Goal: Task Accomplishment & Management: Use online tool/utility

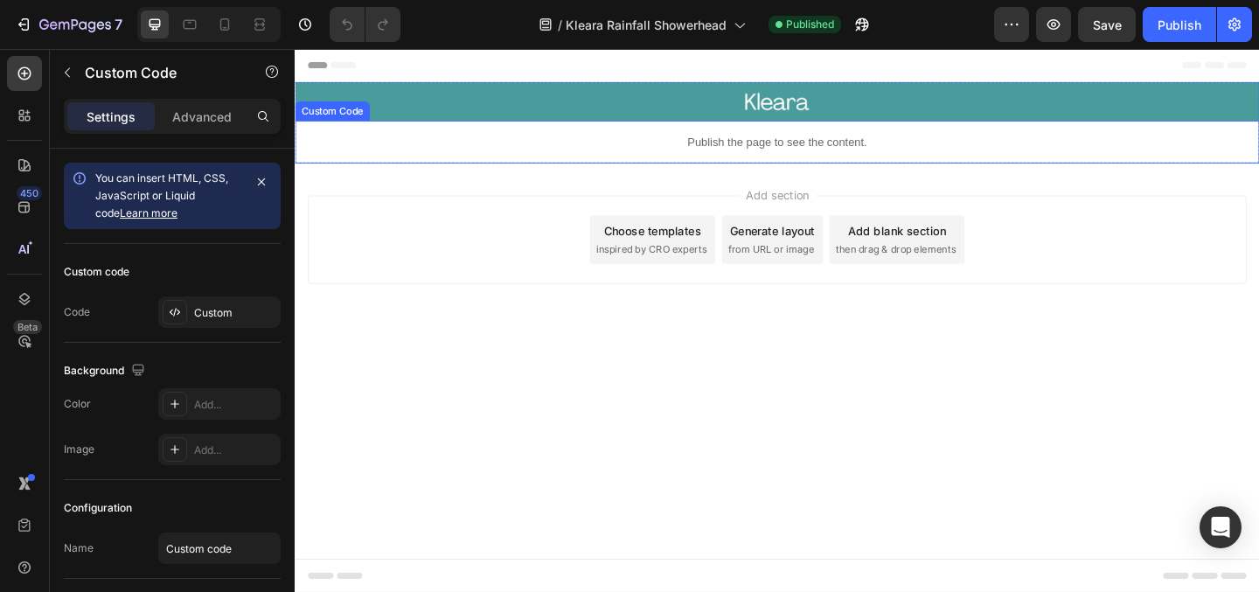
click at [733, 146] on p "Publish the page to see the content." at bounding box center [819, 150] width 1049 height 18
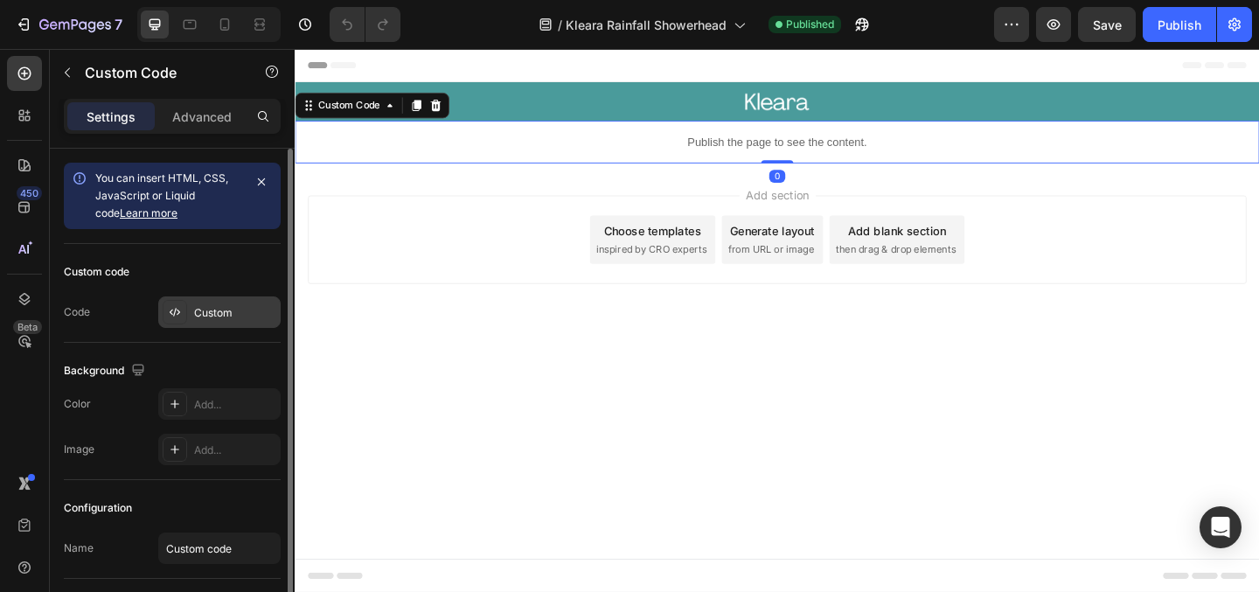
click at [196, 300] on div "Custom" at bounding box center [219, 311] width 122 height 31
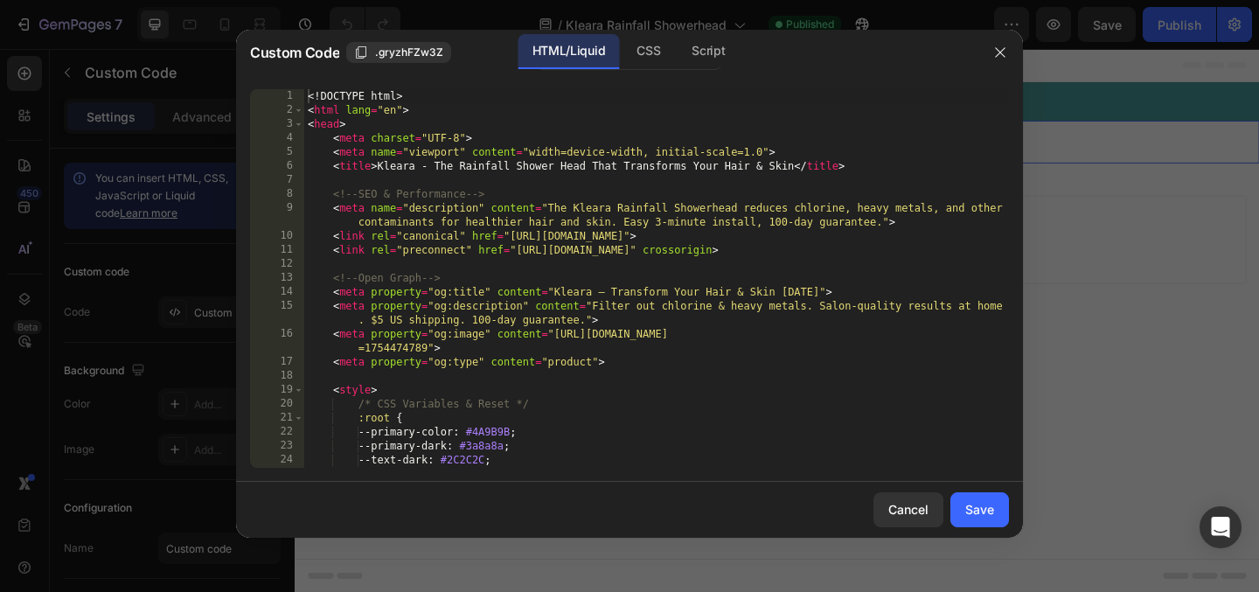
type textarea "<meta name="description" content="The Kleara Rainfall Showerhead reduces chlori…"
click at [486, 205] on div "<! DOCTYPE html > < html lang = "en" > < head > < meta charset = "UTF-8" > < me…" at bounding box center [656, 292] width 705 height 407
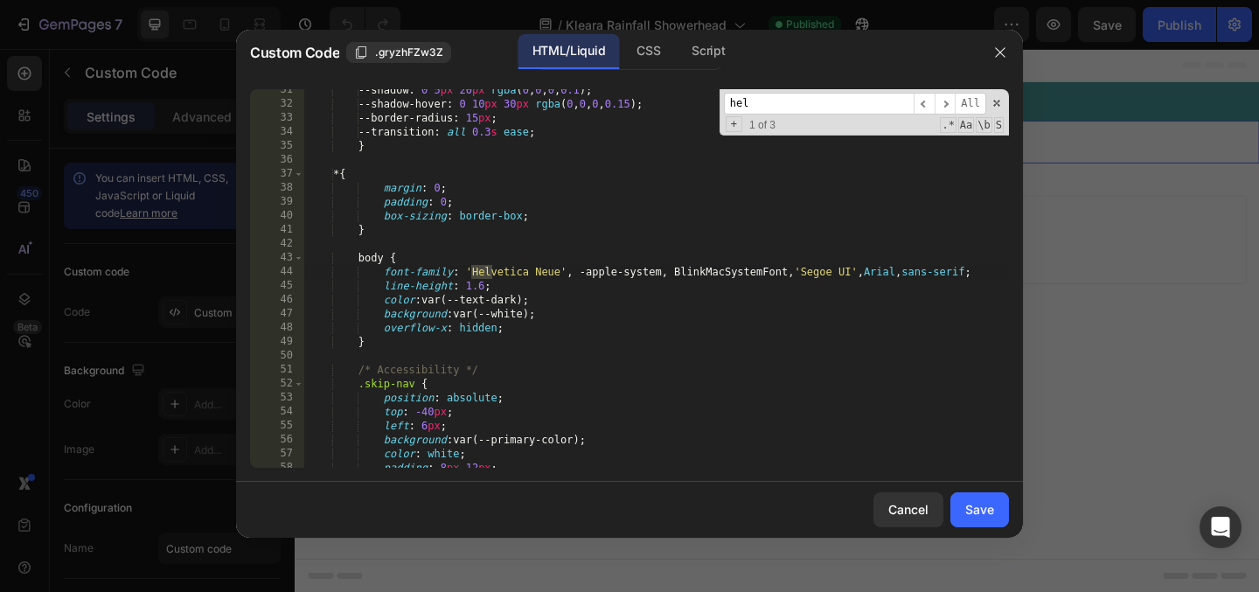
scroll to position [332, 0]
type input "helve"
click at [509, 415] on div "--shadow : 0 5 px 20 px rgba ( 0 , 0 , 0 , 0.1 ) ; --shadow-hover : 0 10 px 30 …" at bounding box center [656, 286] width 705 height 407
click at [1000, 104] on span at bounding box center [997, 103] width 12 height 12
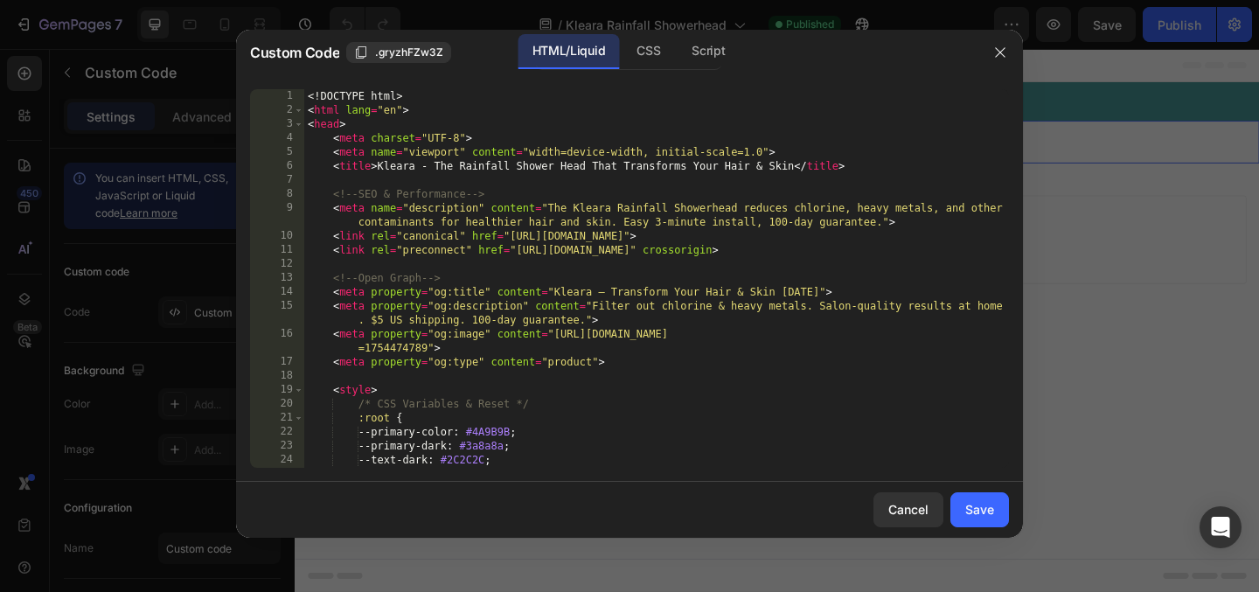
scroll to position [0, 0]
click at [648, 230] on div "<! DOCTYPE html > < html lang = "en" > < head > < meta charset = "UTF-8" > < me…" at bounding box center [656, 292] width 705 height 407
type textarea "<link rel="canonical" href="https://kleara.beauty/pages/rainfall-landing">"
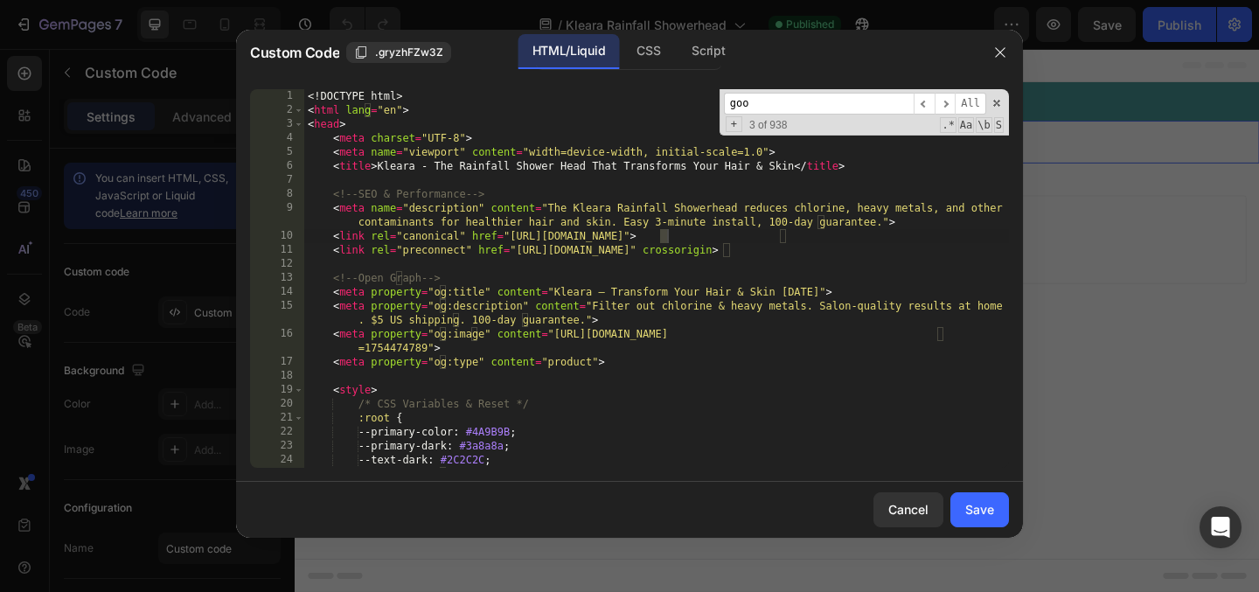
scroll to position [21980, 0]
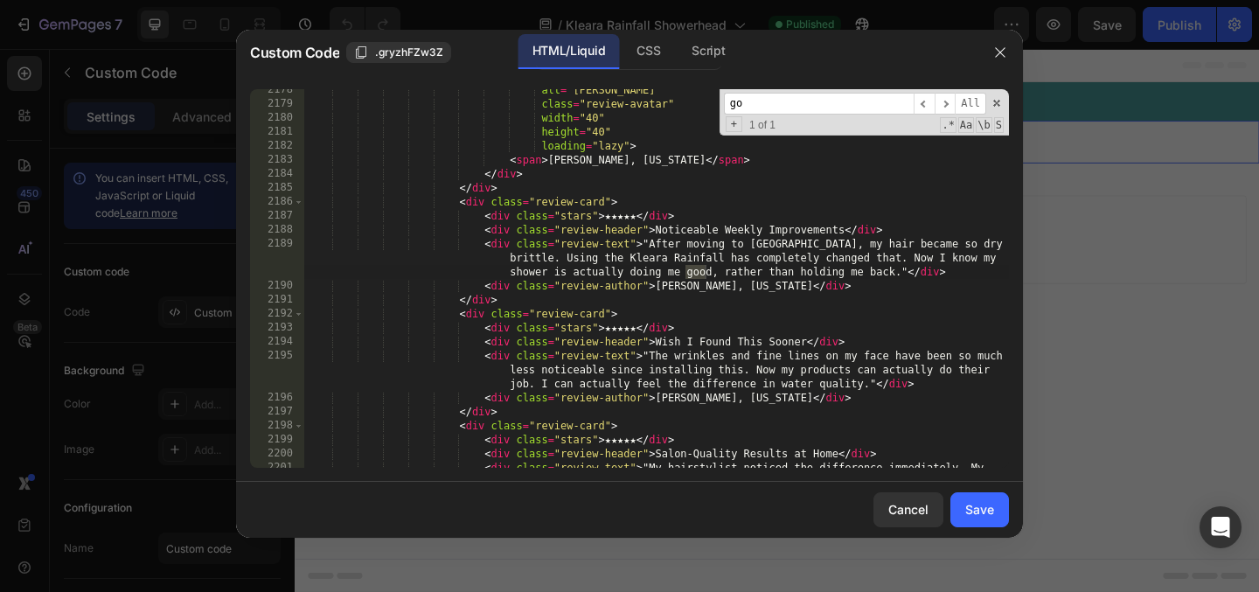
type input "g"
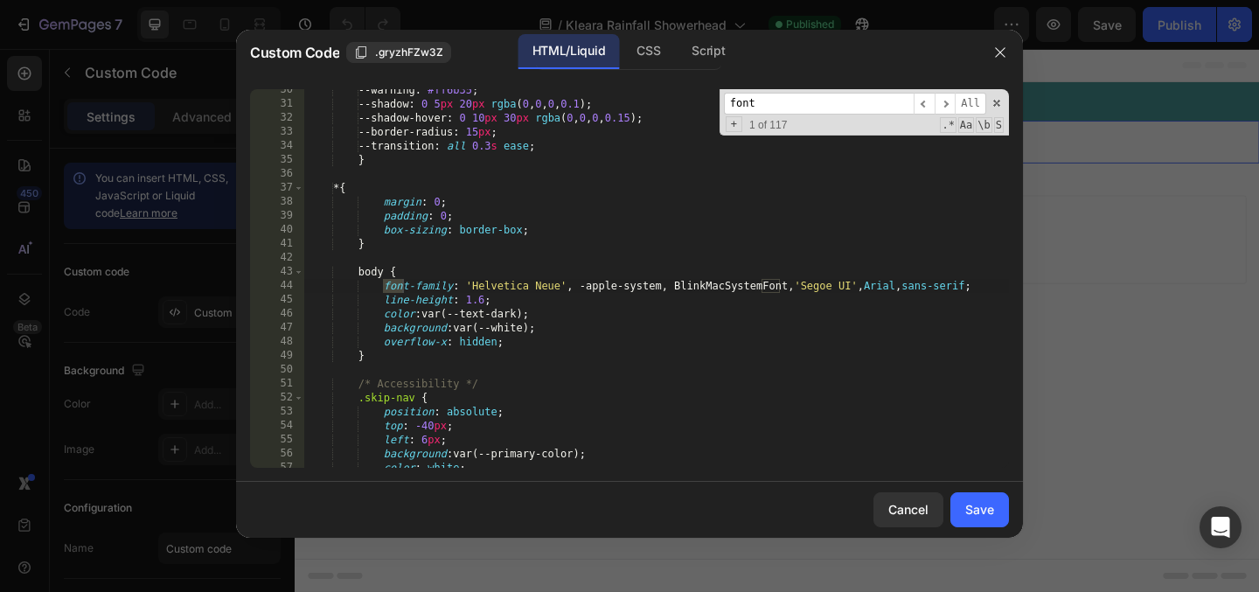
scroll to position [323, 0]
click at [945, 100] on span "​" at bounding box center [945, 104] width 21 height 22
click at [923, 104] on span "​" at bounding box center [924, 104] width 21 height 22
click at [936, 104] on span "​" at bounding box center [945, 104] width 21 height 22
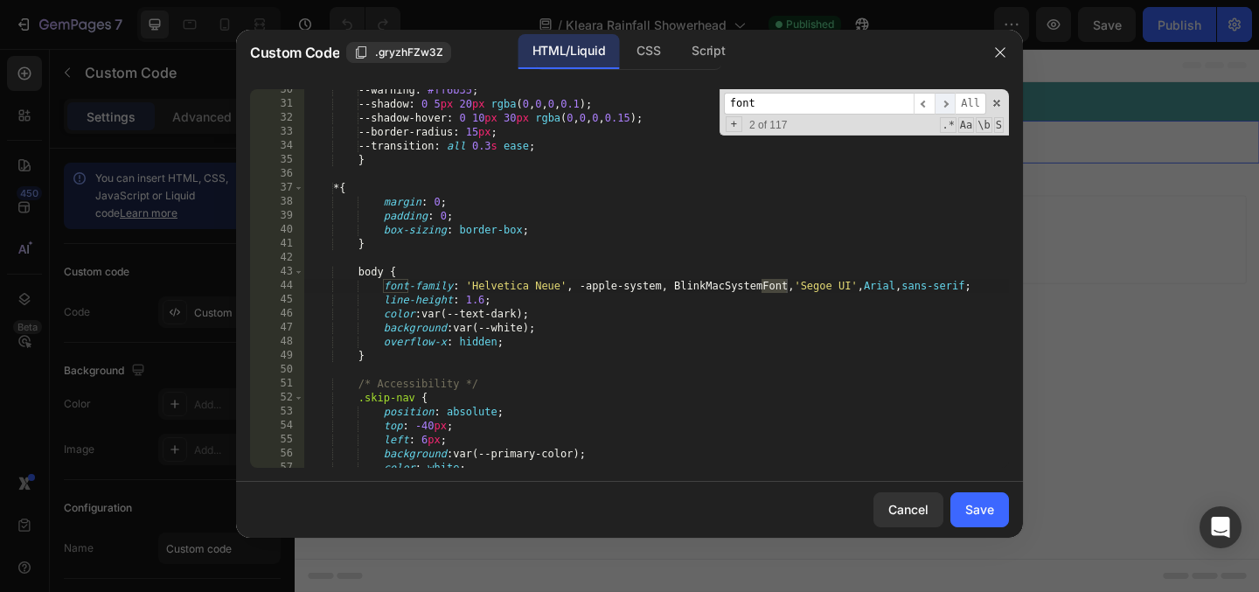
scroll to position [888, 0]
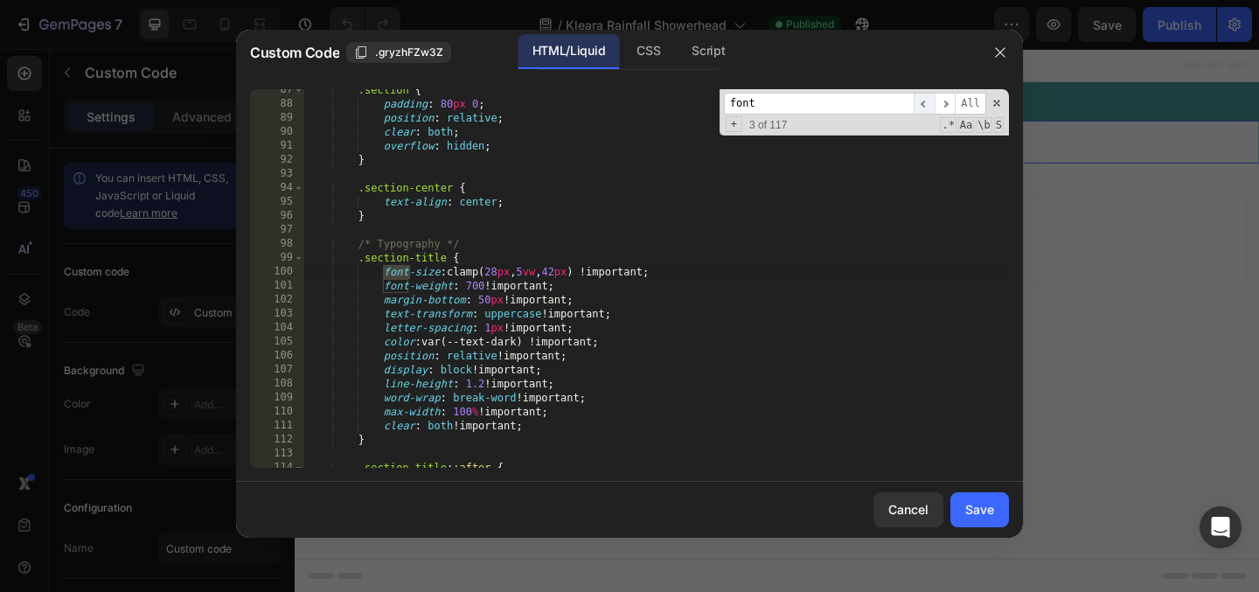
click at [918, 106] on span "​" at bounding box center [924, 104] width 21 height 22
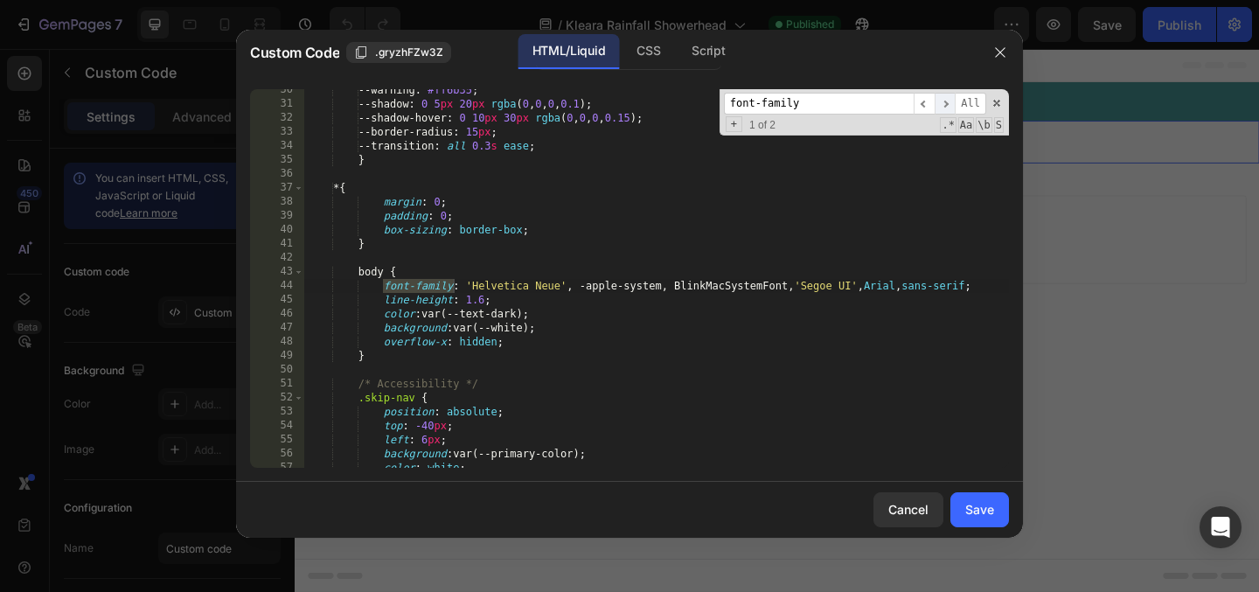
click at [949, 102] on span "​" at bounding box center [945, 104] width 21 height 22
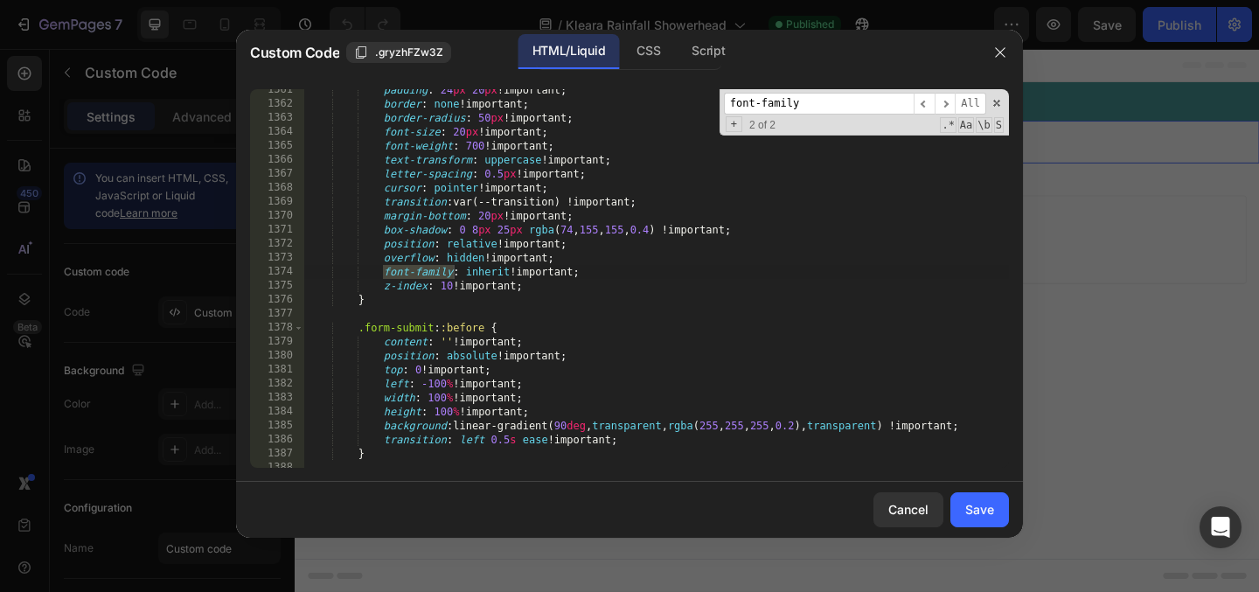
click at [909, 103] on input "font-family" at bounding box center [819, 104] width 190 height 22
click at [924, 102] on span "​" at bounding box center [924, 104] width 21 height 22
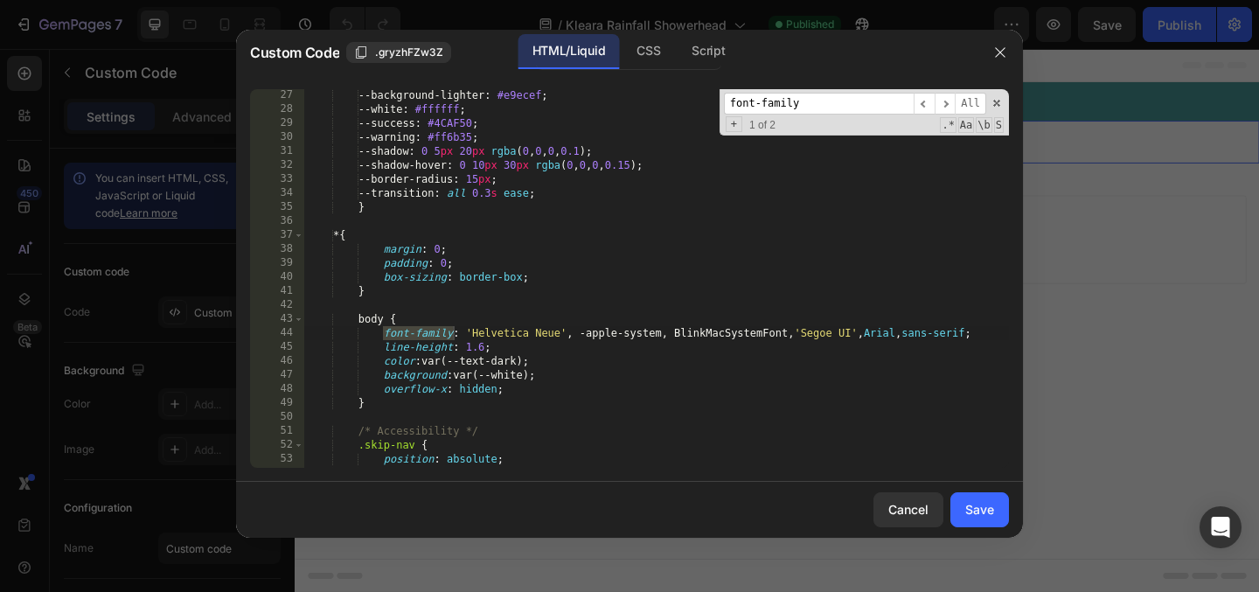
scroll to position [288, 0]
click at [821, 101] on input "font-family" at bounding box center [819, 104] width 190 height 22
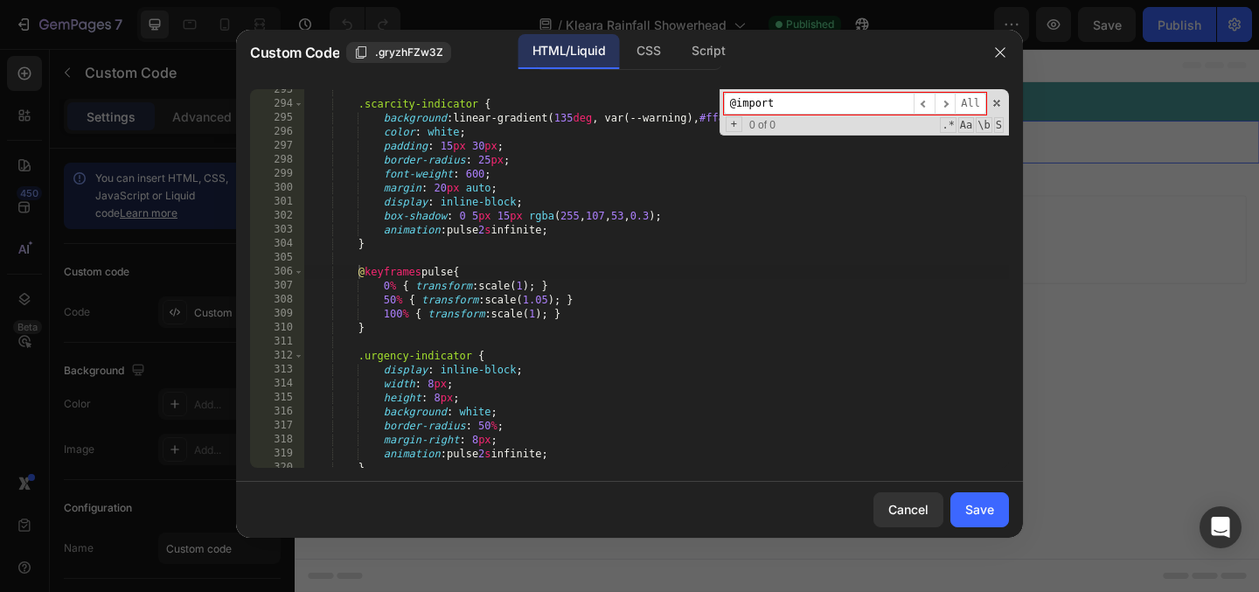
type input "@import"
click at [798, 107] on input "@import" at bounding box center [819, 104] width 190 height 22
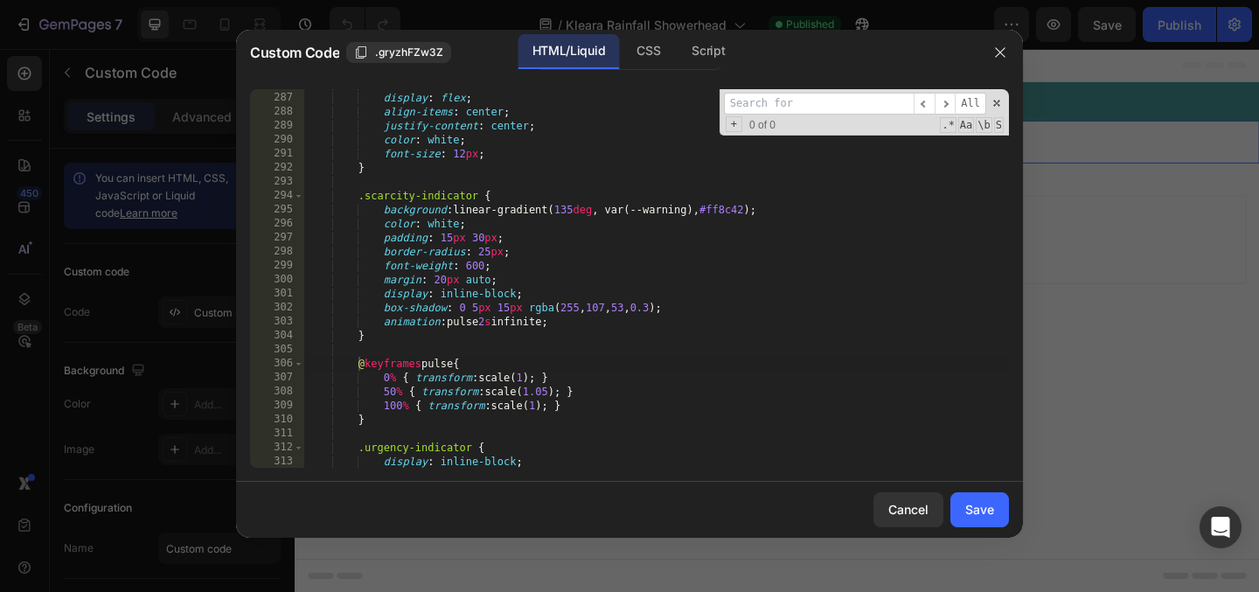
scroll to position [2668, 0]
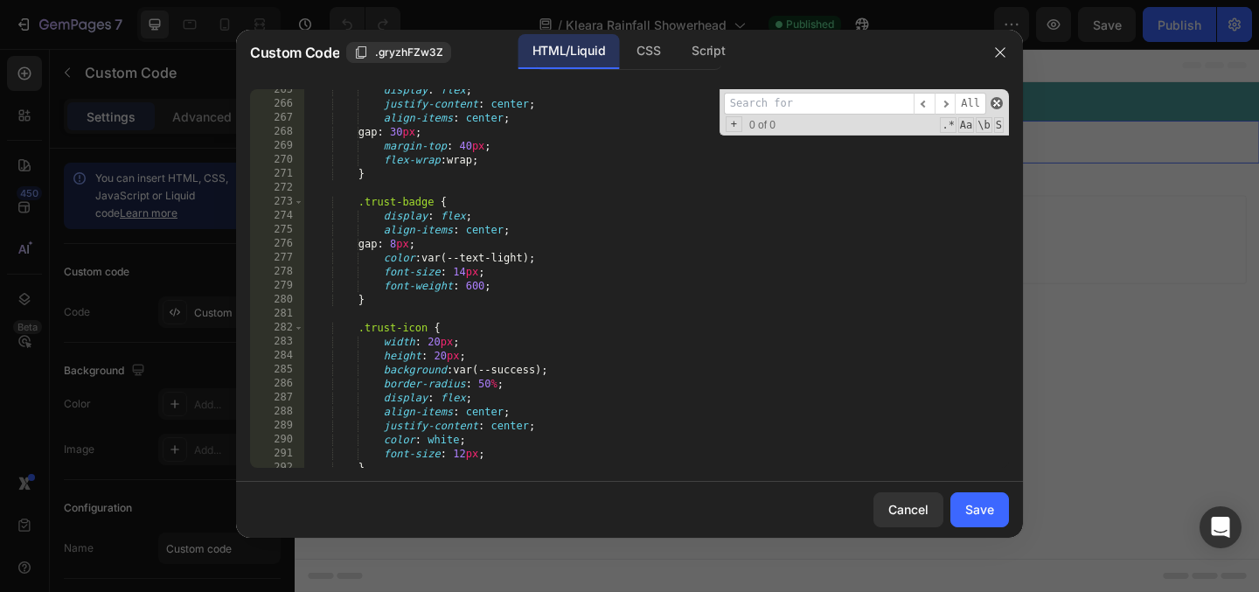
click at [1000, 104] on span at bounding box center [997, 103] width 12 height 12
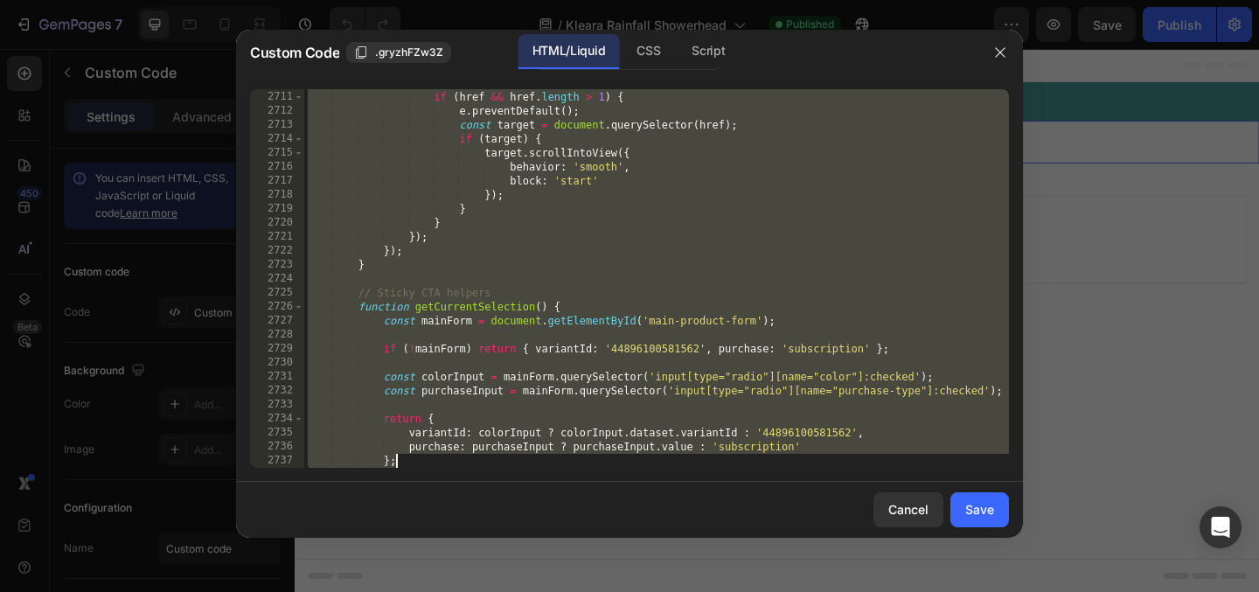
scroll to position [28276, 0]
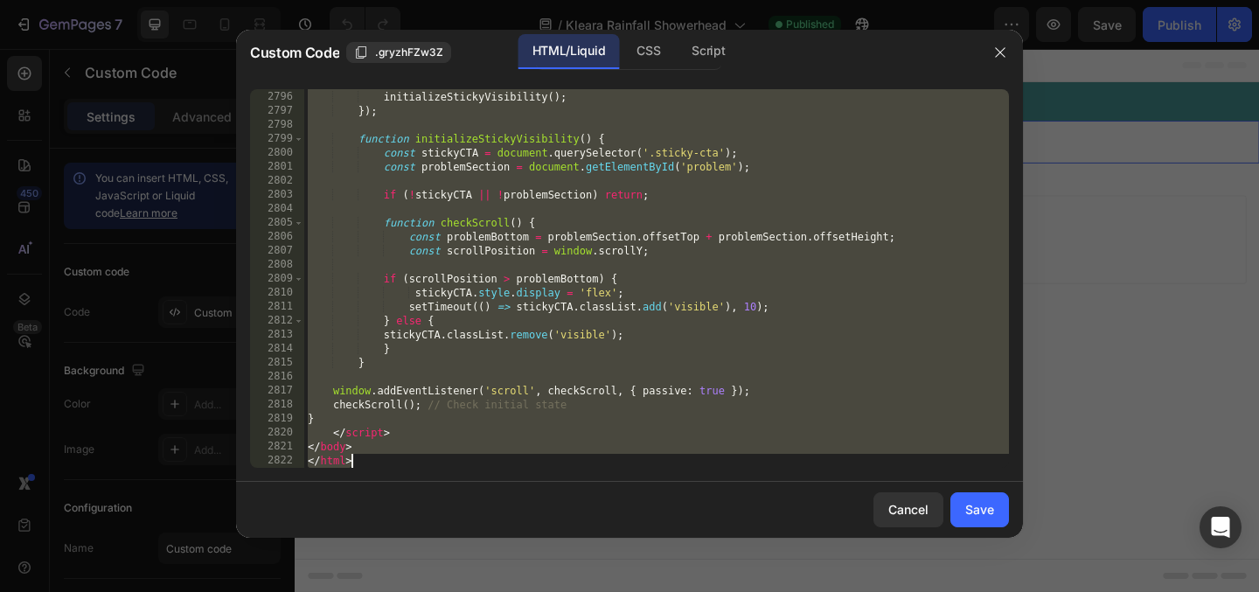
drag, startPoint x: 305, startPoint y: 98, endPoint x: 702, endPoint y: 658, distance: 686.9
click at [702, 0] on html "7 / Kleara Rainfall Showerhead Published Preview Save Publish 450 Beta Sections…" at bounding box center [629, 0] width 1259 height 0
type textarea "</body> </html>"
click at [365, 52] on icon "button" at bounding box center [361, 52] width 14 height 14
click at [407, 242] on div "initializeStickyCTA ( ) ; initializeStickyVisibility ( ) ; }) ; function initia…" at bounding box center [656, 279] width 705 height 407
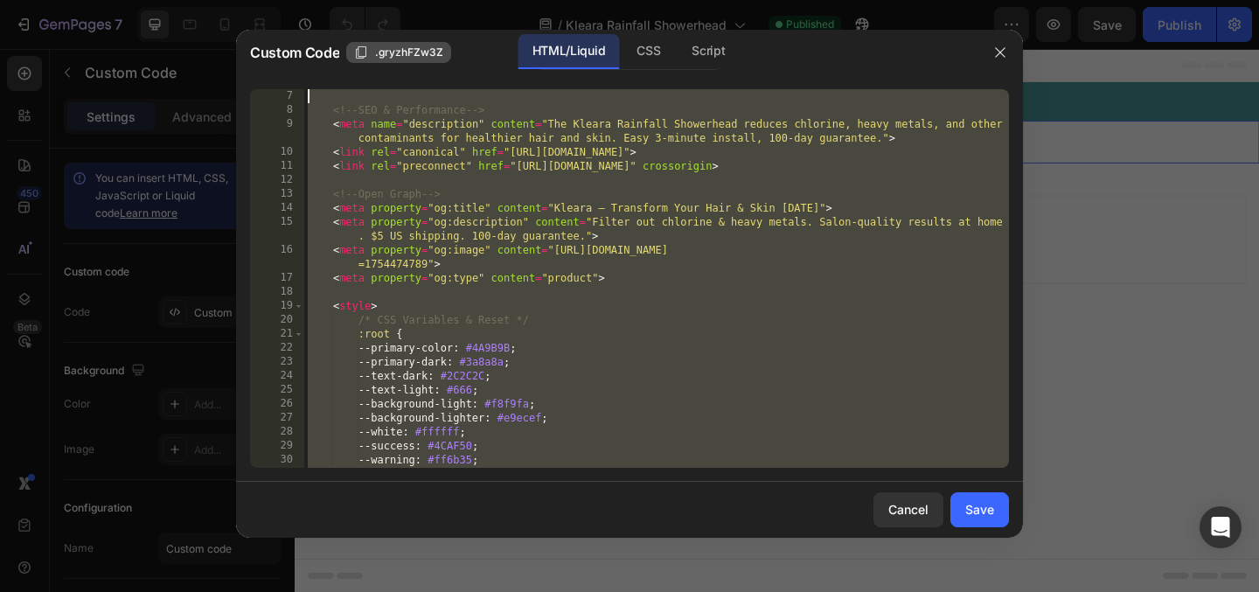
scroll to position [0, 0]
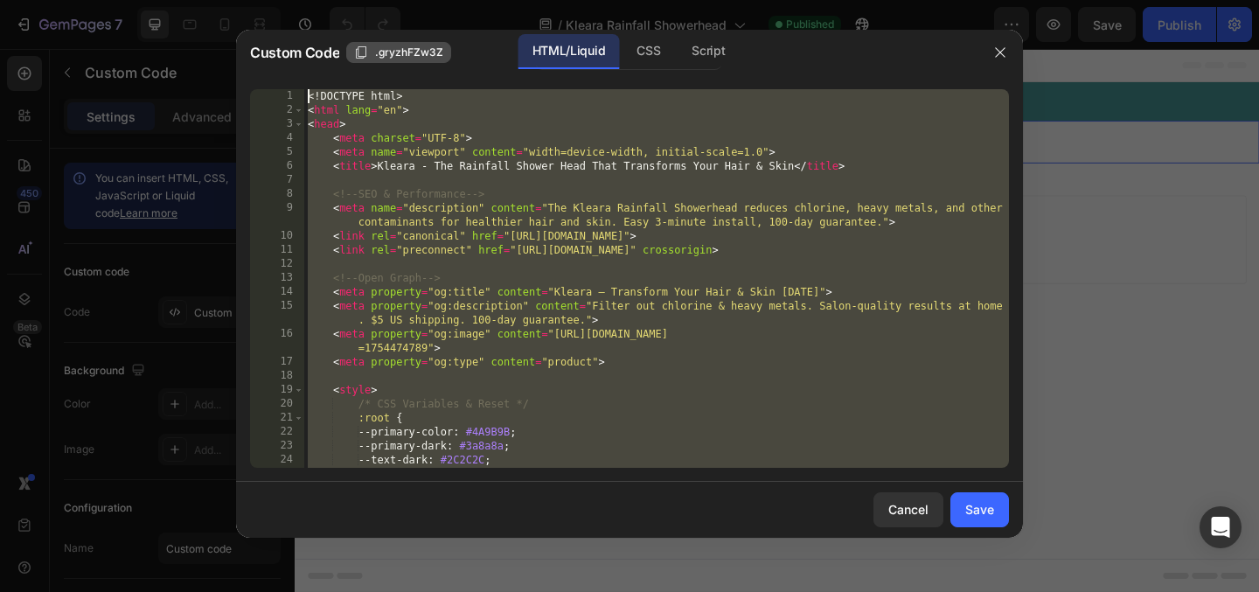
drag, startPoint x: 379, startPoint y: 463, endPoint x: 265, endPoint y: -128, distance: 601.1
click at [265, 0] on html "7 / Kleara Rainfall Showerhead Published Preview Save Publish 450 Beta Sections…" at bounding box center [629, 0] width 1259 height 0
click at [470, 158] on div "<! DOCTYPE html > < html lang = "en" > < head > < meta charset = "UTF-8" > < me…" at bounding box center [656, 292] width 705 height 407
type textarea "<meta name="viewport" content="width=device-width, initial-scale=1.0">"
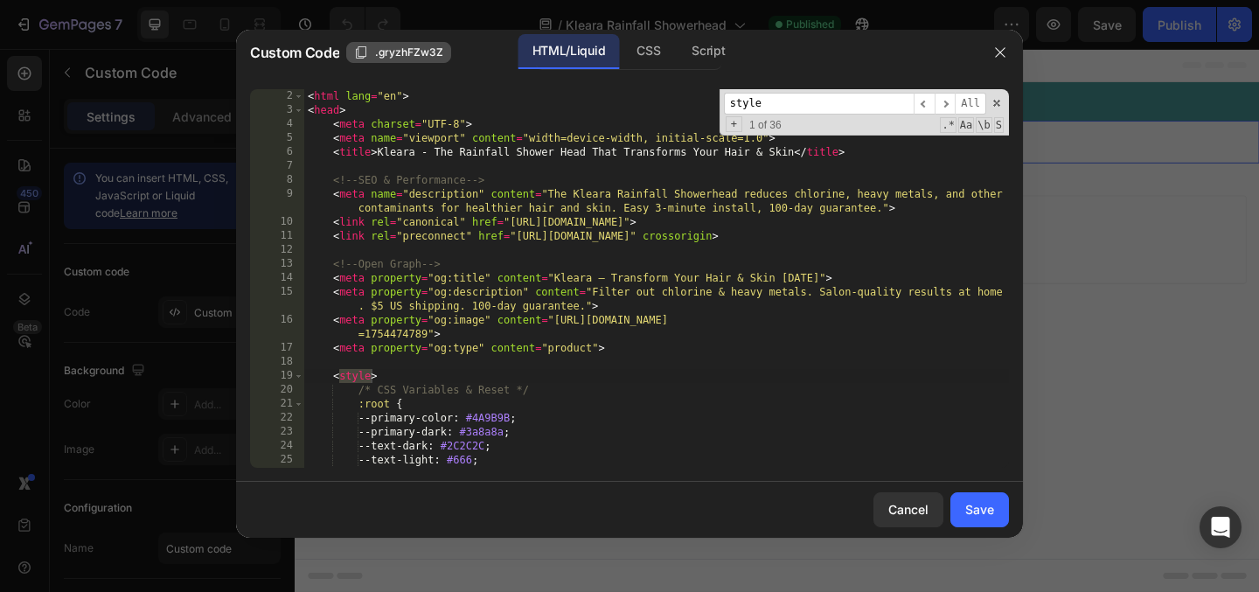
scroll to position [102, 0]
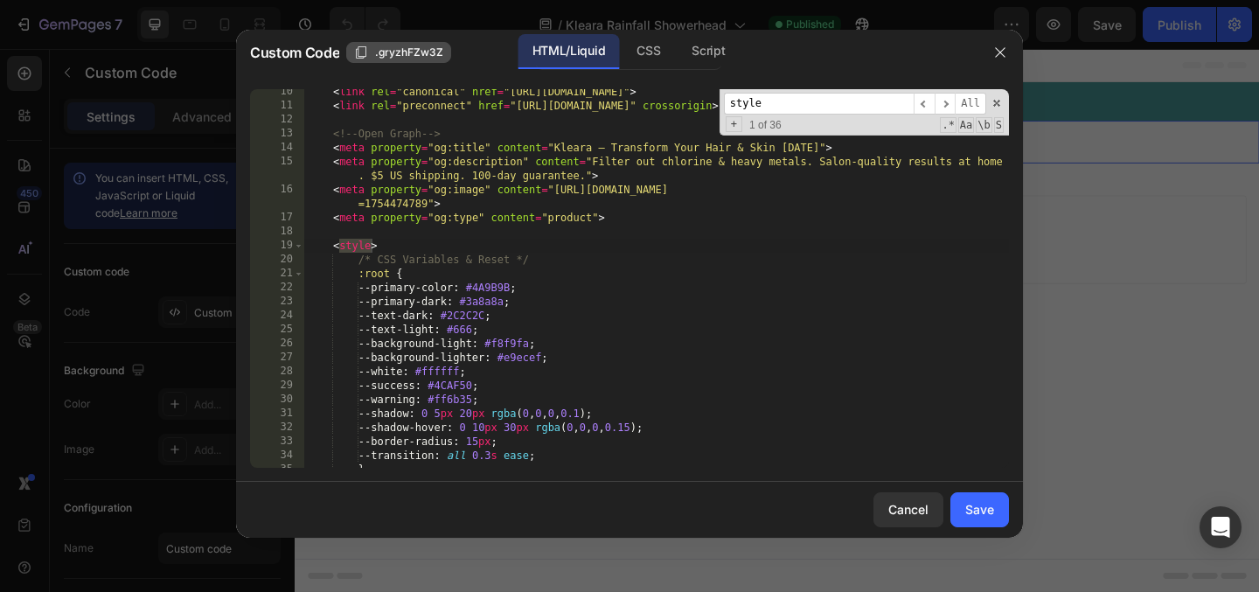
type input "style"
click at [359, 259] on div "< link rel = "canonical" href = "https://kleara.beauty/pages/rainfall-landing" …" at bounding box center [656, 288] width 705 height 407
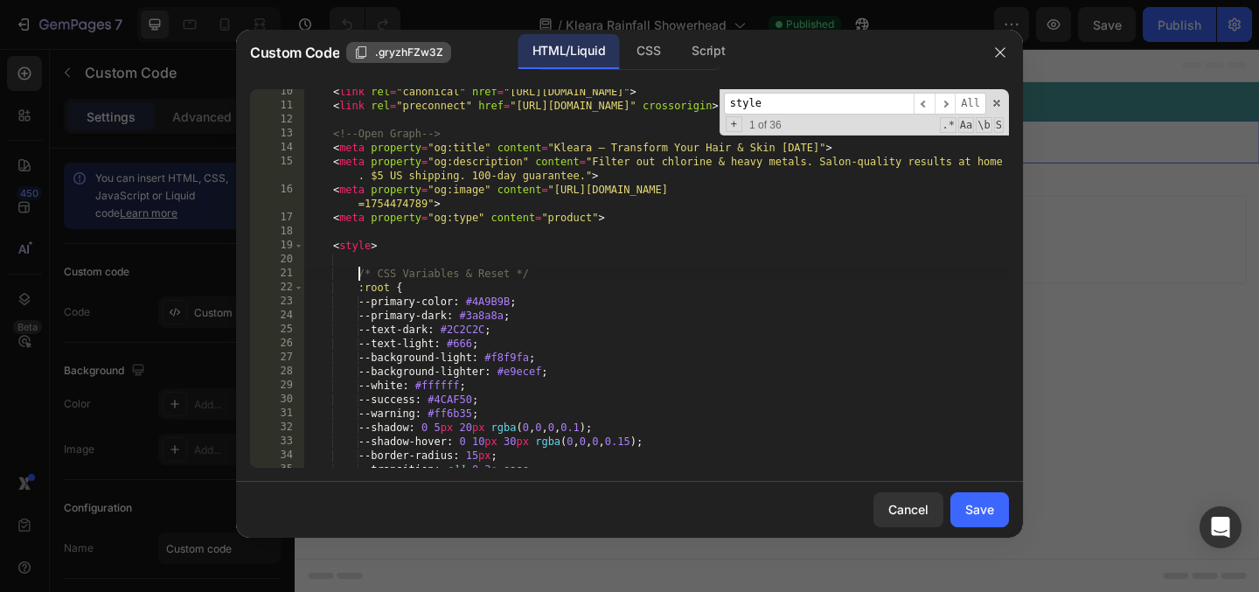
type textarea "/* CSS Variables & Reset */"
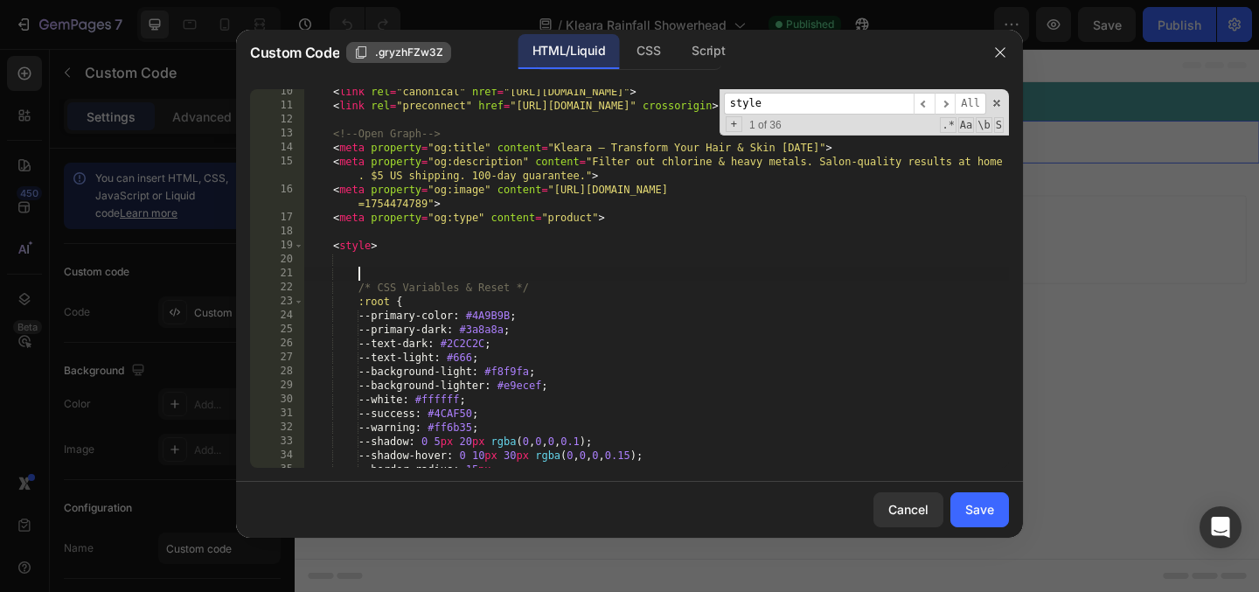
scroll to position [0, 3]
paste textarea "}"
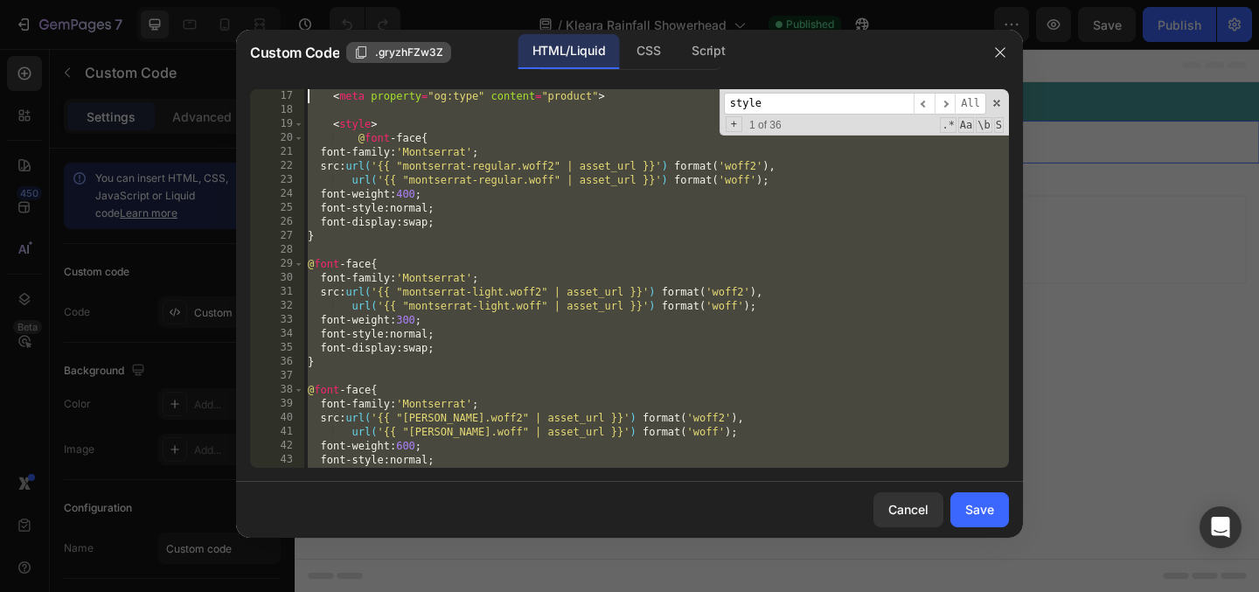
scroll to position [59, 0]
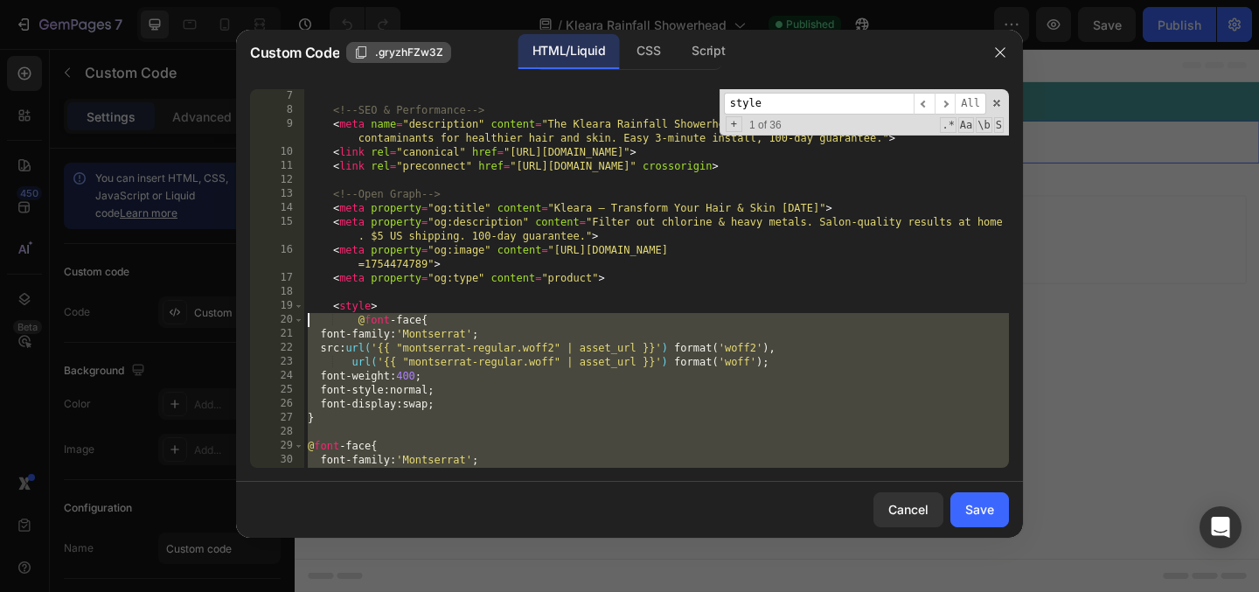
drag, startPoint x: 345, startPoint y: 383, endPoint x: 262, endPoint y: 316, distance: 106.9
click at [262, 316] on div "} 7 8 9 10 11 12 13 14 15 16 17 18 19 20 21 22 23 24 25 26 27 28 29 30 31 32 <!…" at bounding box center [629, 278] width 759 height 379
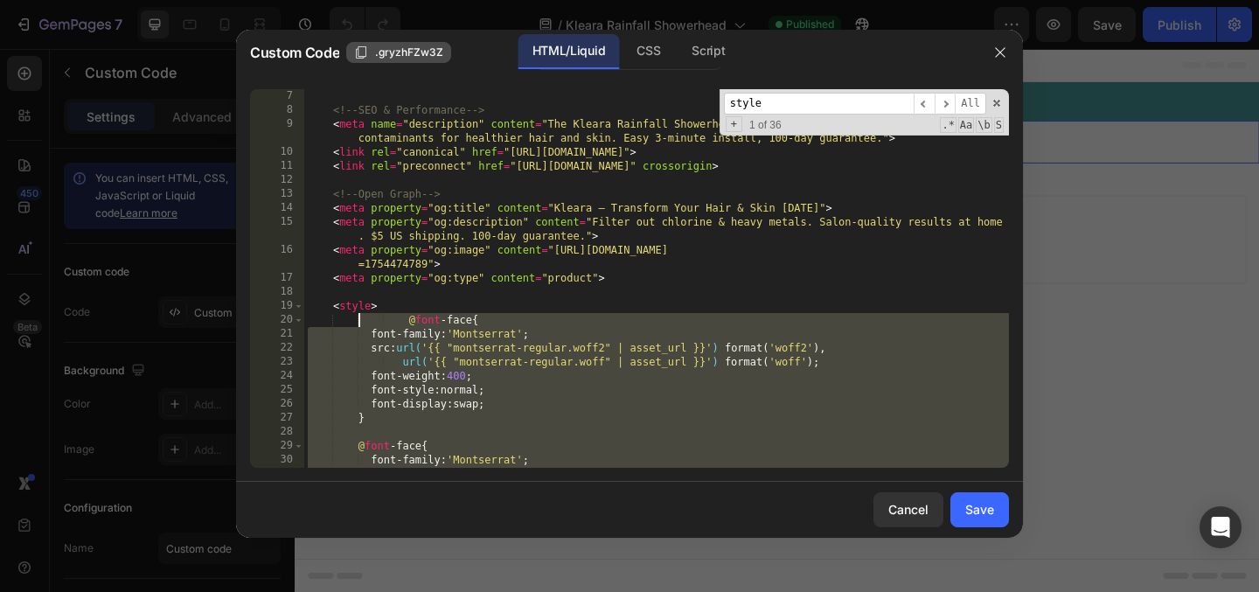
click at [408, 319] on div "<!-- SEO & Performance --> < meta name = "description" content = "The Kleara Ra…" at bounding box center [656, 292] width 705 height 407
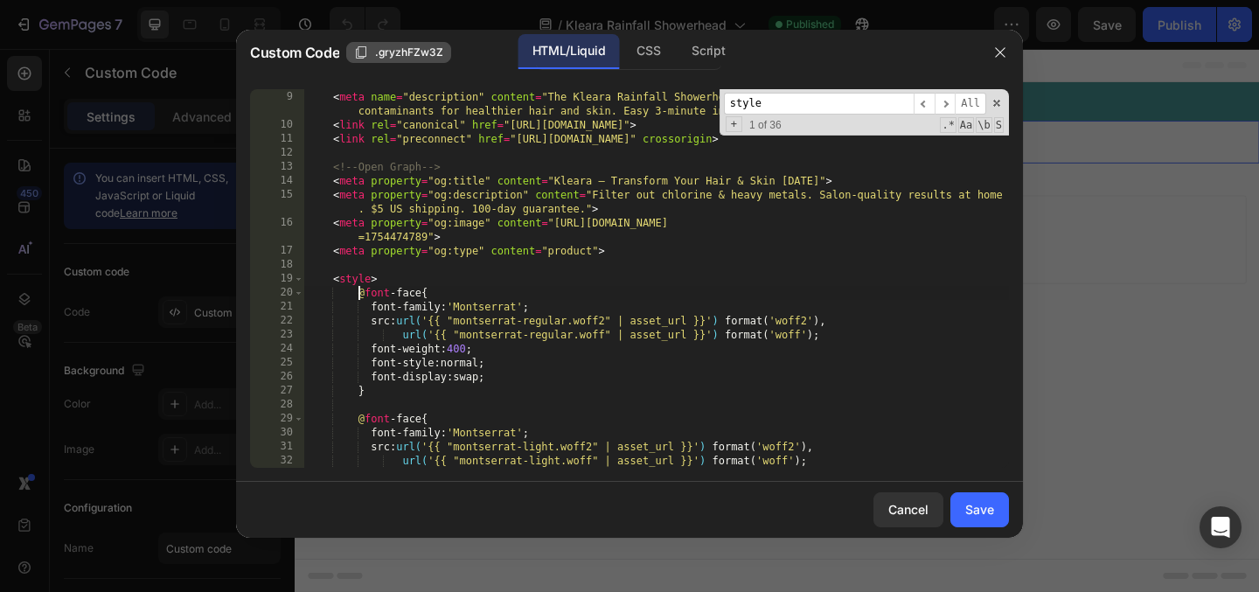
scroll to position [104, 0]
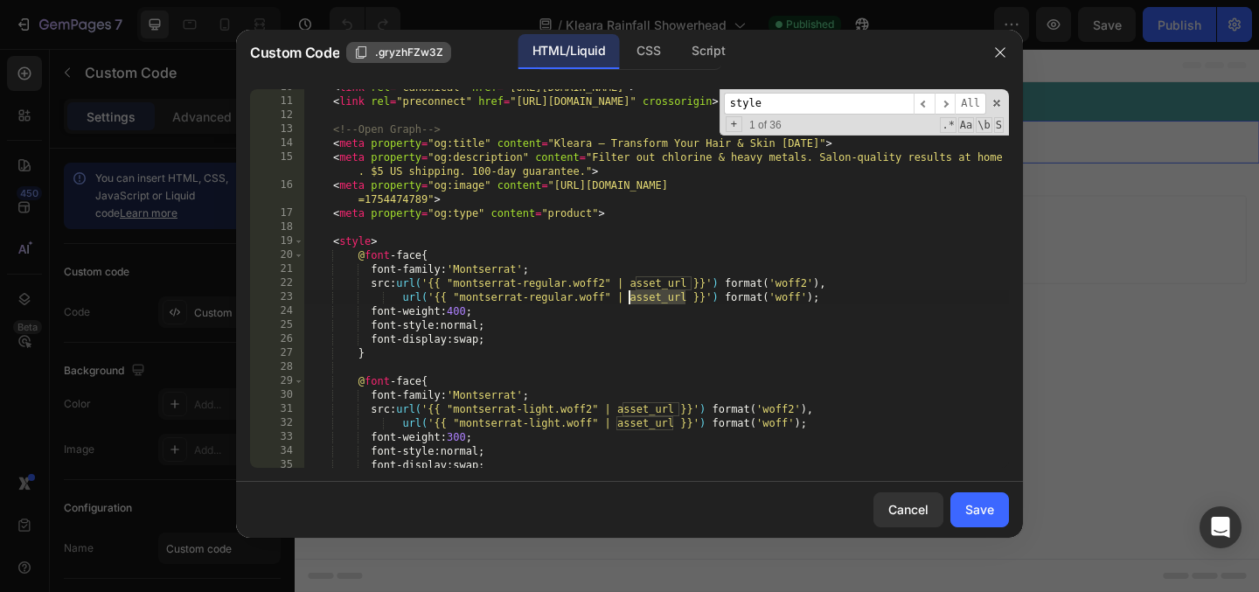
drag, startPoint x: 686, startPoint y: 299, endPoint x: 630, endPoint y: 300, distance: 56.8
click at [630, 300] on div "< link rel = "canonical" href = "https://kleara.beauty/pages/rainfall-landing" …" at bounding box center [656, 283] width 705 height 407
paste textarea "https://cdn.shopify.com/s/files/1/0675/5228/0762/files/Montserrat-Regular.woff?…"
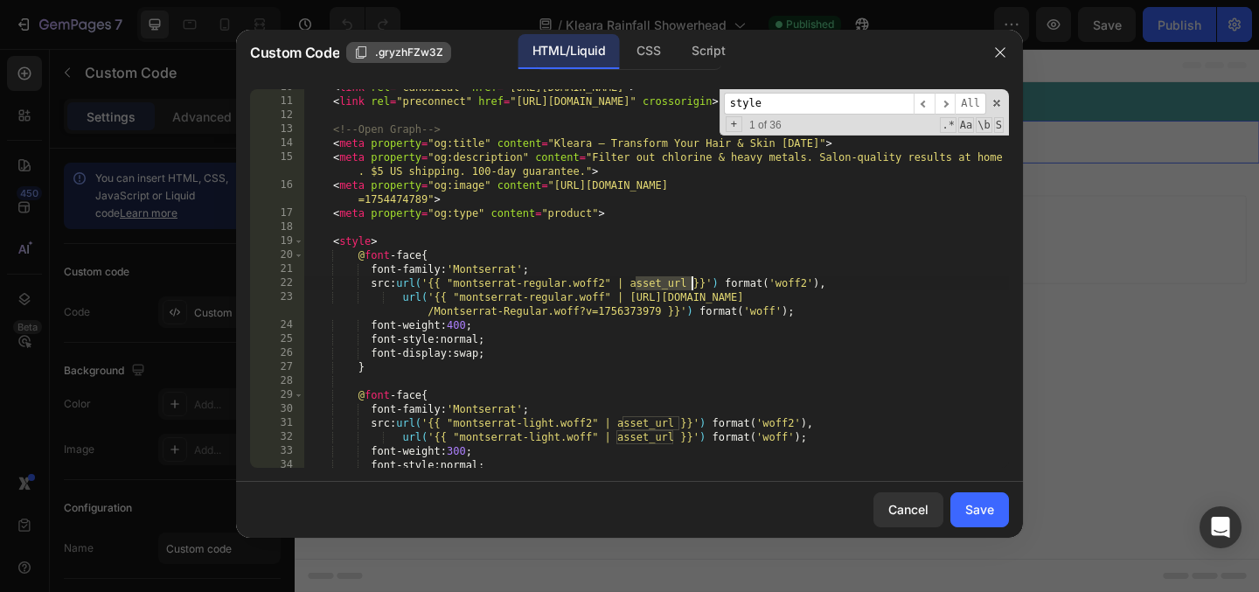
drag, startPoint x: 637, startPoint y: 285, endPoint x: 690, endPoint y: 282, distance: 53.5
click at [690, 282] on div "< link rel = "canonical" href = "https://kleara.beauty/pages/rainfall-landing" …" at bounding box center [656, 283] width 705 height 407
paste textarea "https://cdn.shopify.com/s/files/1/0675/5228/0762/files/Montserrat-Regular.woff?…"
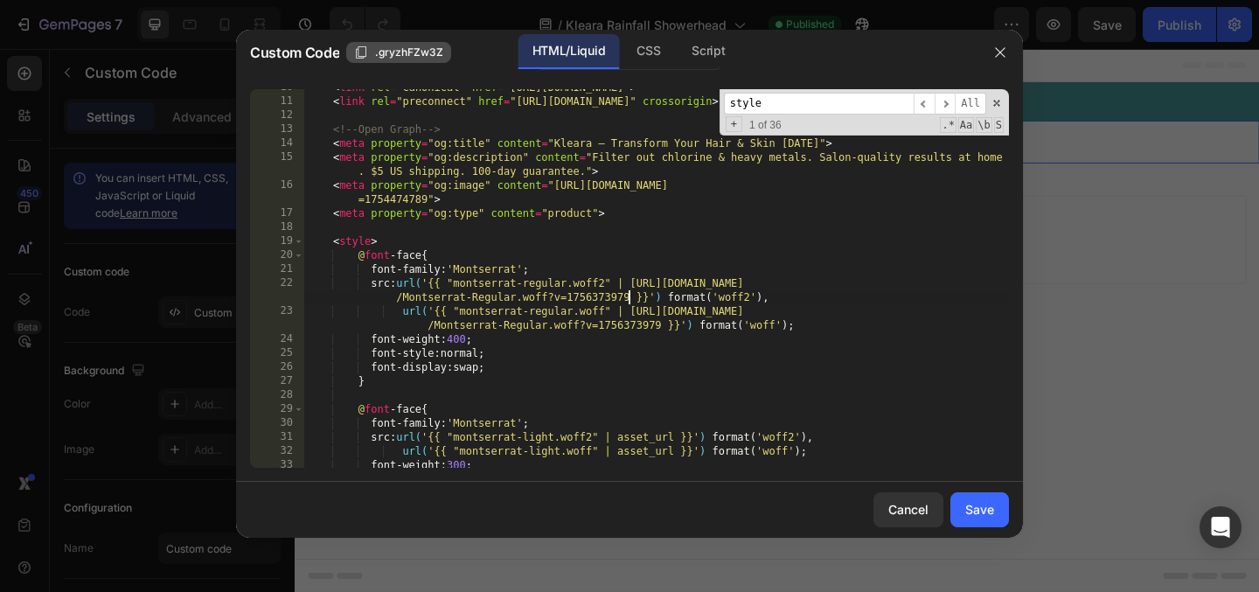
click at [750, 305] on div "< link rel = "canonical" href = "https://kleara.beauty/pages/rainfall-landing" …" at bounding box center [656, 283] width 705 height 407
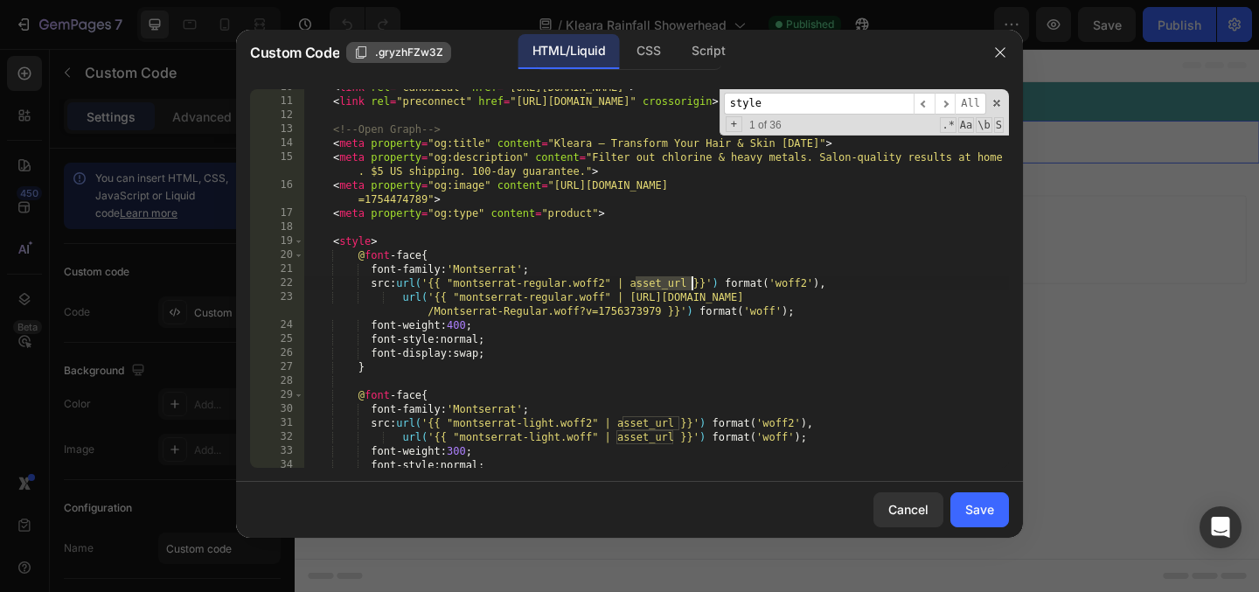
click at [711, 312] on div "< link rel = "canonical" href = "https://kleara.beauty/pages/rainfall-landing" …" at bounding box center [656, 283] width 705 height 407
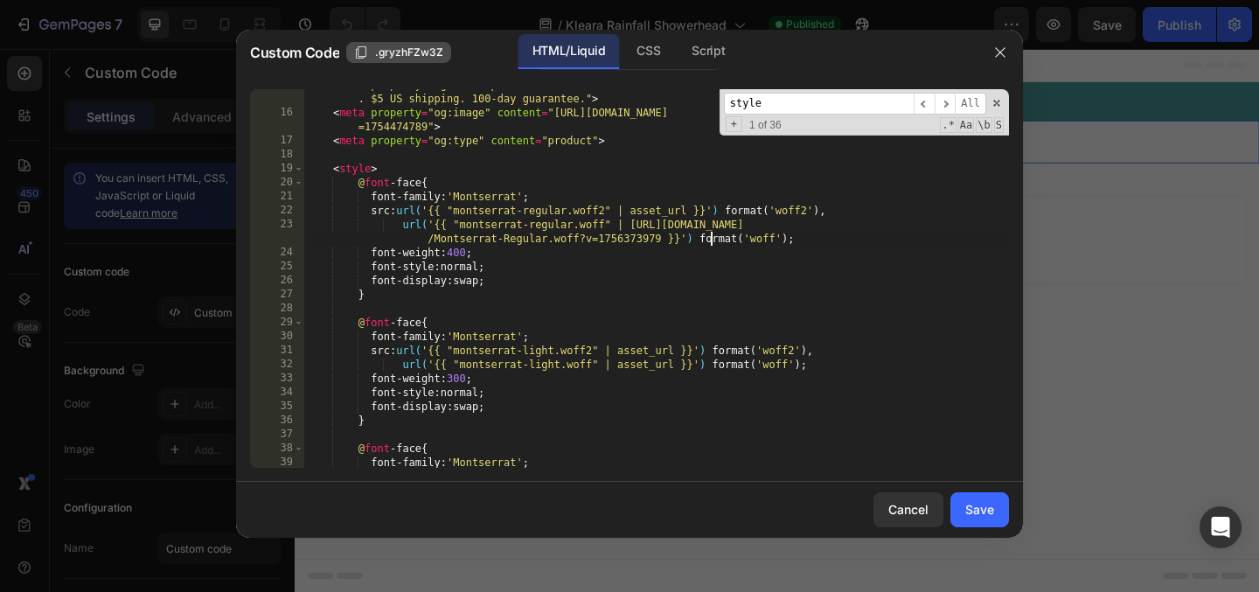
scroll to position [156, 0]
drag, startPoint x: 617, startPoint y: 366, endPoint x: 672, endPoint y: 363, distance: 54.3
click at [672, 363] on div "< meta property = "og:description" content = "Filter out chlorine & heavy metal…" at bounding box center [656, 287] width 705 height 421
paste textarea "https://cdn.shopify.com/s/files/1/0675/5228/0762/files/Montserrat-Regular.woff?…"
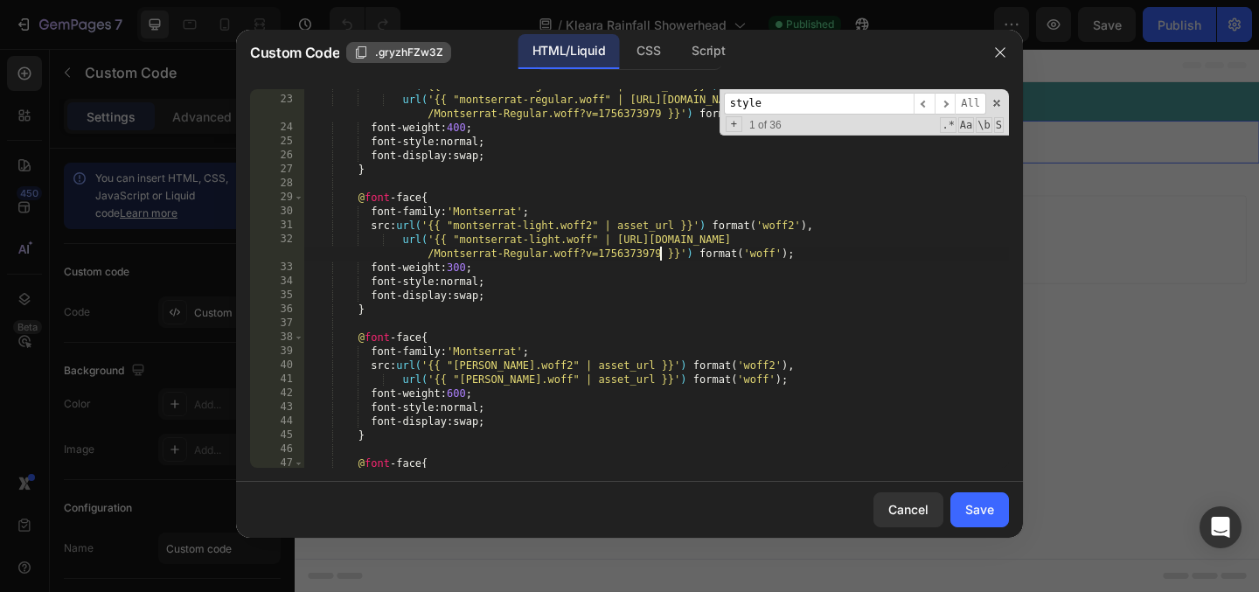
scroll to position [247, 0]
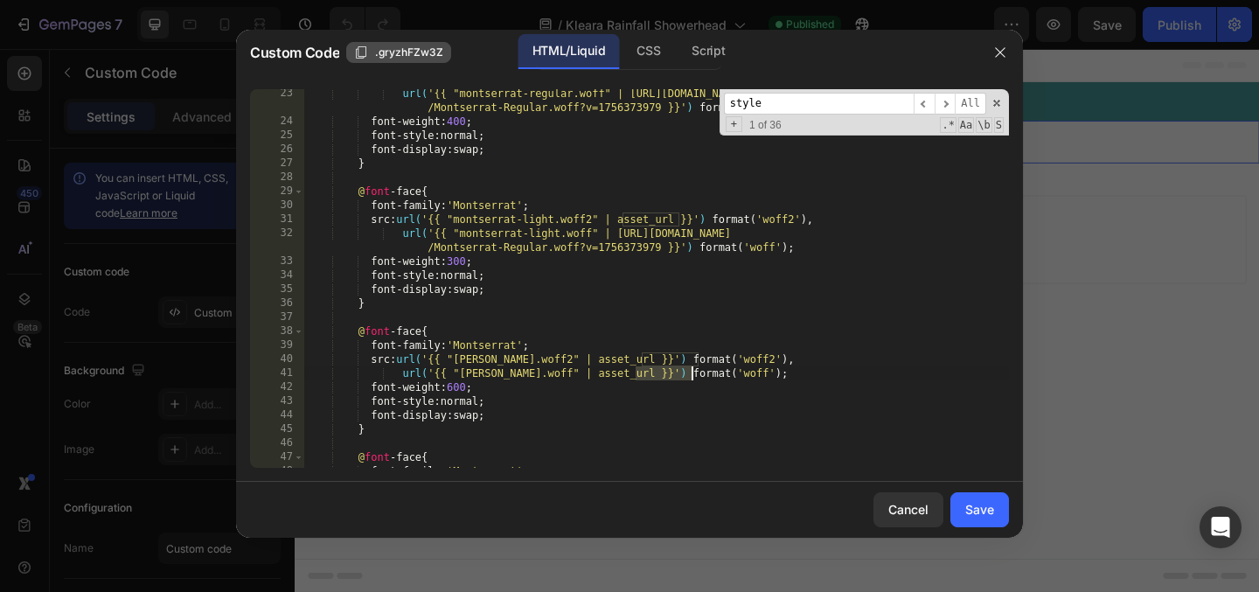
drag, startPoint x: 637, startPoint y: 375, endPoint x: 691, endPoint y: 373, distance: 54.2
click at [691, 373] on div "url( '{{ "montserrat-regular.woff" | https://cdn.shopify.com/s/files/1/0675/522…" at bounding box center [656, 297] width 705 height 421
paste textarea "https://cdn.shopify.com/s/files/1/0675/5228/0762/files/Montserrat-Regular.woff?…"
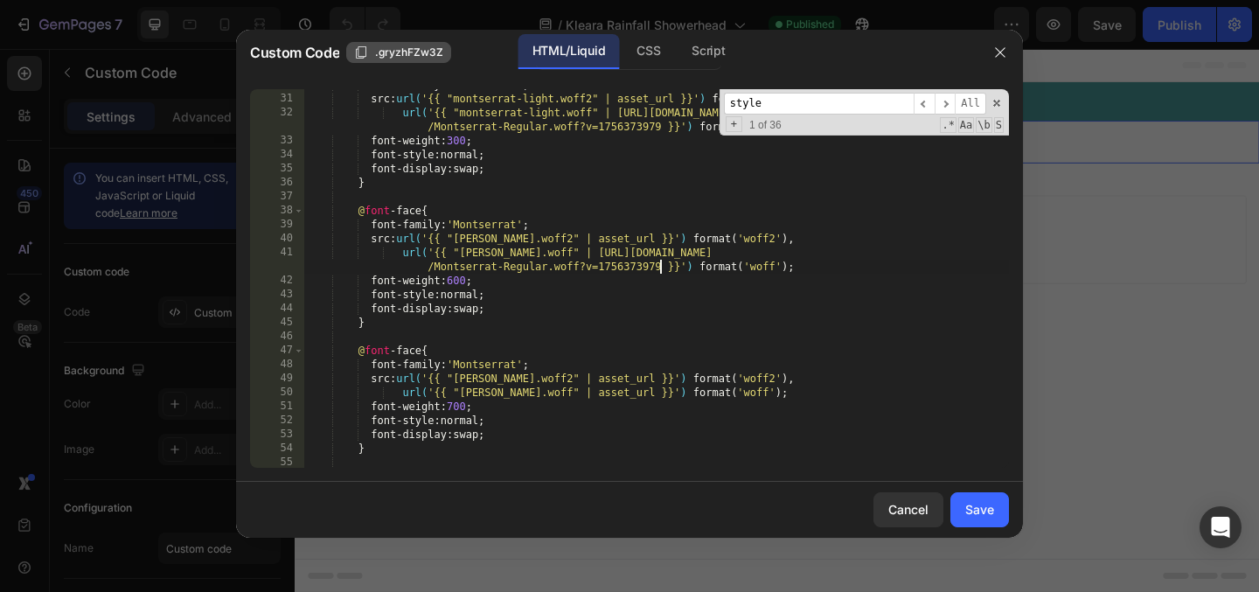
scroll to position [336, 0]
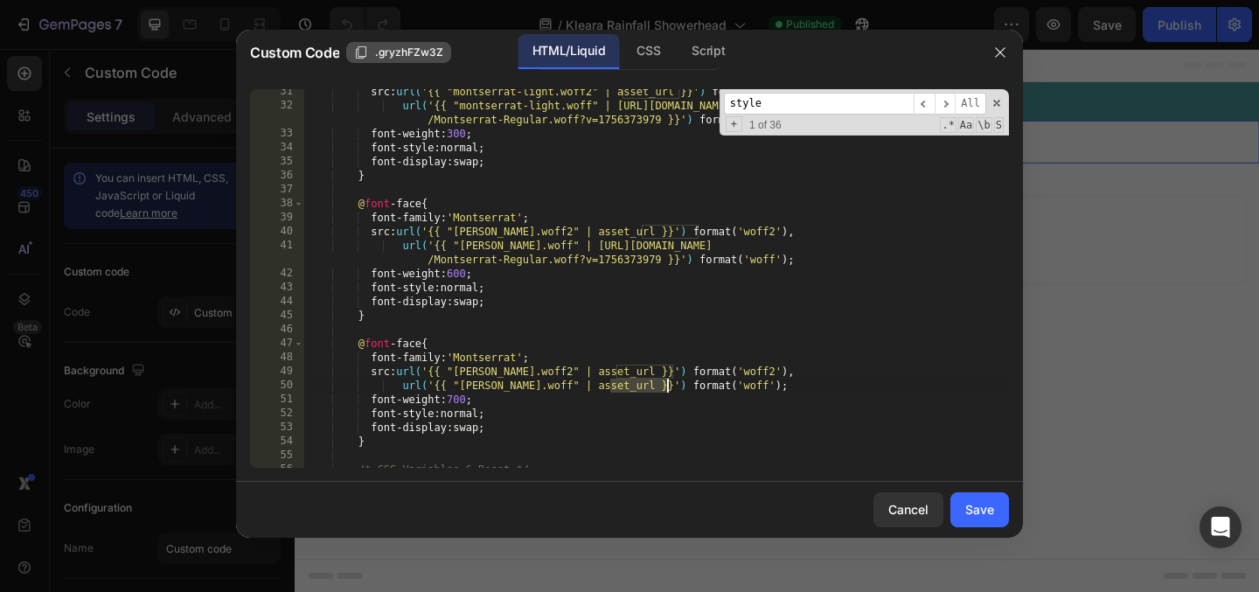
drag, startPoint x: 611, startPoint y: 390, endPoint x: 665, endPoint y: 386, distance: 53.5
click at [665, 386] on div "src : url( '{{ "montserrat-light.woff2" | asset_url }}' ) format ( ' woff2 ' ),…" at bounding box center [656, 288] width 705 height 407
paste textarea "https://cdn.shopify.com/s/files/1/0675/5228/0762/files/Montserrat-Regular.woff?…"
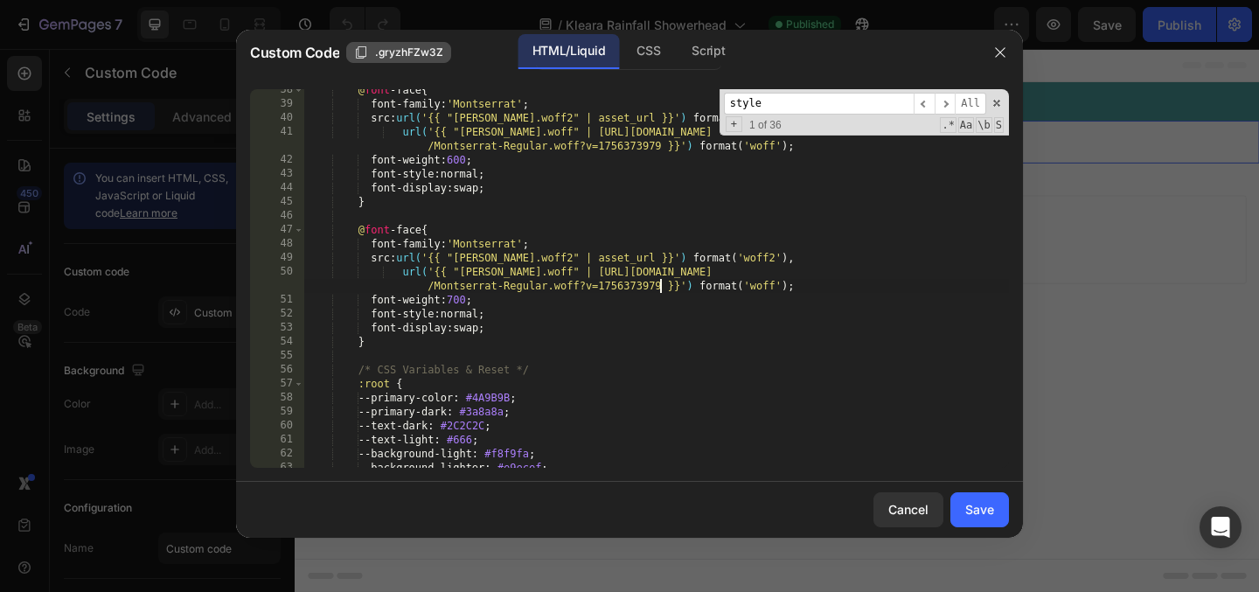
scroll to position [415, 0]
click at [755, 316] on div "@ font -face { font-family : ' Montserrat ' ; src : url( '{{ "montserrat-semibo…" at bounding box center [656, 286] width 705 height 407
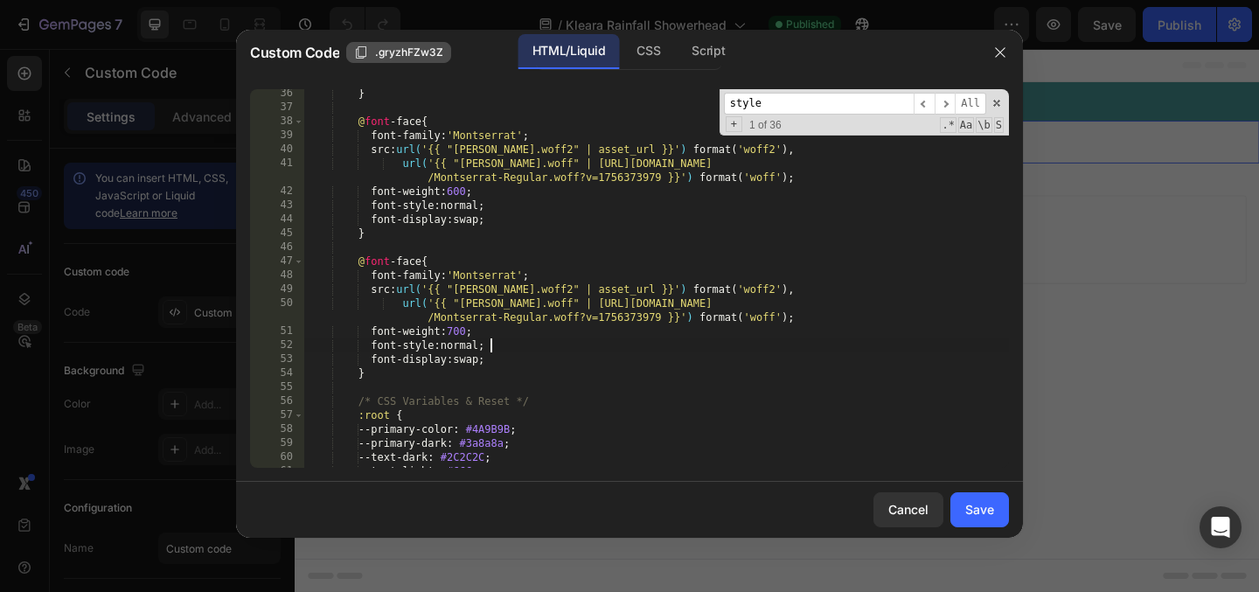
scroll to position [392, 0]
drag, startPoint x: 615, startPoint y: 291, endPoint x: 672, endPoint y: 290, distance: 56.8
click at [672, 290] on div "} @ font -face { font-family : ' Montserrat ' ; src : url( '{{ "montserrat-semi…" at bounding box center [656, 291] width 705 height 407
paste textarea "https://cdn.shopify.com/s/files/1/0675/5228/0762/files/Montserrat-Regular.woff2…"
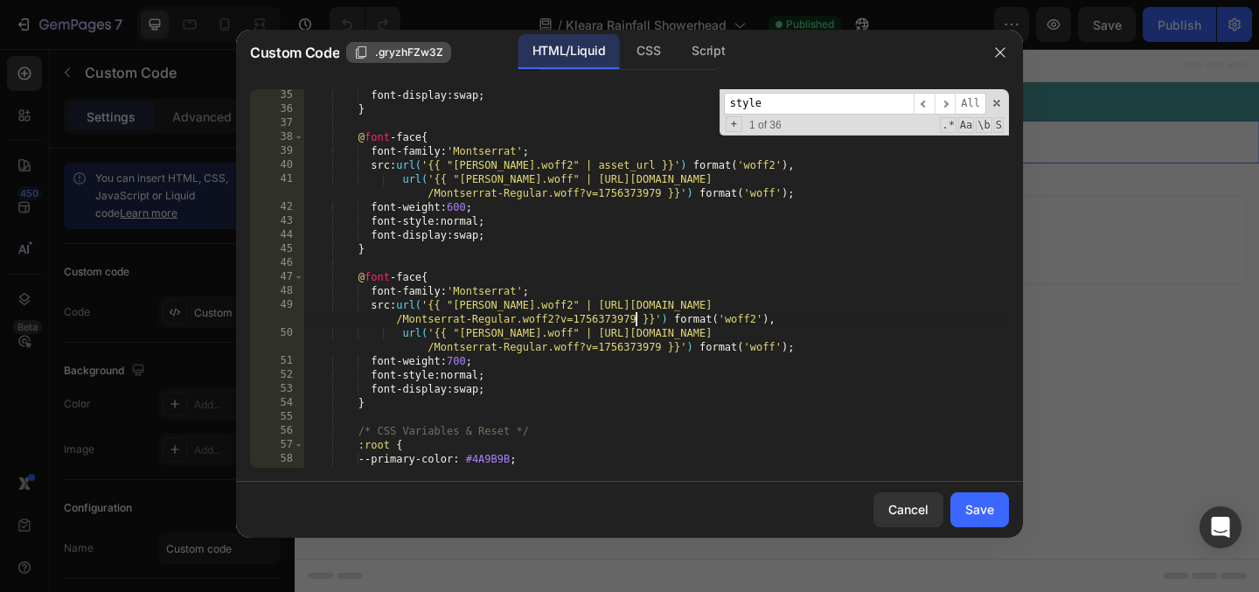
scroll to position [365, 0]
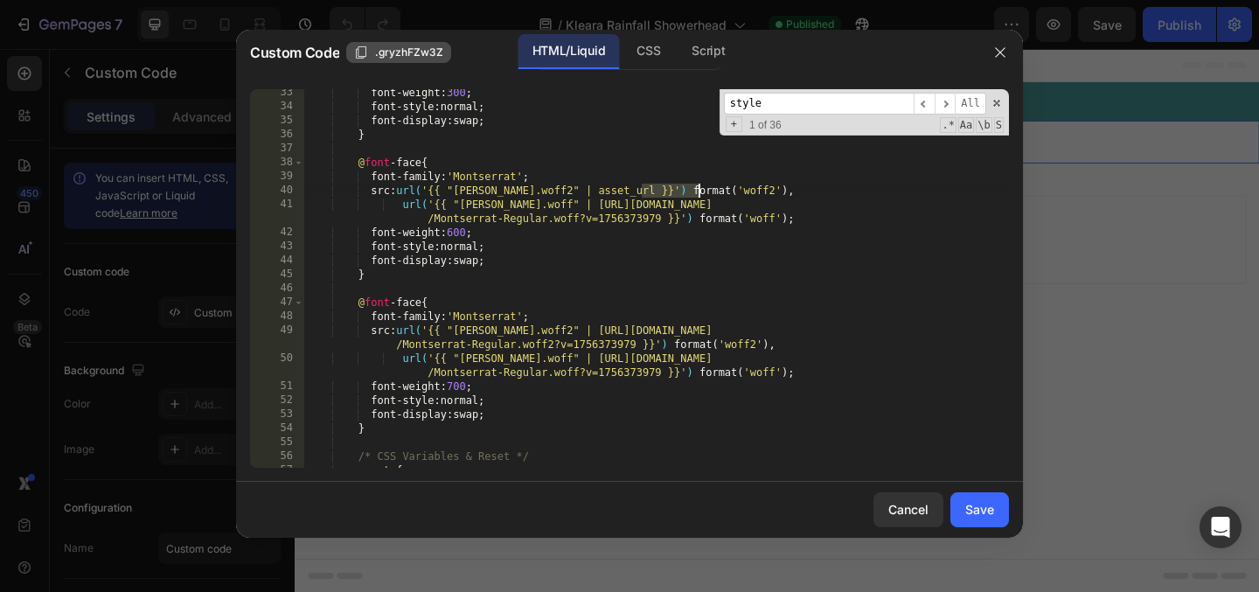
drag, startPoint x: 642, startPoint y: 192, endPoint x: 700, endPoint y: 192, distance: 57.7
click at [700, 192] on div "font-weight : 300 ; font-style : normal ; font-display : swap ; } @ font -face …" at bounding box center [656, 289] width 705 height 407
paste textarea "https://cdn.shopify.com/s/files/1/0675/5228/0762/files/Montserrat-Regular.woff2…"
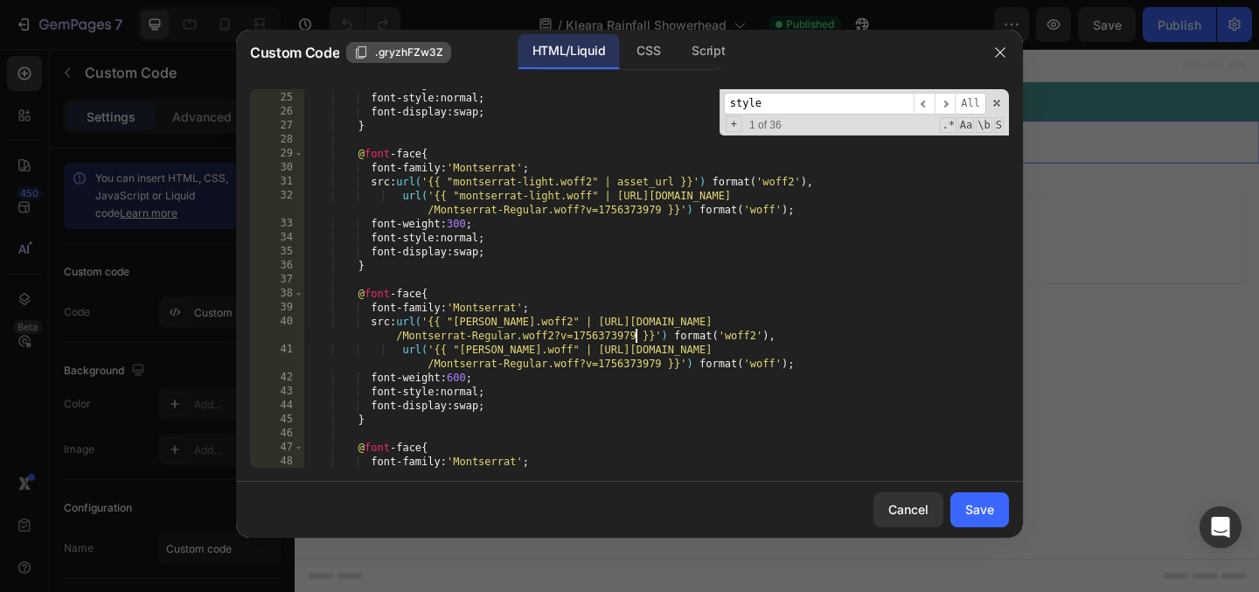
scroll to position [257, 0]
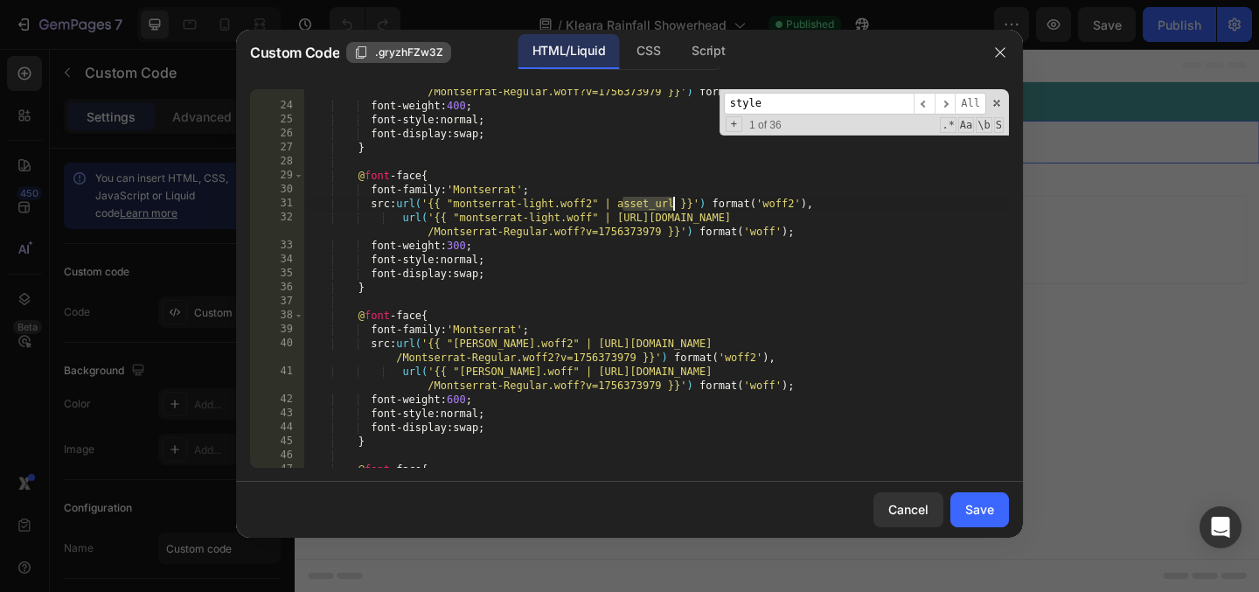
drag, startPoint x: 623, startPoint y: 206, endPoint x: 680, endPoint y: 205, distance: 57.7
click at [680, 205] on div "url( '{{ "montserrat-regular.woff" | https://cdn.shopify.com/s/files/1/0675/522…" at bounding box center [656, 281] width 705 height 421
paste textarea "https://cdn.shopify.com/s/files/1/0675/5228/0762/files/Montserrat-Regular.woff2…"
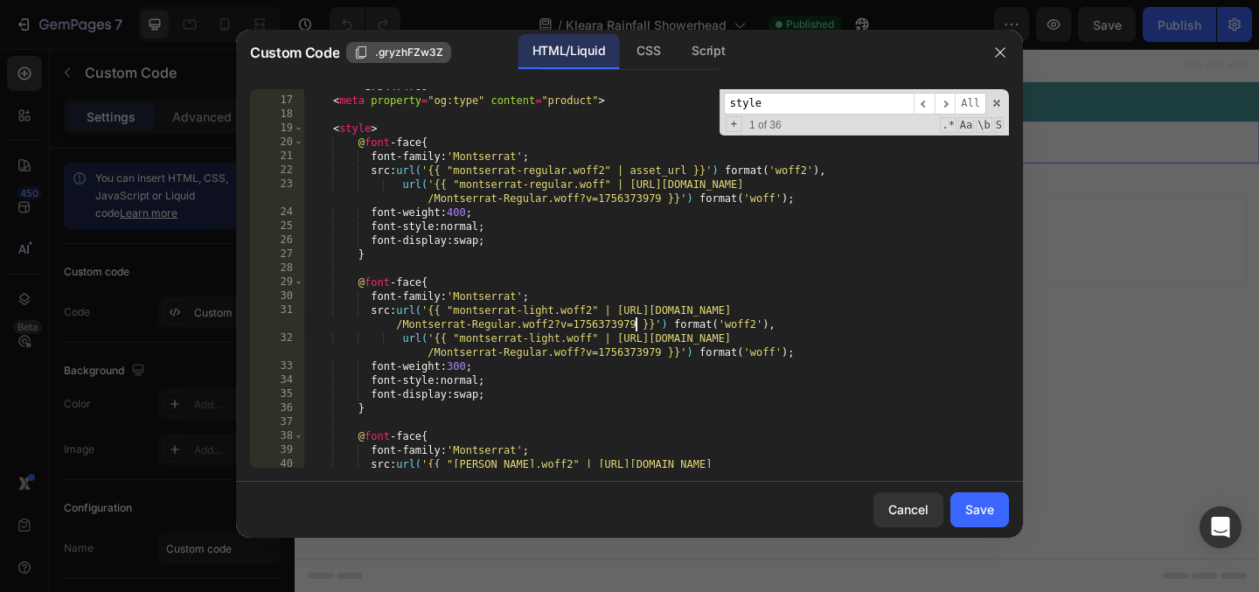
scroll to position [183, 0]
drag, startPoint x: 635, startPoint y: 172, endPoint x: 692, endPoint y: 171, distance: 56.9
click at [692, 171] on div "< meta property = "og:image" content = "https://cdn.shopify.com/s/files/1/0675/…" at bounding box center [656, 283] width 705 height 435
paste textarea "https://cdn.shopify.com/s/files/1/0675/5228/0762/files/Montserrat-Regular.woff2…"
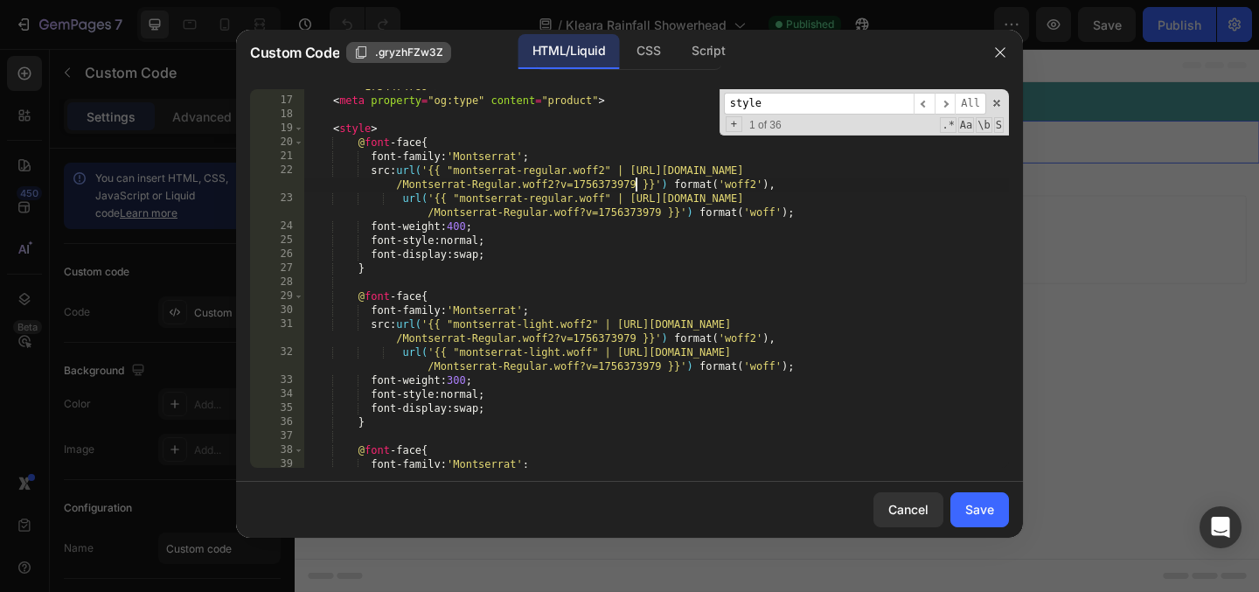
click at [745, 268] on div "< meta property = "og:image" content = "https://cdn.shopify.com/s/files/1/0675/…" at bounding box center [656, 283] width 705 height 435
type textarea "}"
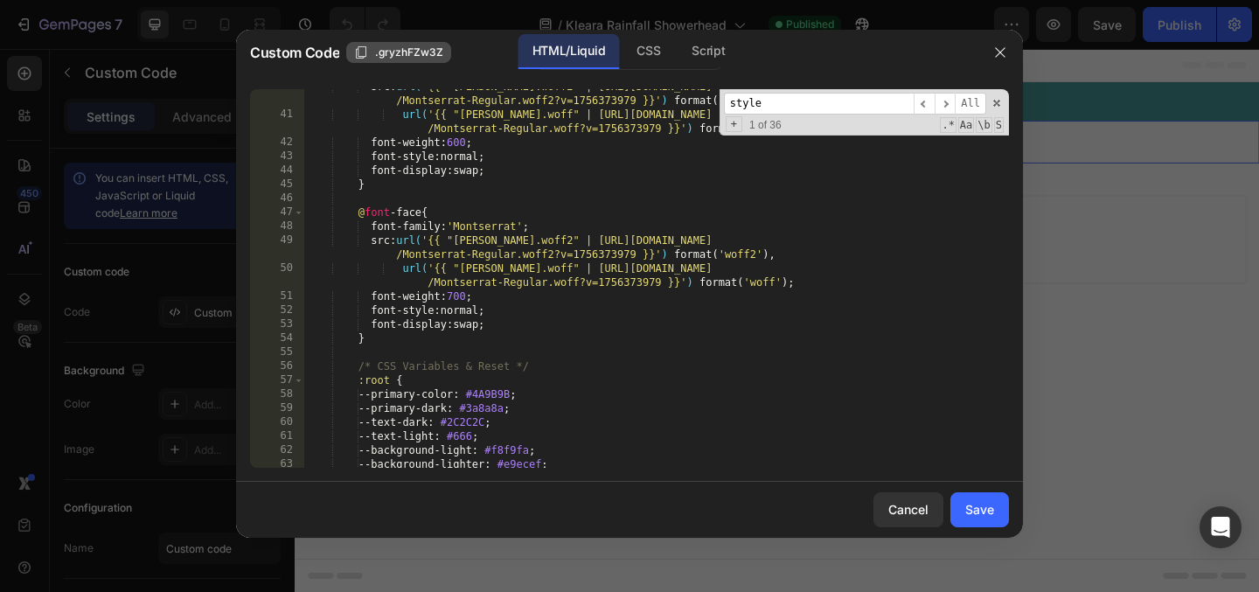
scroll to position [470, 0]
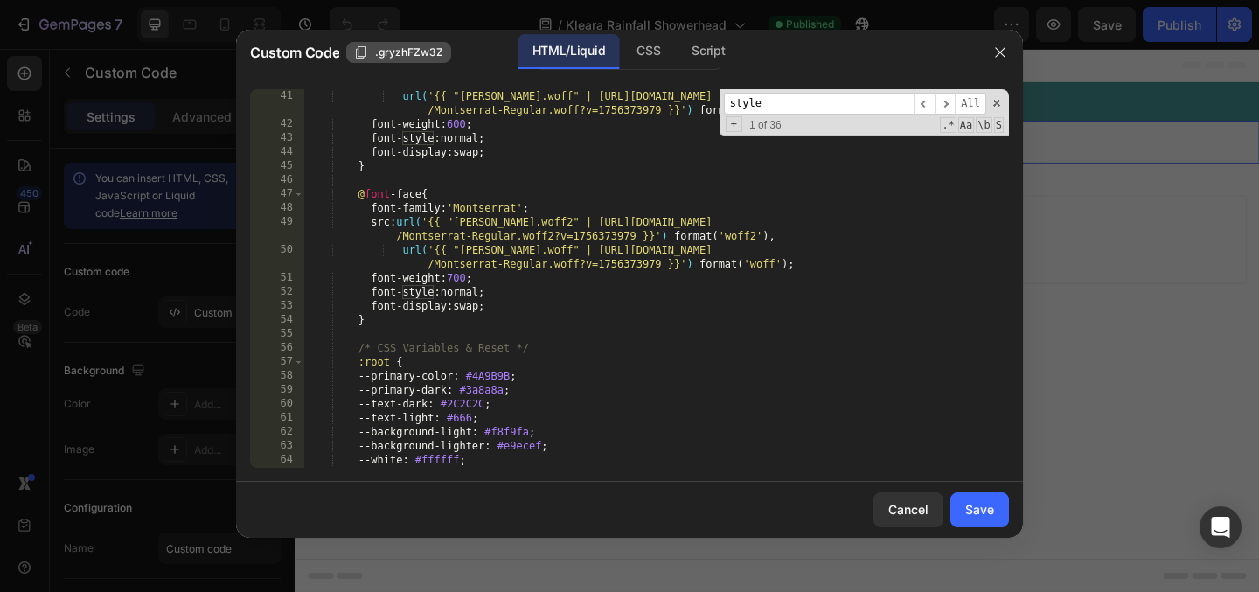
click at [795, 98] on input "style" at bounding box center [819, 104] width 190 height 22
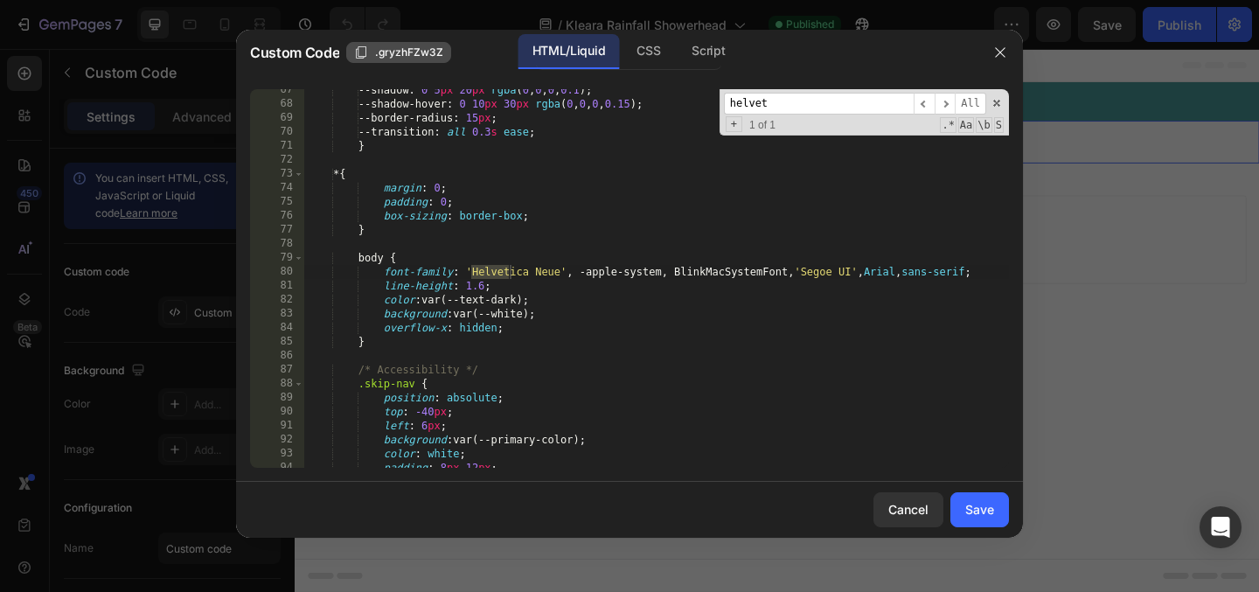
type input "helvet"
click at [615, 270] on div "--shadow : 0 5 px 20 px rgba ( 0 , 0 , 0 , 0.1 ) ; --shadow-hover : 0 10 px 30 …" at bounding box center [656, 286] width 705 height 407
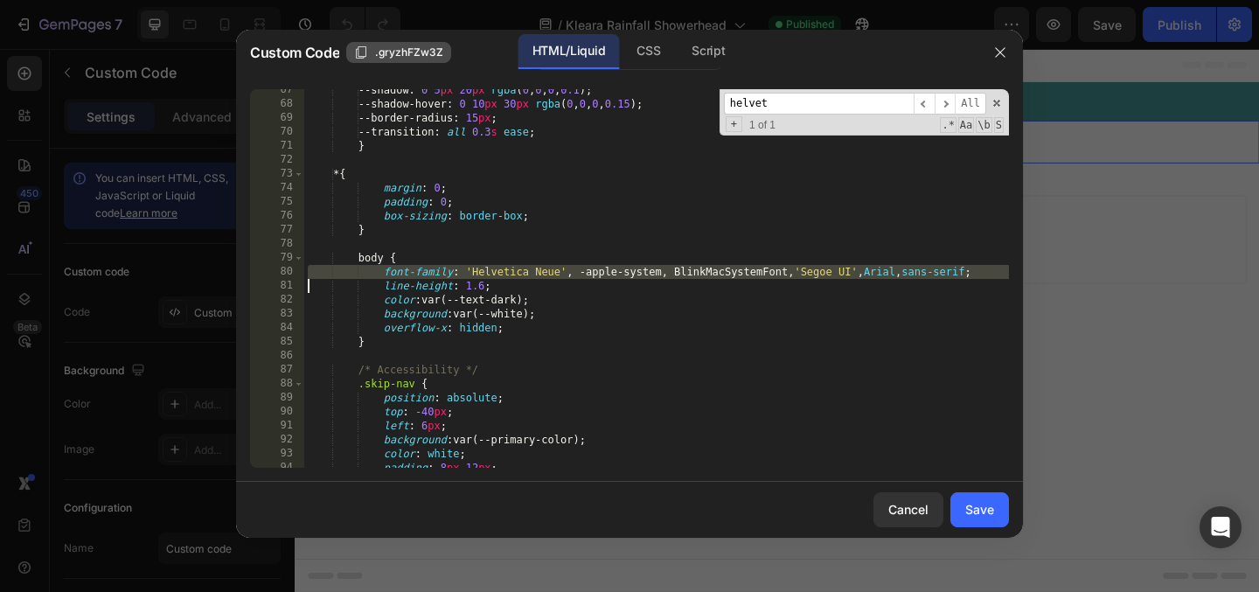
paste textarea "font-family: 'Montserrat', 'Helvetica Neue', -apple-system, BlinkMacSystemFont,…"
click at [391, 276] on div "--shadow : 0 5 px 20 px rgba ( 0 , 0 , 0 , 0.1 ) ; --shadow-hover : 0 10 px 30 …" at bounding box center [656, 286] width 705 height 407
drag, startPoint x: 385, startPoint y: 275, endPoint x: 986, endPoint y: 274, distance: 601.6
click at [986, 274] on div "--shadow : 0 5 px 20 px rgba ( 0 , 0 , 0 , 0.1 ) ; --shadow-hover : 0 10 px 30 …" at bounding box center [656, 286] width 705 height 407
paste textarea "Montserrat', '"
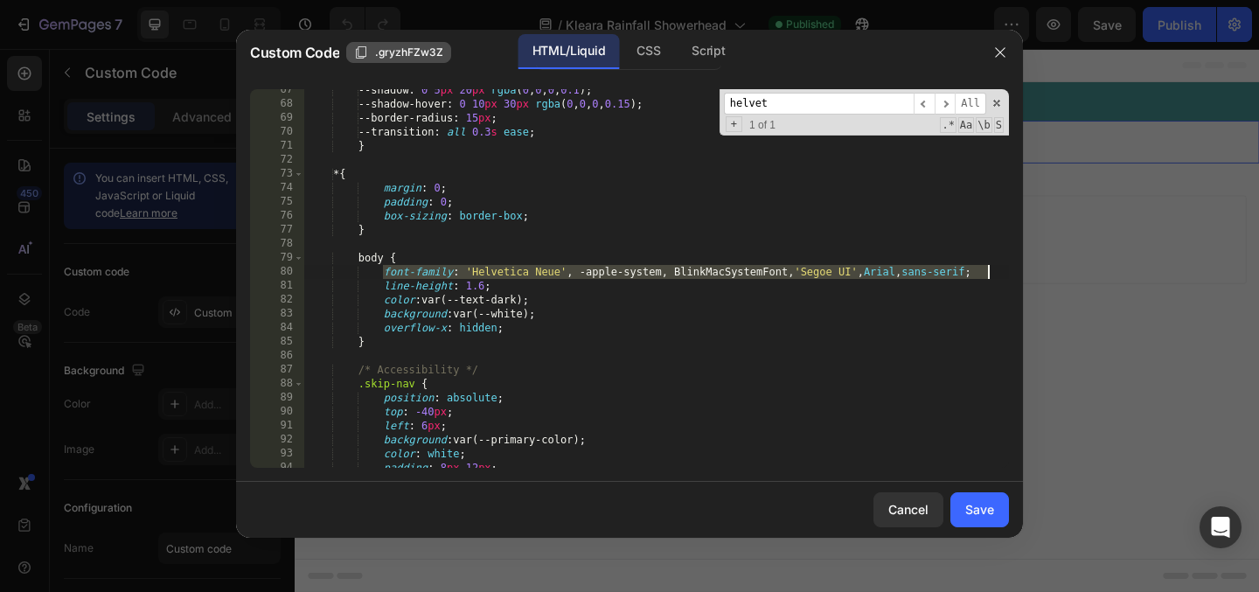
type textarea "font-family: 'Montserrat', 'Helvetica Neue', -apple-system, BlinkMacSystemFont,…"
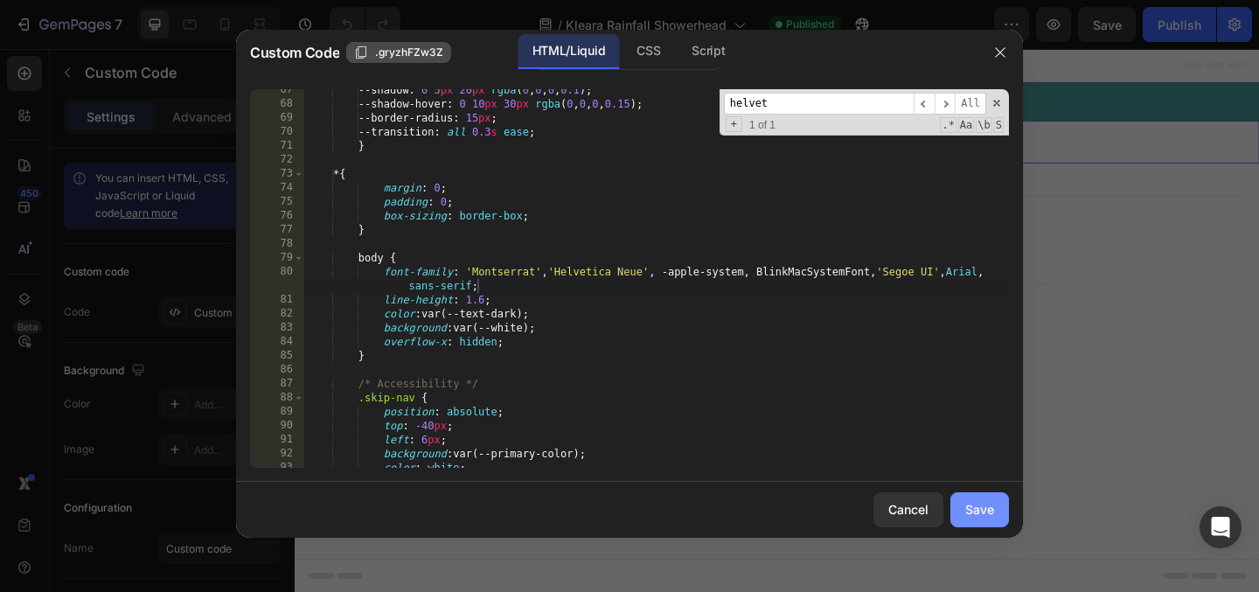
click at [981, 501] on div "Save" at bounding box center [979, 509] width 29 height 18
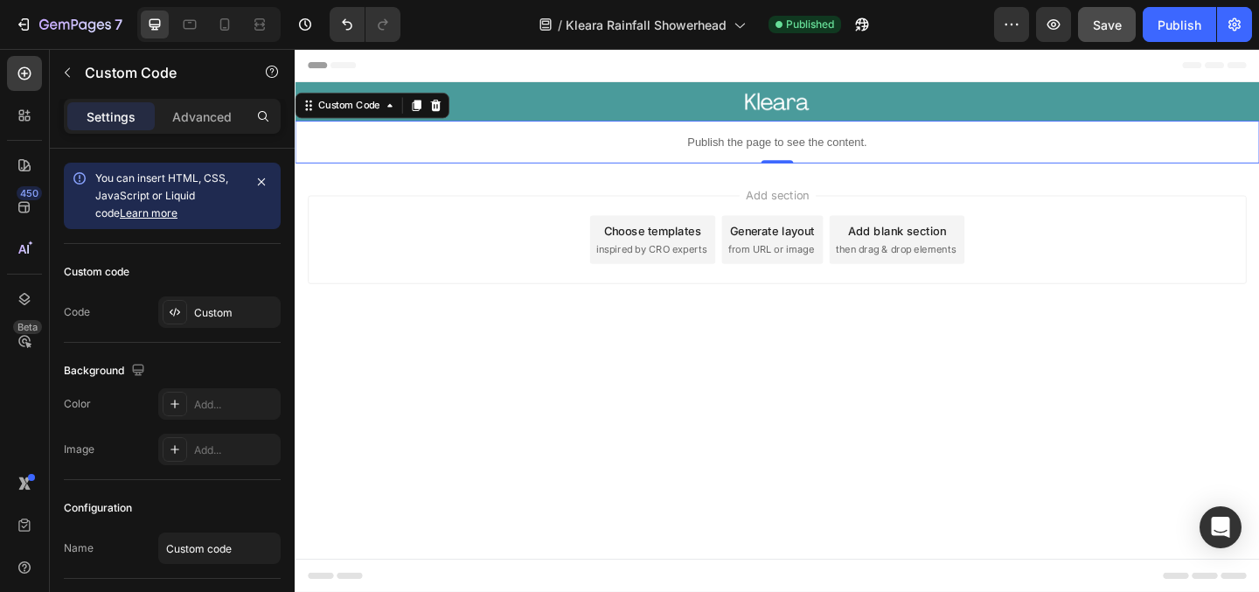
click at [1104, 10] on button "Save" at bounding box center [1107, 24] width 58 height 35
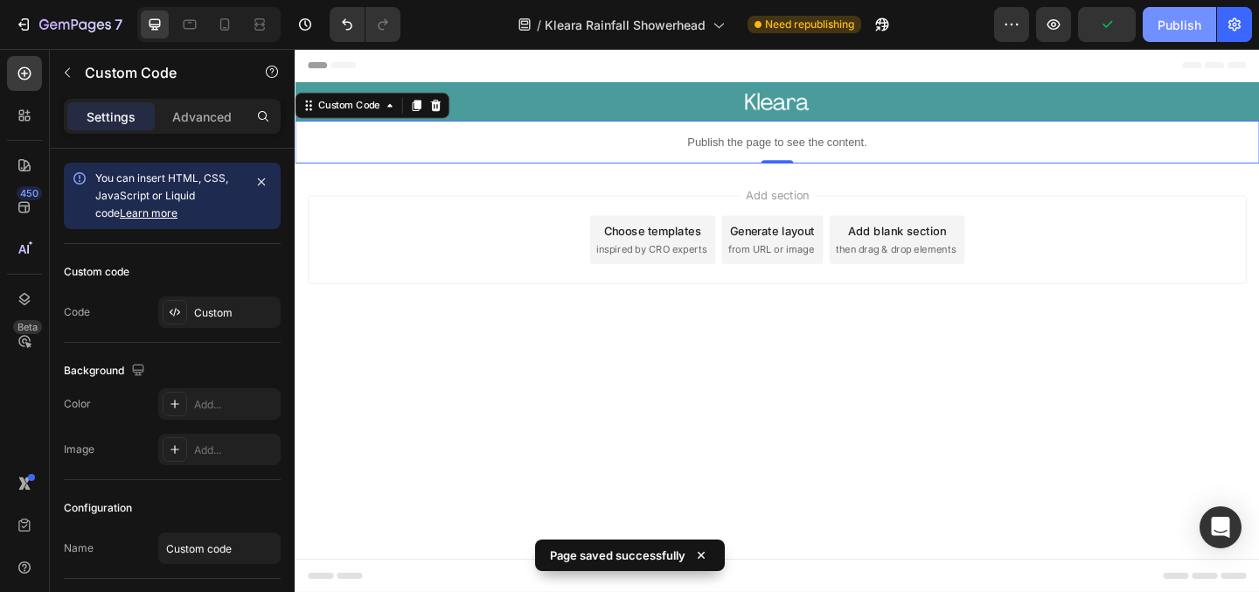
click at [1193, 26] on div "Publish" at bounding box center [1180, 25] width 44 height 18
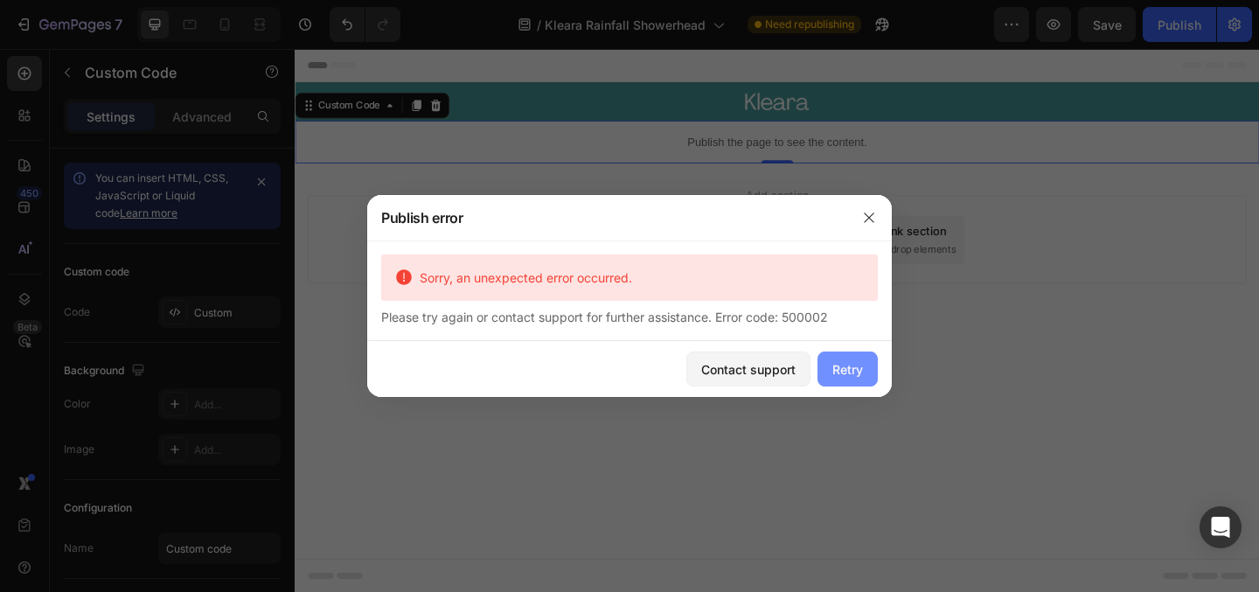
click at [845, 374] on div "Retry" at bounding box center [848, 369] width 31 height 18
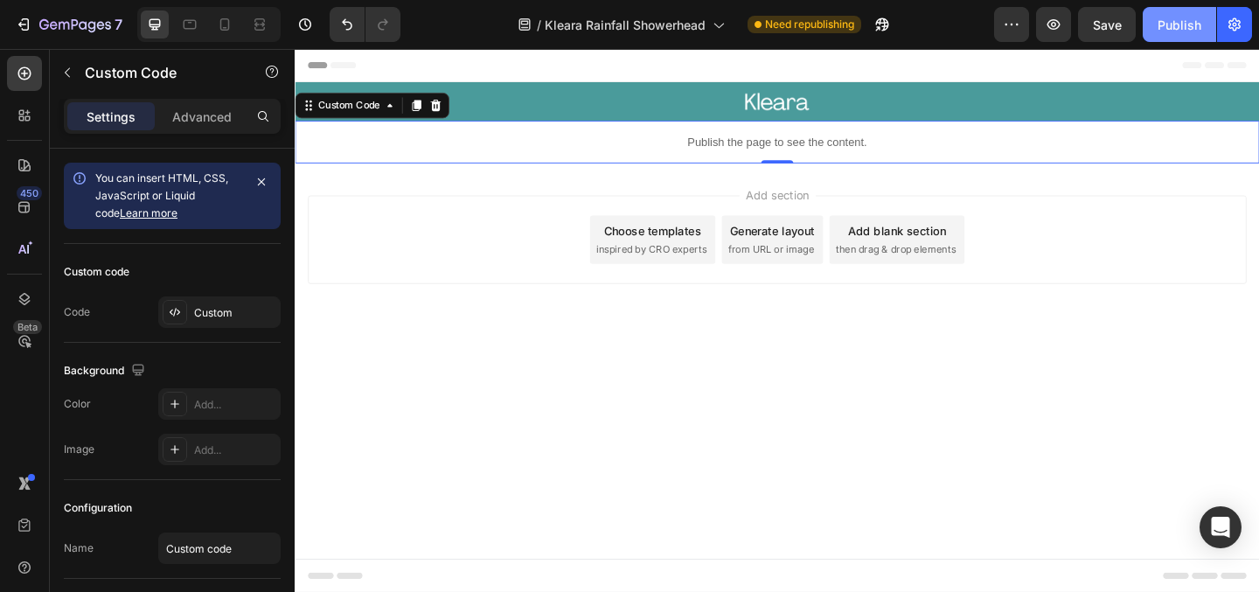
click at [1174, 16] on div "Publish" at bounding box center [1180, 25] width 44 height 18
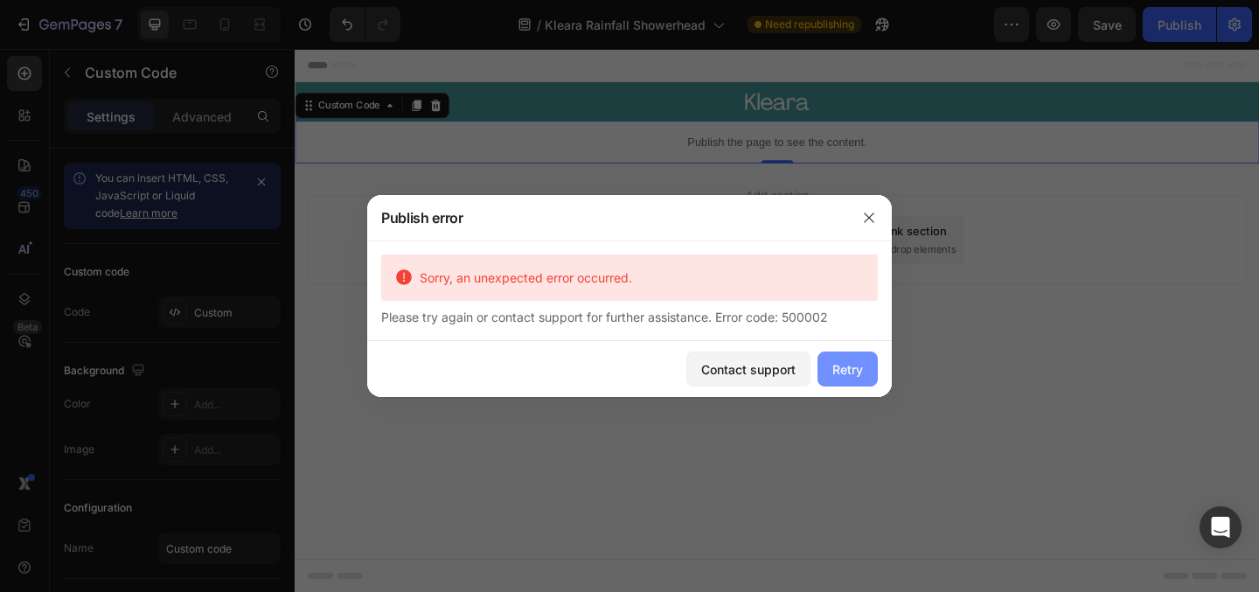
click at [860, 375] on div "Retry" at bounding box center [848, 369] width 31 height 18
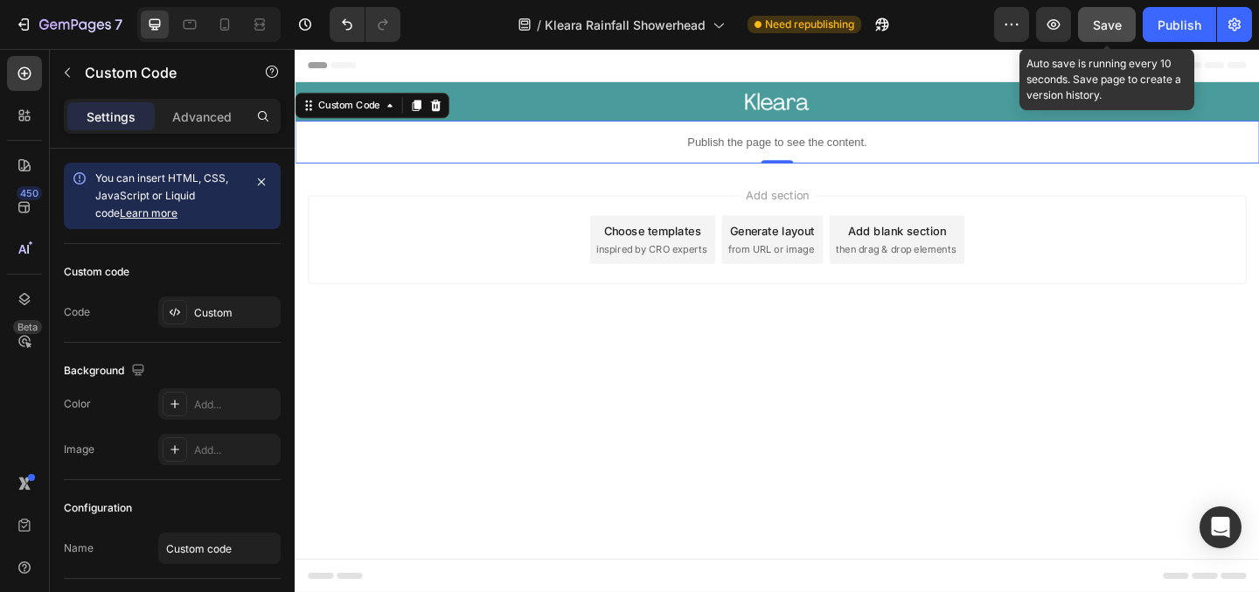
click at [1109, 28] on span "Save" at bounding box center [1107, 24] width 29 height 15
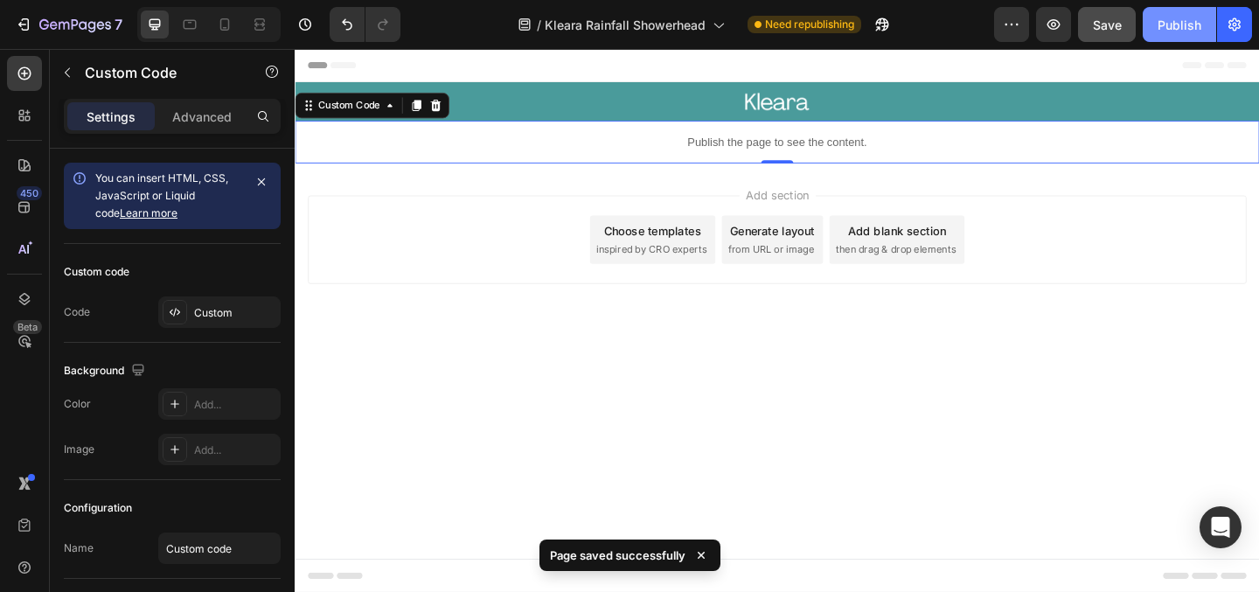
click at [1203, 25] on button "Publish" at bounding box center [1179, 24] width 73 height 35
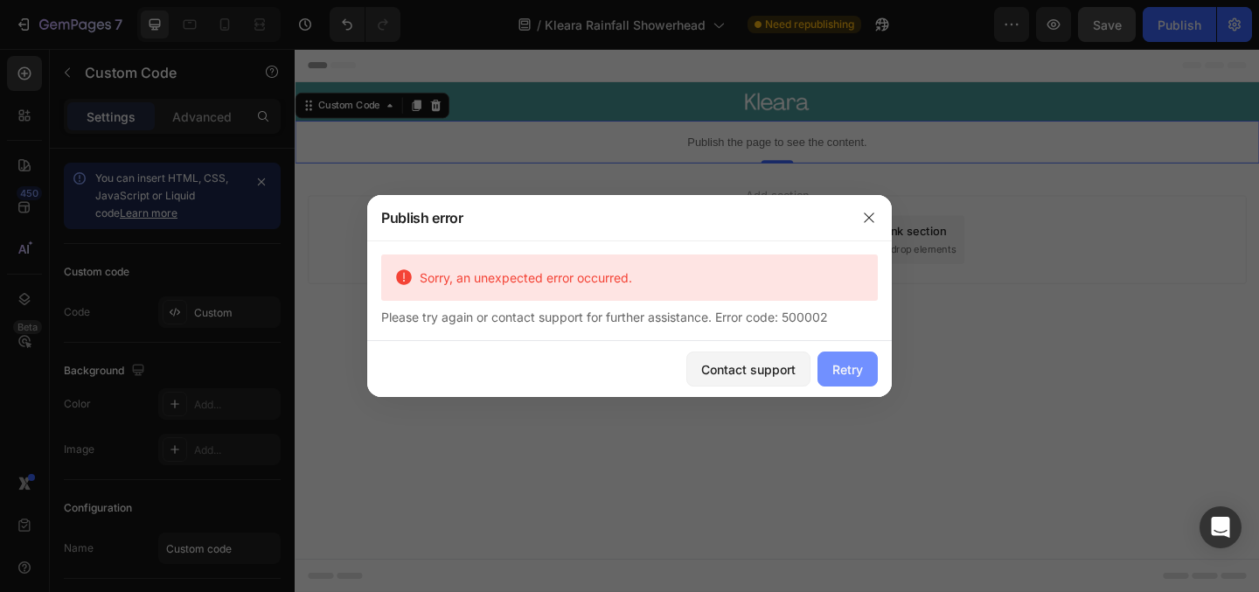
click at [845, 364] on div "Retry" at bounding box center [848, 369] width 31 height 18
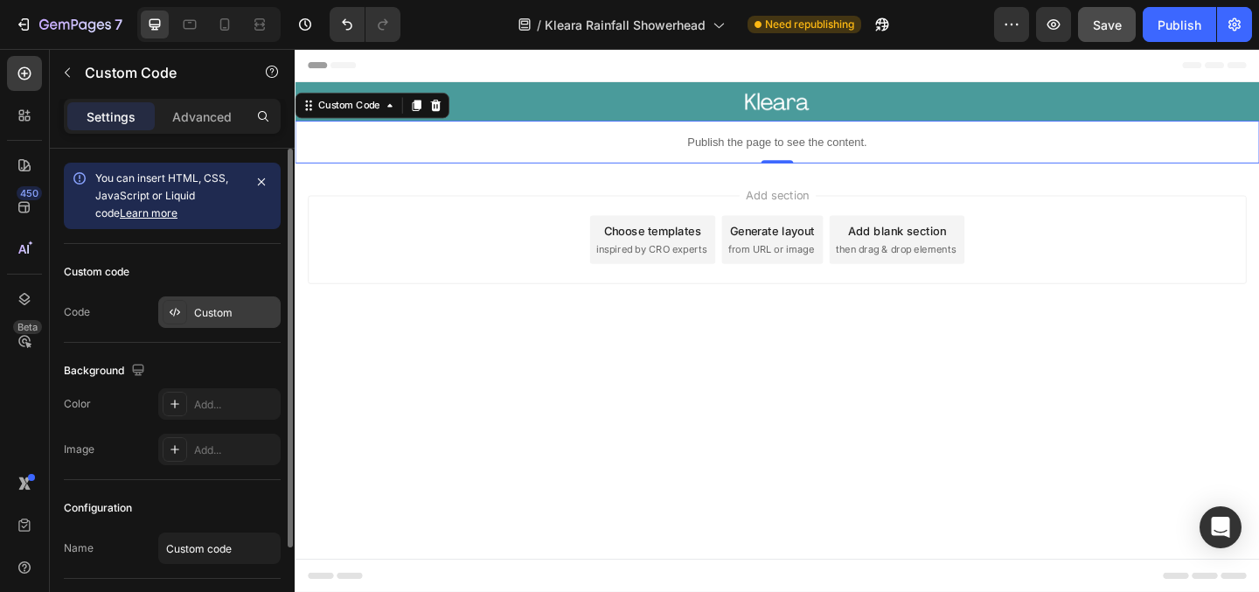
click at [205, 309] on div "Custom" at bounding box center [235, 313] width 82 height 16
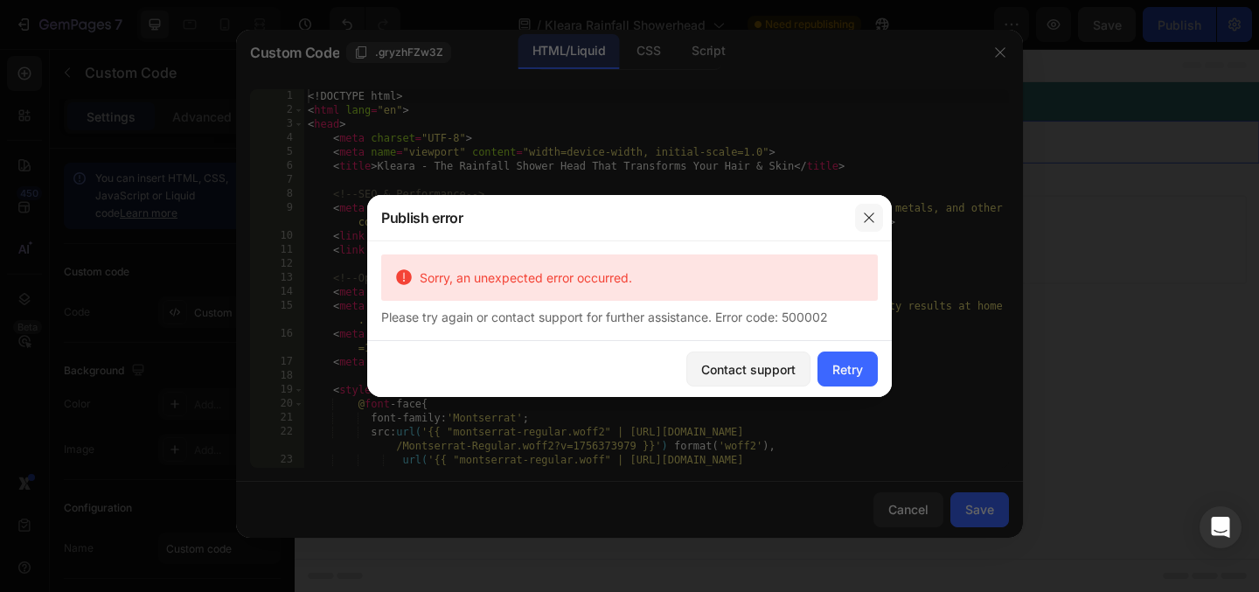
click at [869, 216] on icon "button" at bounding box center [869, 217] width 10 height 10
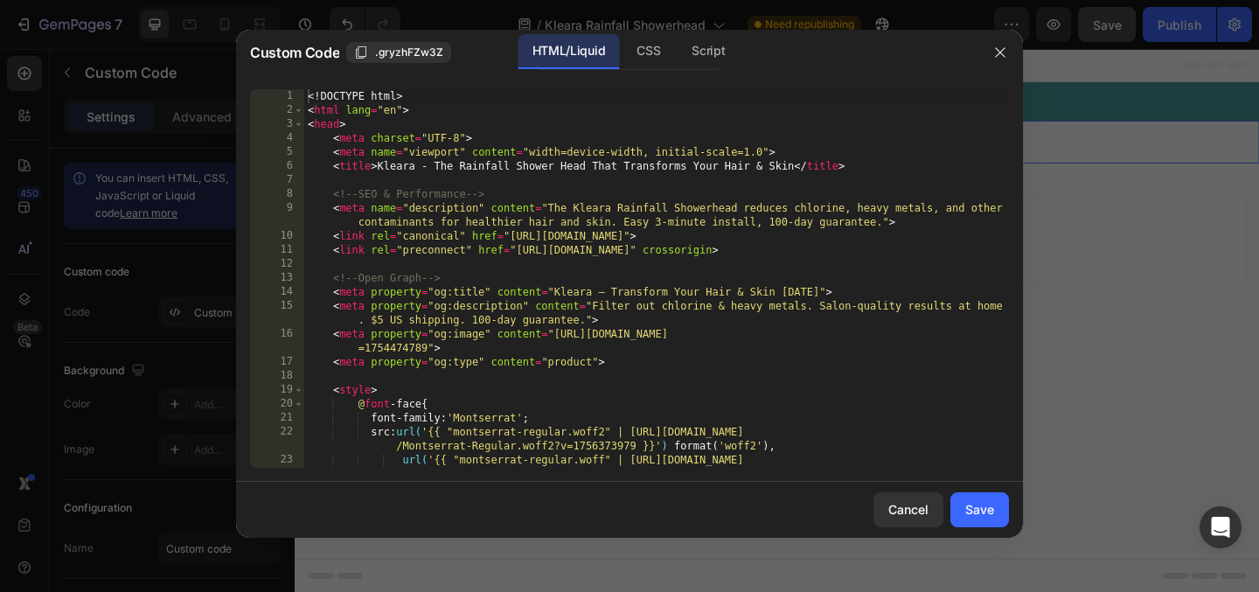
click at [1004, 67] on div at bounding box center [1000, 52] width 45 height 45
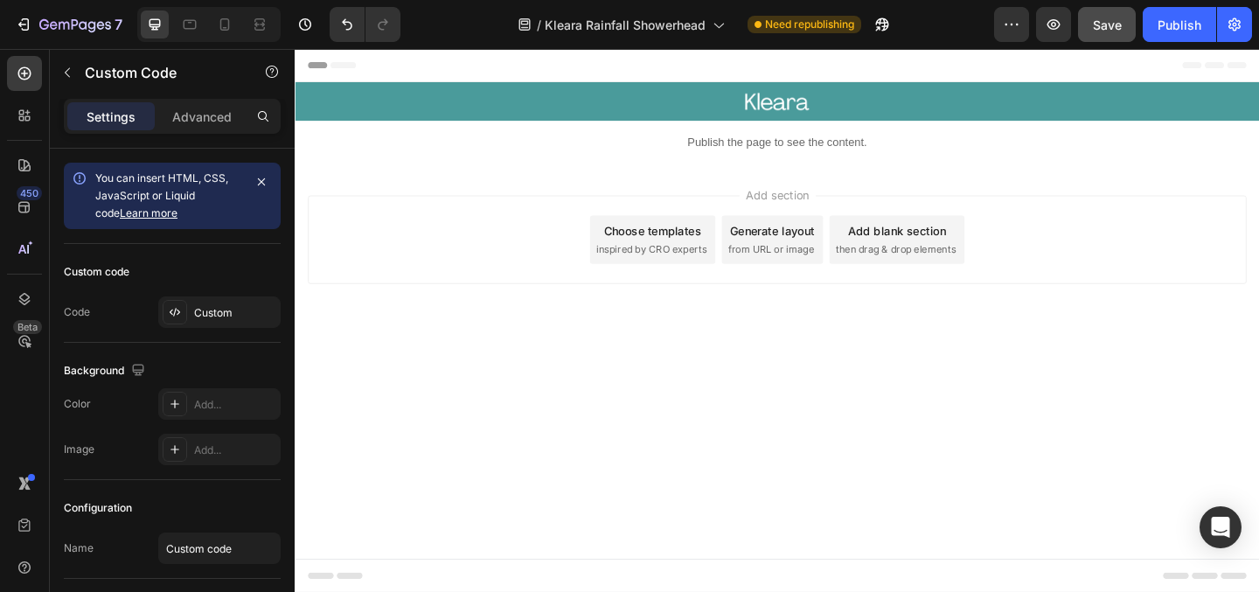
click at [1067, 58] on div "Header" at bounding box center [819, 66] width 1021 height 35
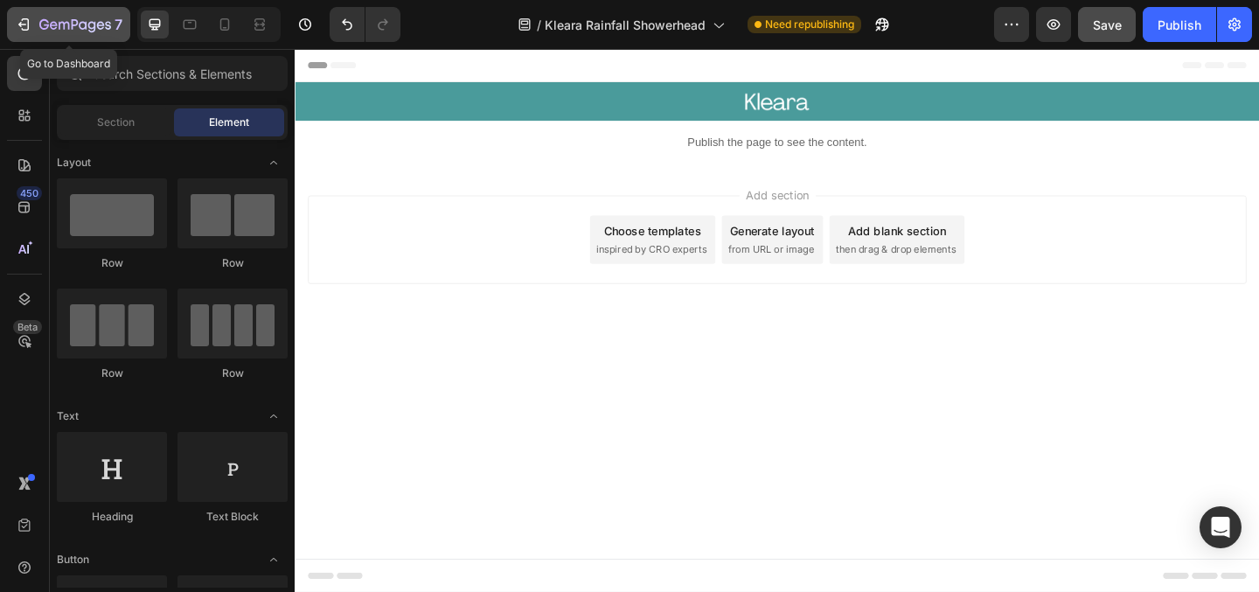
click at [56, 18] on icon "button" at bounding box center [75, 25] width 72 height 15
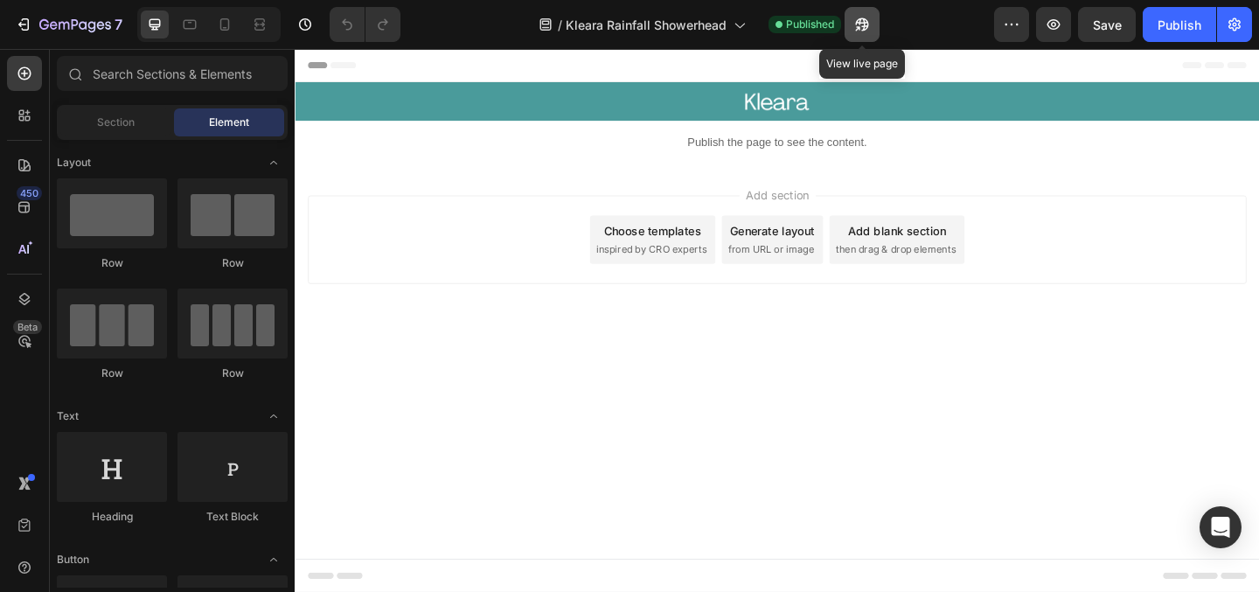
click at [862, 36] on button "button" at bounding box center [862, 24] width 35 height 35
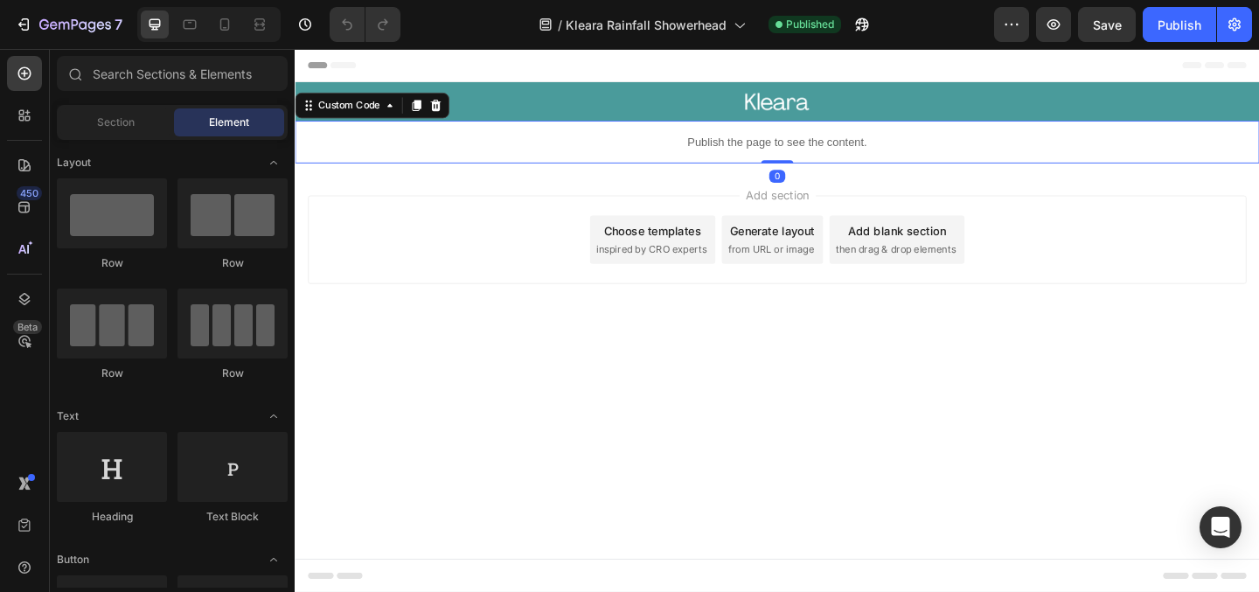
click at [710, 156] on p "Publish the page to see the content." at bounding box center [819, 150] width 1049 height 18
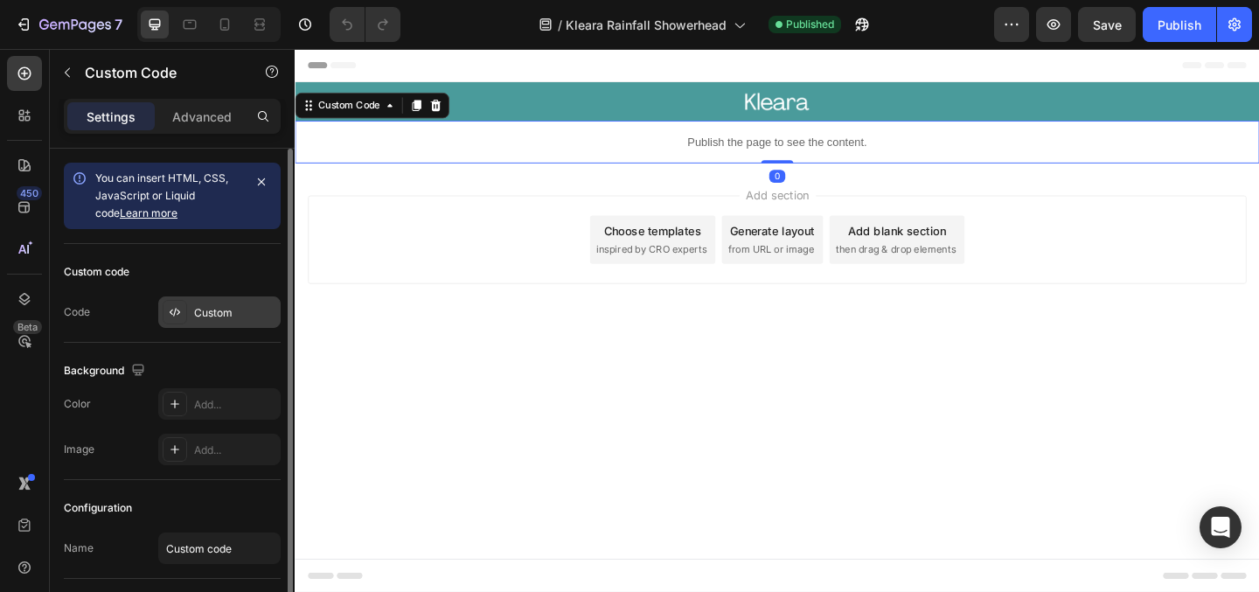
click at [204, 317] on div "Custom" at bounding box center [235, 313] width 82 height 16
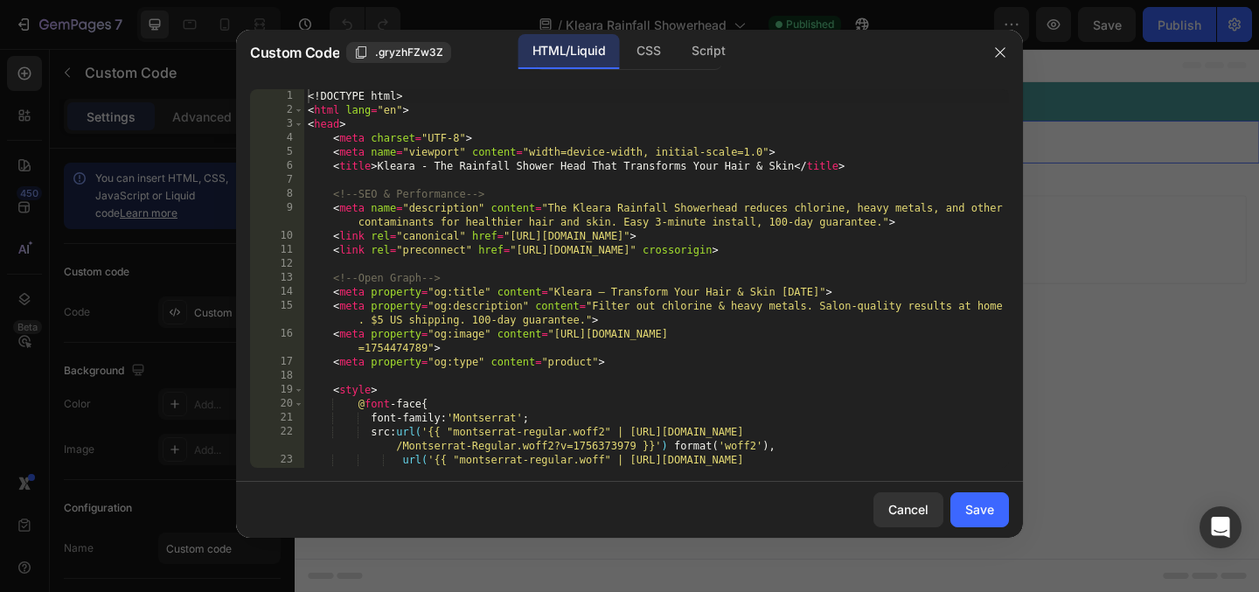
type textarea "<meta property="og:description" content="Filter out chlorine & heavy metals. Sa…"
click at [511, 299] on div "<! DOCTYPE html > < html lang = "en" > < head > < meta charset = "UTF-8" > < me…" at bounding box center [656, 292] width 705 height 407
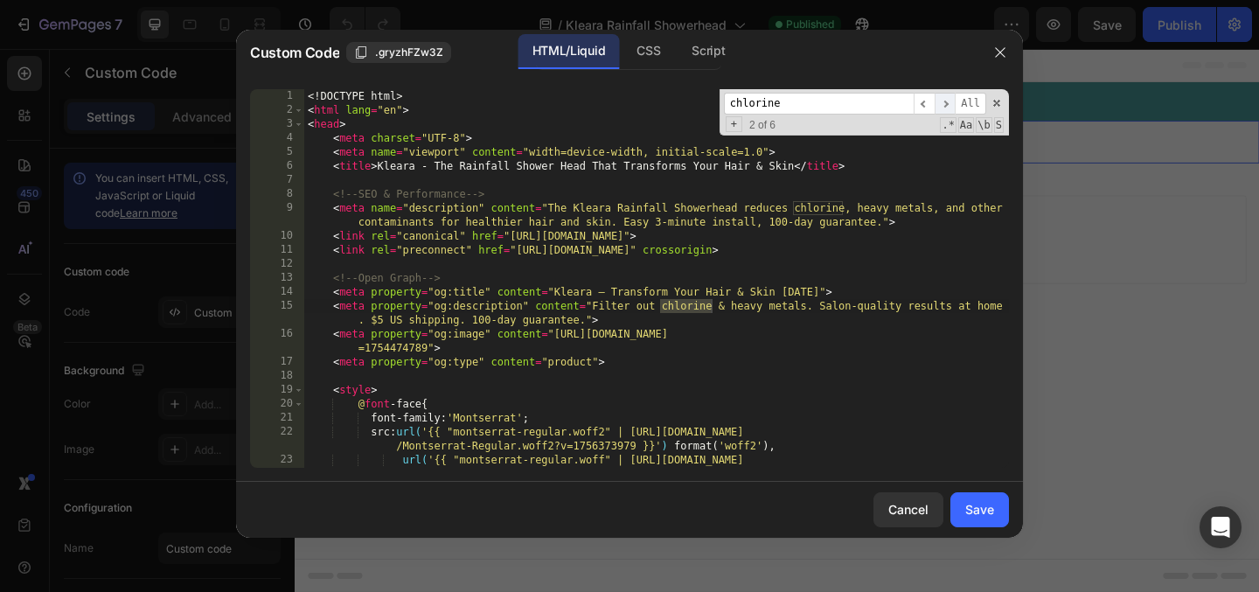
type input "chlorine"
click at [945, 101] on span "​" at bounding box center [945, 104] width 21 height 22
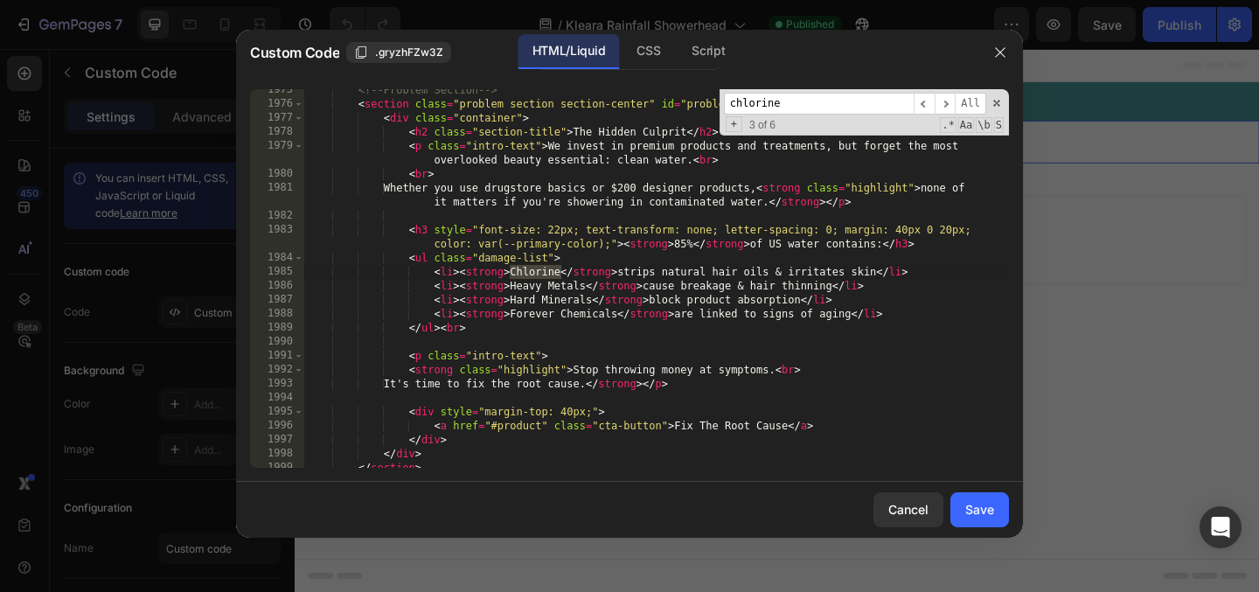
click at [729, 274] on div "<!-- Problem Section --> < section class = "problem section section-center" id …" at bounding box center [656, 286] width 705 height 407
click at [746, 298] on div "<!-- Problem Section --> < section class = "problem section section-center" id …" at bounding box center [656, 286] width 705 height 407
drag, startPoint x: 747, startPoint y: 289, endPoint x: 713, endPoint y: 289, distance: 34.1
click at [713, 289] on div "<!-- Problem Section --> < section class = "problem section section-center" id …" at bounding box center [656, 286] width 705 height 407
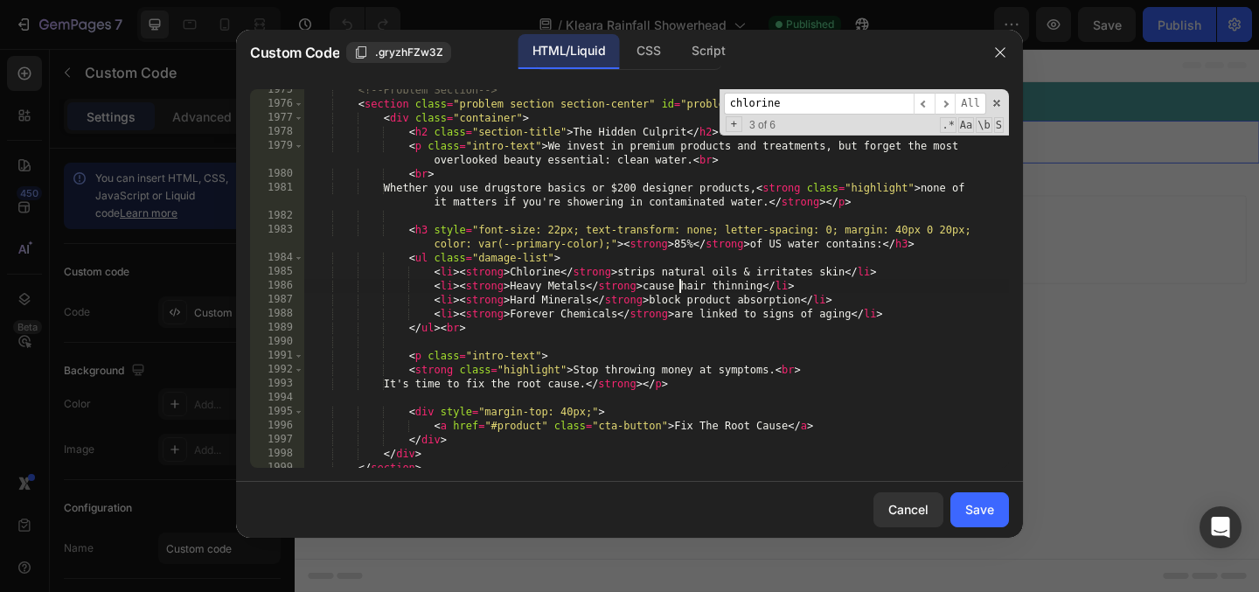
click at [688, 309] on div "<!-- Problem Section --> < section class = "problem section section-center" id …" at bounding box center [656, 286] width 705 height 407
click at [780, 317] on div "<!-- Problem Section --> < section class = "problem section section-center" id …" at bounding box center [656, 286] width 705 height 407
click at [511, 317] on div "<!-- Problem Section --> < section class = "problem section section-center" id …" at bounding box center [656, 286] width 705 height 407
click at [622, 316] on div "<!-- Problem Section --> < section class = "problem section section-center" id …" at bounding box center [656, 286] width 705 height 407
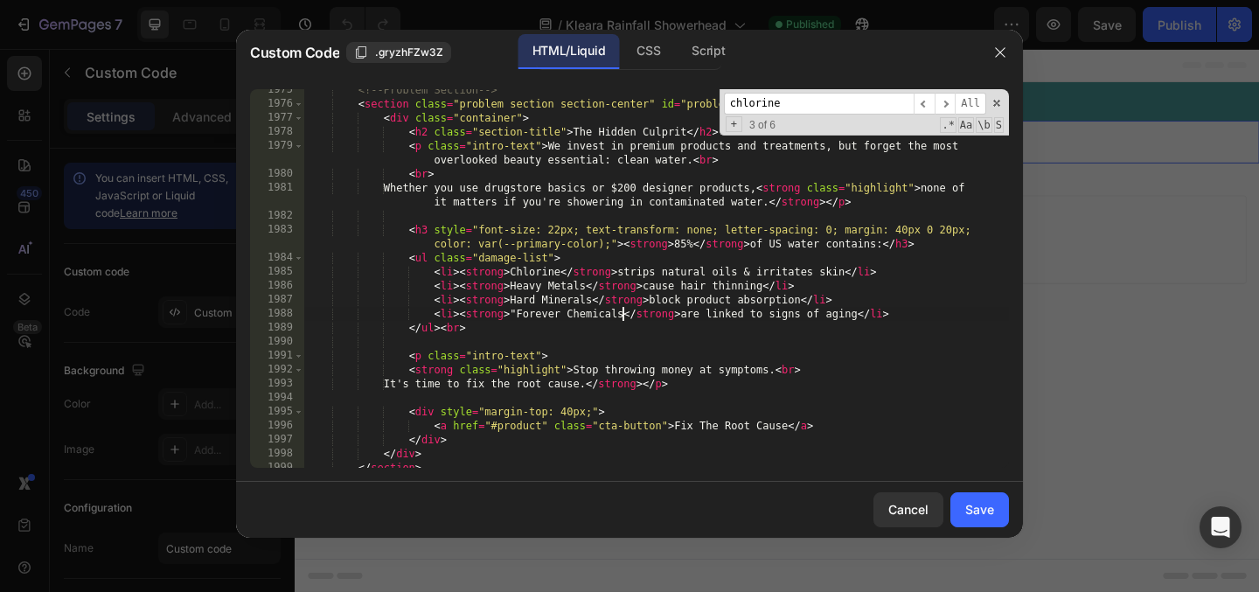
scroll to position [0, 26]
click at [824, 315] on div "<!-- Problem Section --> < section class = "problem section section-center" id …" at bounding box center [656, 286] width 705 height 407
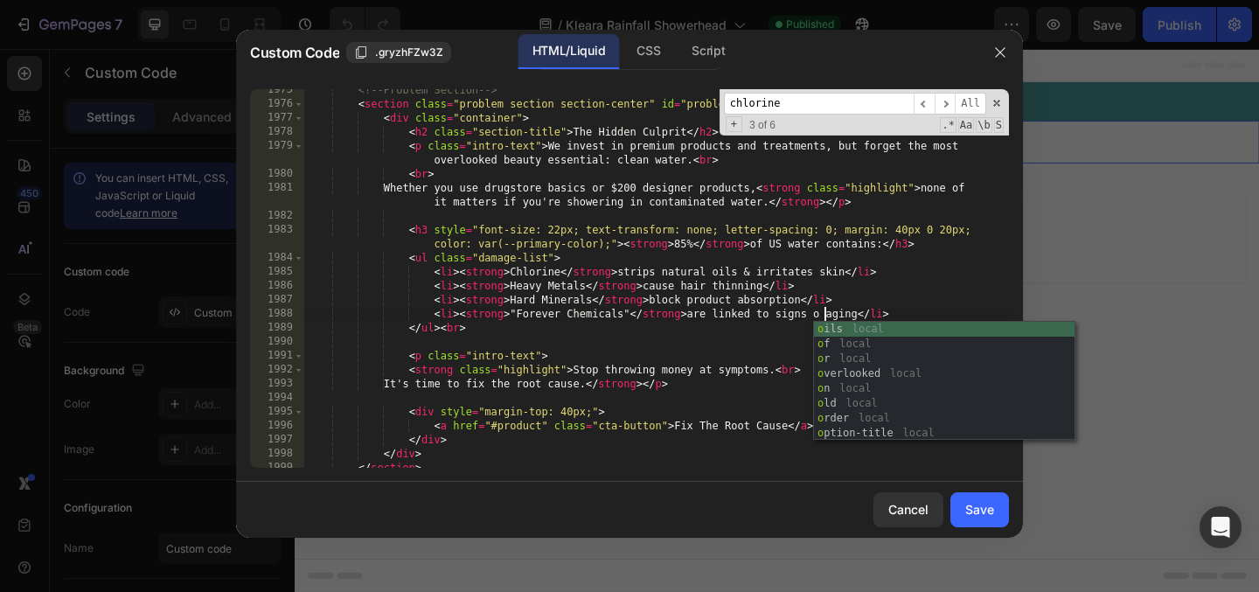
scroll to position [0, 43]
click at [717, 269] on div "<!-- Problem Section --> < section class = "problem section section-center" id …" at bounding box center [656, 286] width 705 height 407
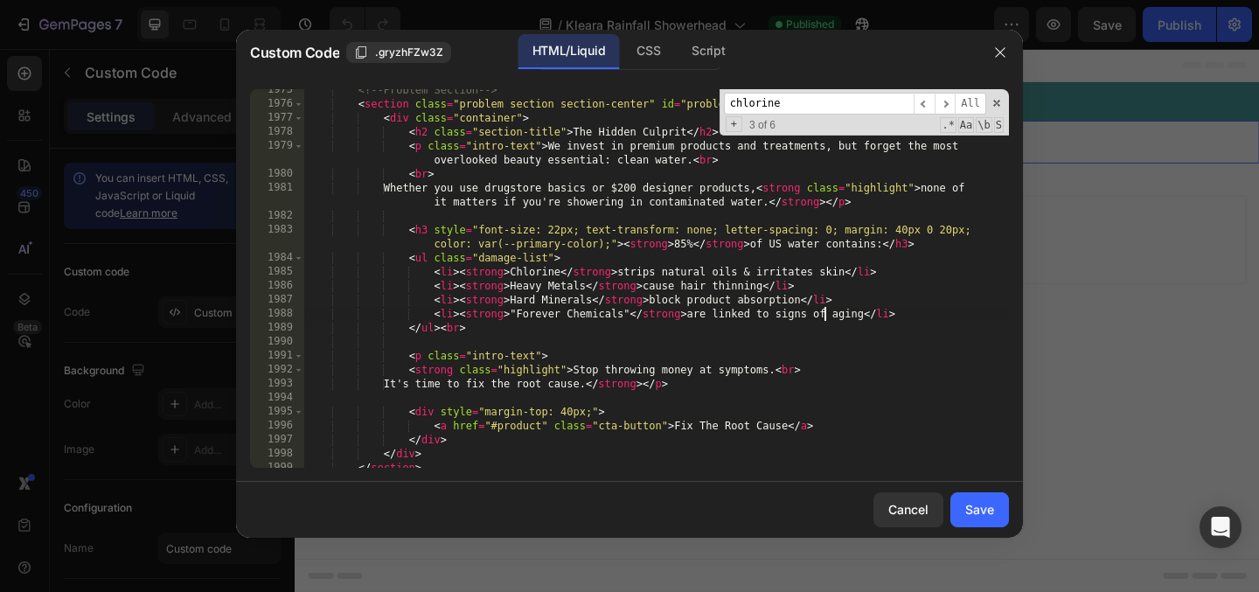
click at [821, 315] on div "<!-- Problem Section --> < section class = "problem section section-center" id …" at bounding box center [656, 286] width 705 height 407
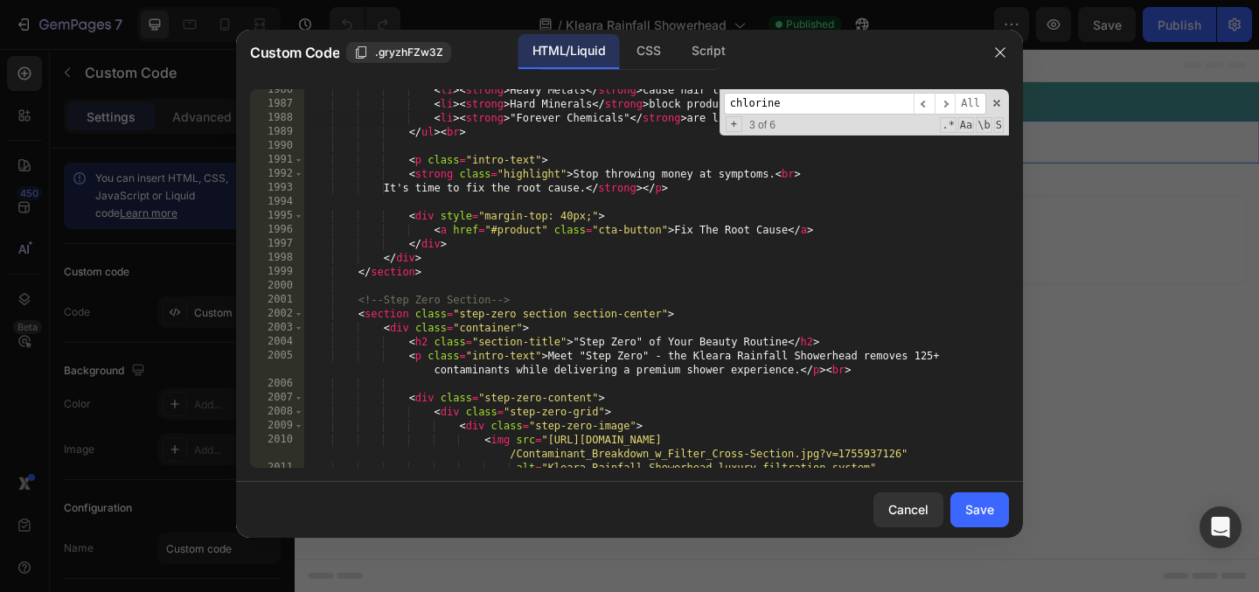
scroll to position [19647, 0]
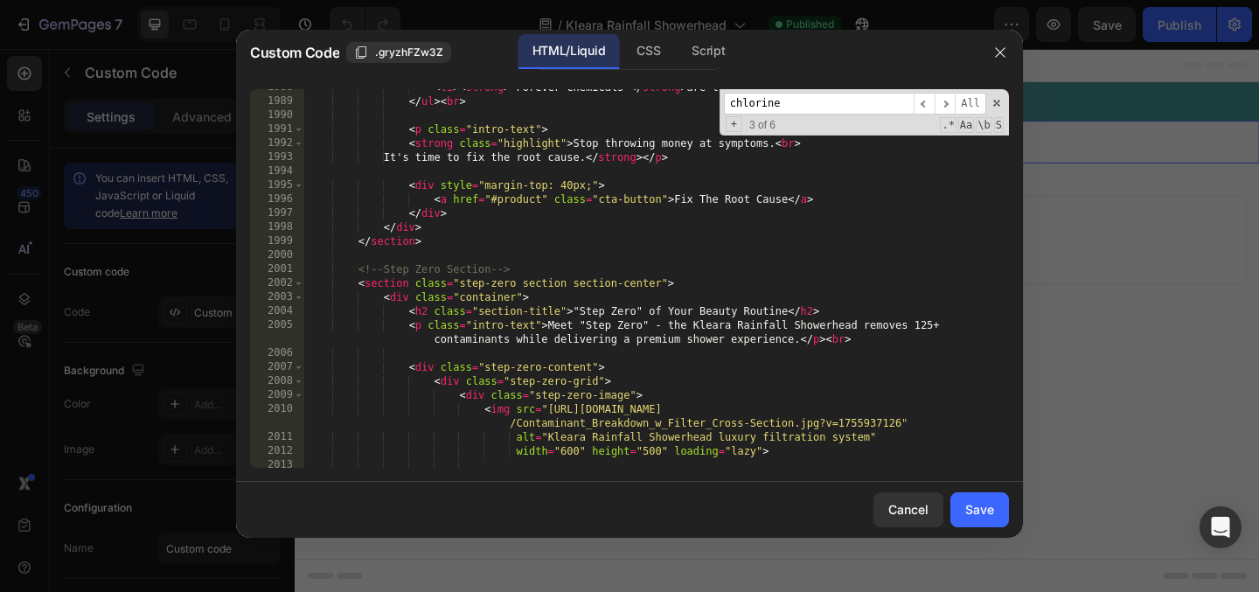
click at [660, 329] on div "< li > < strong > "Forever Chemicals" </ strong > are linked to aging </ li > <…" at bounding box center [656, 283] width 705 height 407
click at [786, 315] on div "< li > < strong > "Forever Chemicals" </ strong > are linked to aging </ li > <…" at bounding box center [656, 283] width 705 height 407
click at [761, 326] on div "< li > < strong > "Forever Chemicals" </ strong > are linked to aging </ li > <…" at bounding box center [656, 283] width 705 height 407
click at [644, 324] on div "< li > < strong > "Forever Chemicals" </ strong > are linked to aging </ li > <…" at bounding box center [656, 283] width 705 height 407
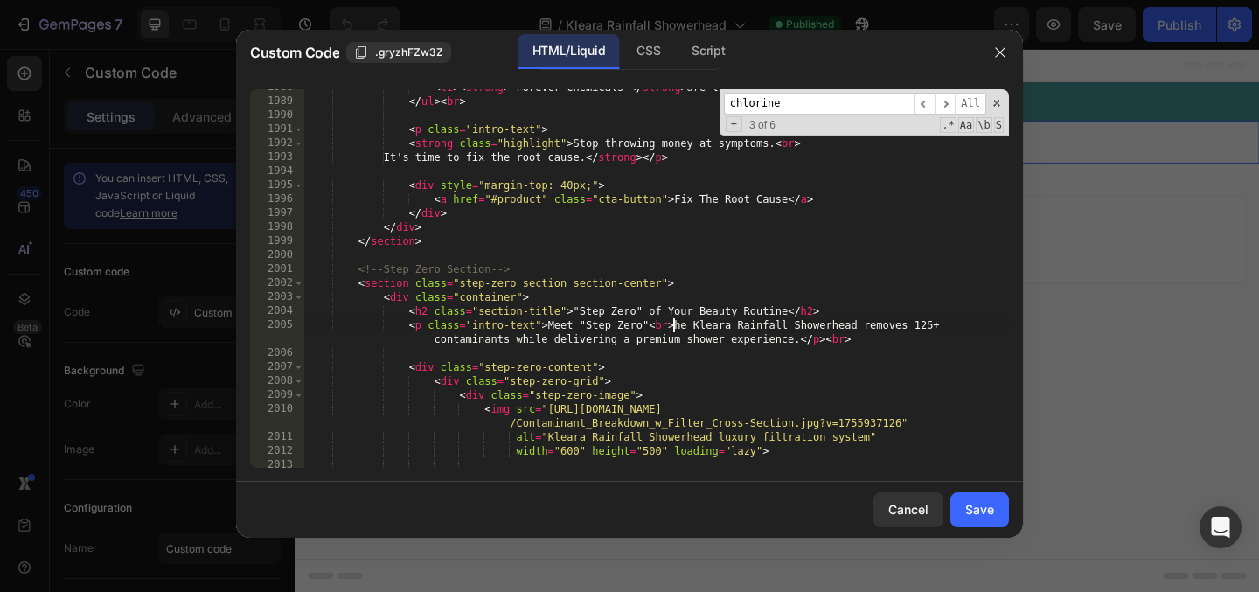
scroll to position [0, 9]
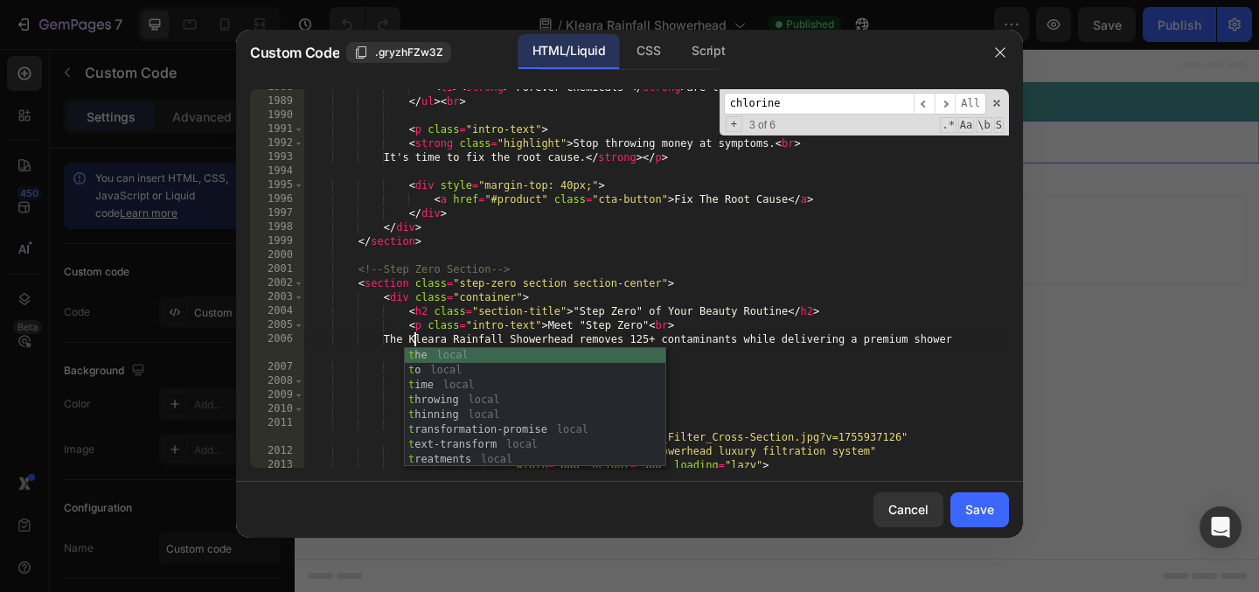
click at [763, 333] on div "< li > < strong > "Forever Chemicals" </ strong > are linked to aging </ li > <…" at bounding box center [656, 283] width 705 height 407
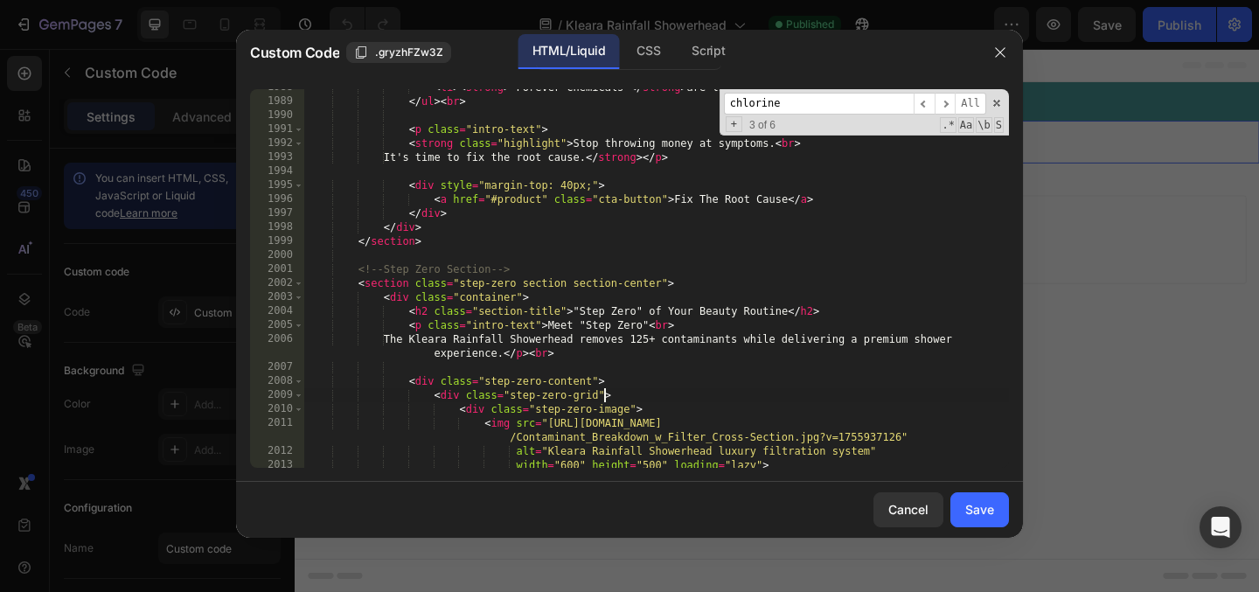
click at [603, 396] on div "< li > < strong > "Forever Chemicals" </ strong > are linked to aging </ li > <…" at bounding box center [656, 283] width 705 height 407
click at [642, 329] on div "< li > < strong > "Forever Chemicals" </ strong > are linked to aging </ li > <…" at bounding box center [656, 283] width 705 height 407
type textarea "<p class="intro-text">Meet "Step Zero"<br>"
click at [654, 363] on div "< li > < strong > "Forever Chemicals" </ strong > are linked to aging </ li > <…" at bounding box center [656, 283] width 705 height 407
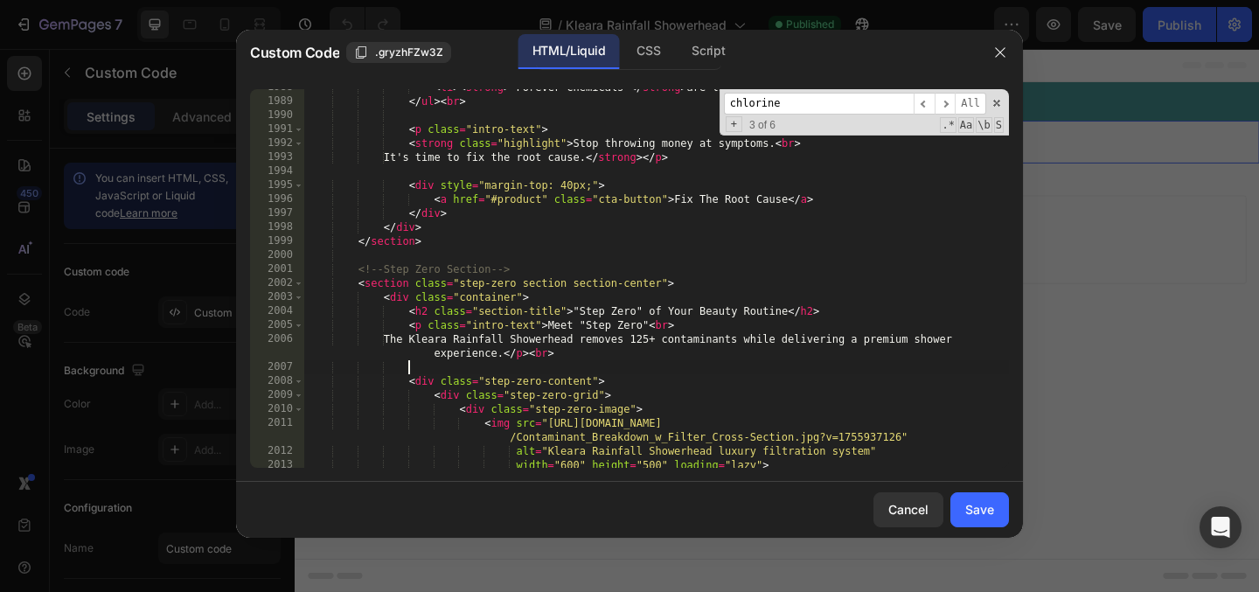
click at [675, 351] on div "< li > < strong > "Forever Chemicals" </ strong > are linked to aging </ li > <…" at bounding box center [656, 283] width 705 height 407
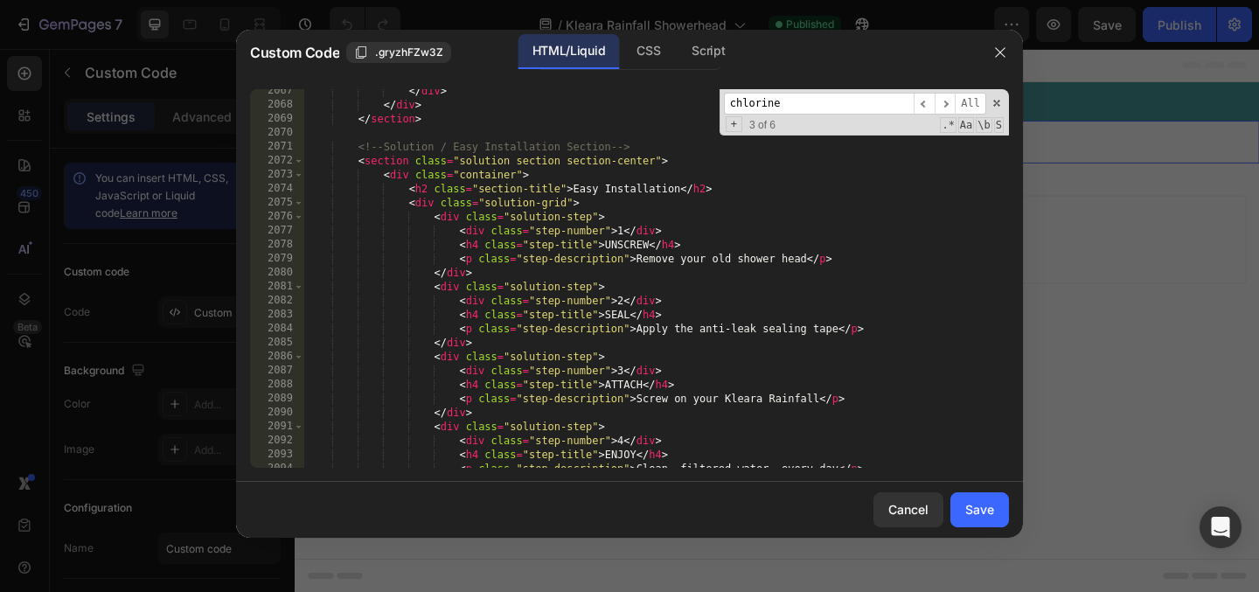
scroll to position [20466, 0]
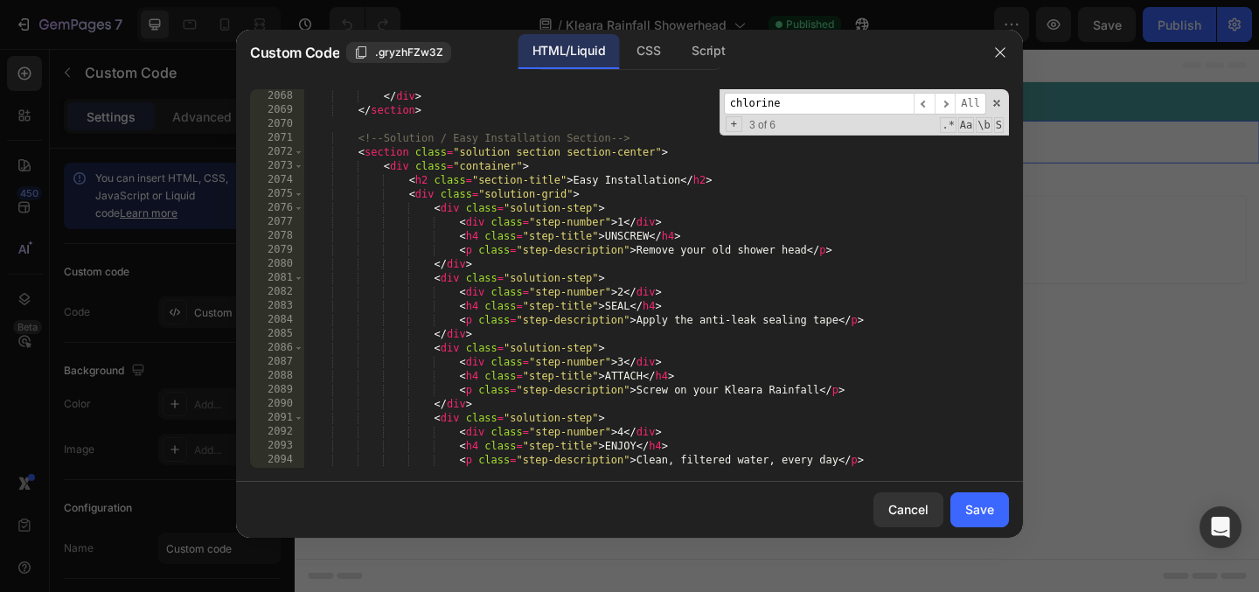
click at [751, 321] on div "</ div > </ section > <!-- Solution / Easy Installation Section --> < section c…" at bounding box center [656, 292] width 705 height 407
click at [769, 317] on div "</ div > </ section > <!-- Solution / Easy Installation Section --> < section c…" at bounding box center [656, 292] width 705 height 407
click at [679, 389] on div "</ div > </ section > <!-- Solution / Easy Installation Section --> < section c…" at bounding box center [656, 292] width 705 height 407
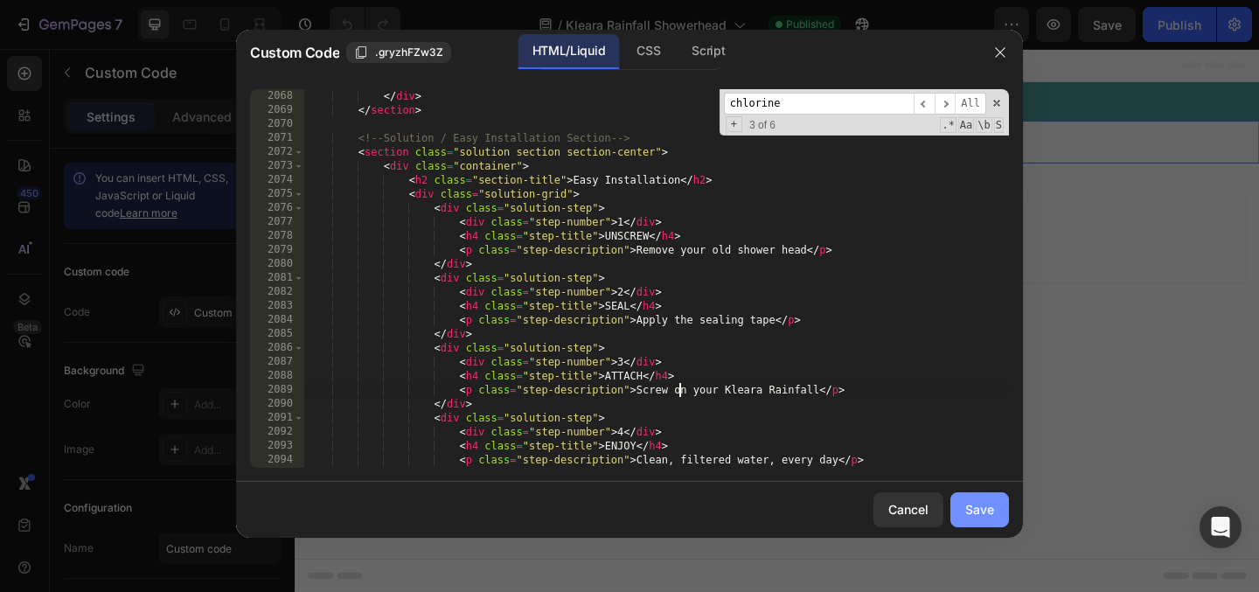
type textarea "<p class="step-description">Screw on your Kleara Rainfall</p>"
click at [997, 505] on button "Save" at bounding box center [980, 509] width 59 height 35
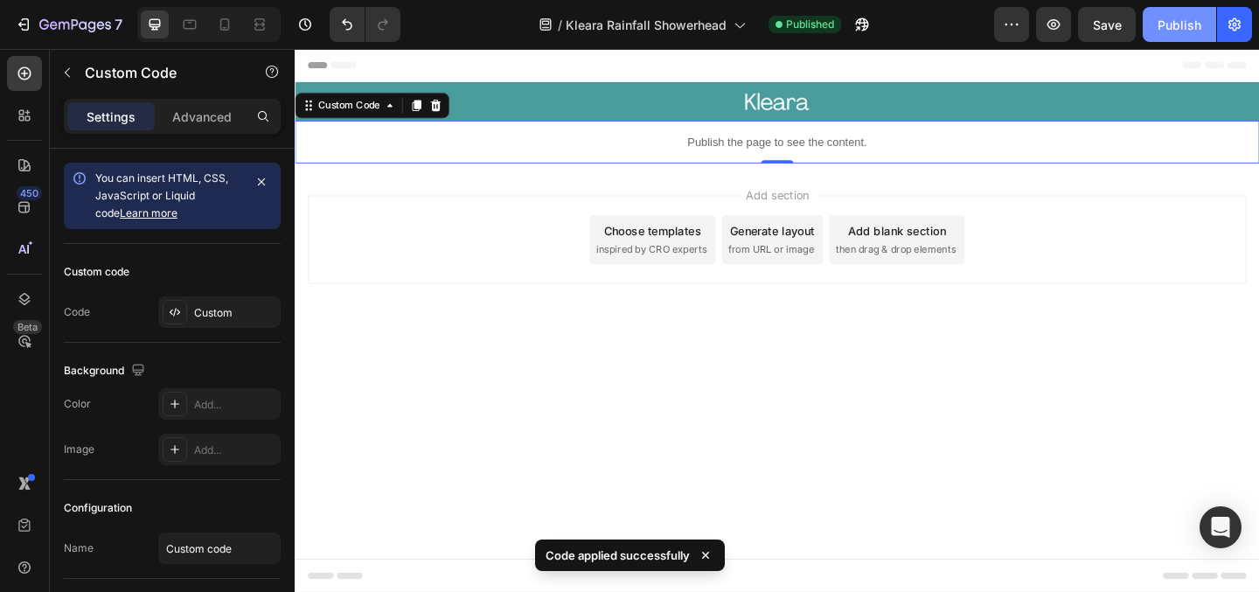
click at [1181, 20] on div "Publish" at bounding box center [1180, 25] width 44 height 18
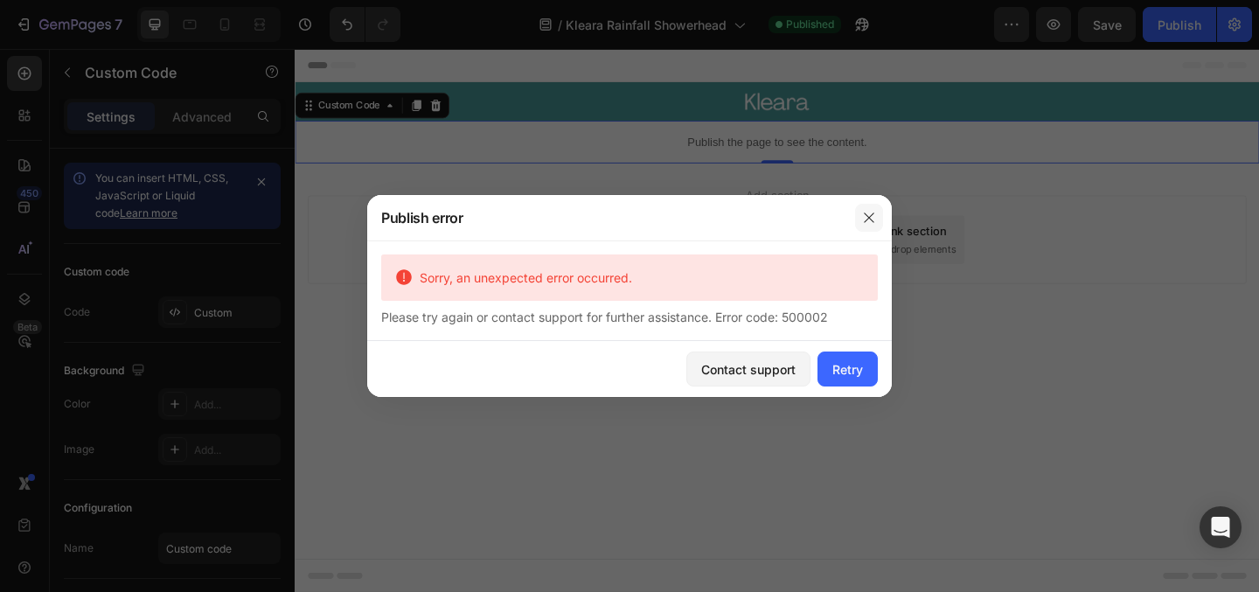
click at [873, 220] on icon "button" at bounding box center [869, 218] width 14 height 14
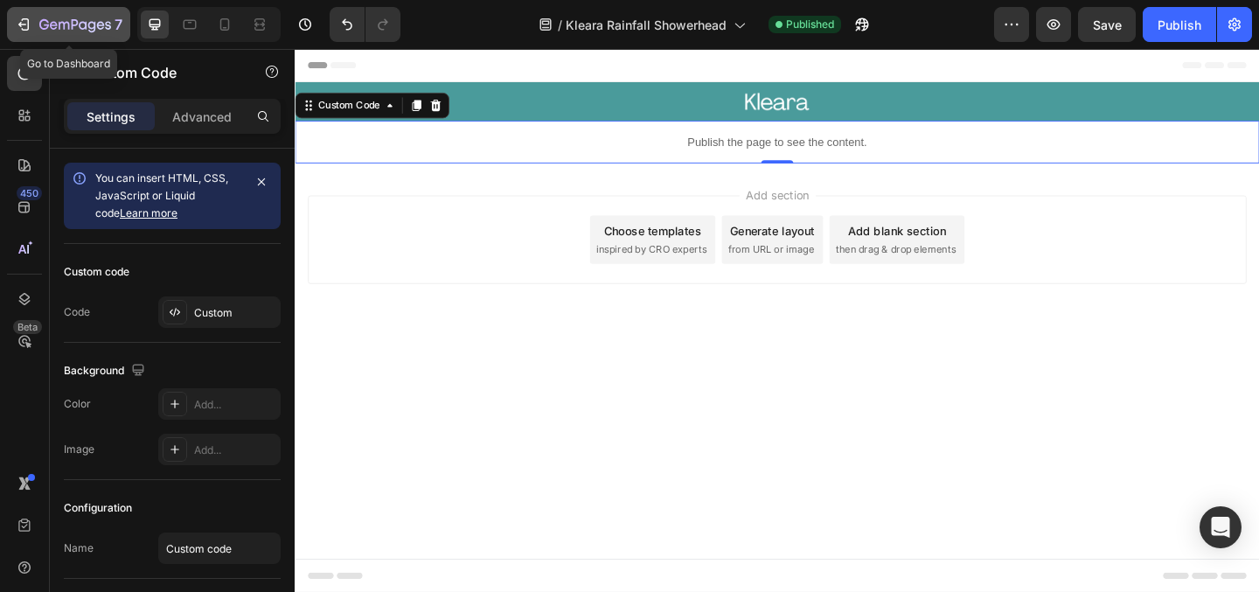
click at [52, 22] on icon "button" at bounding box center [54, 25] width 8 height 8
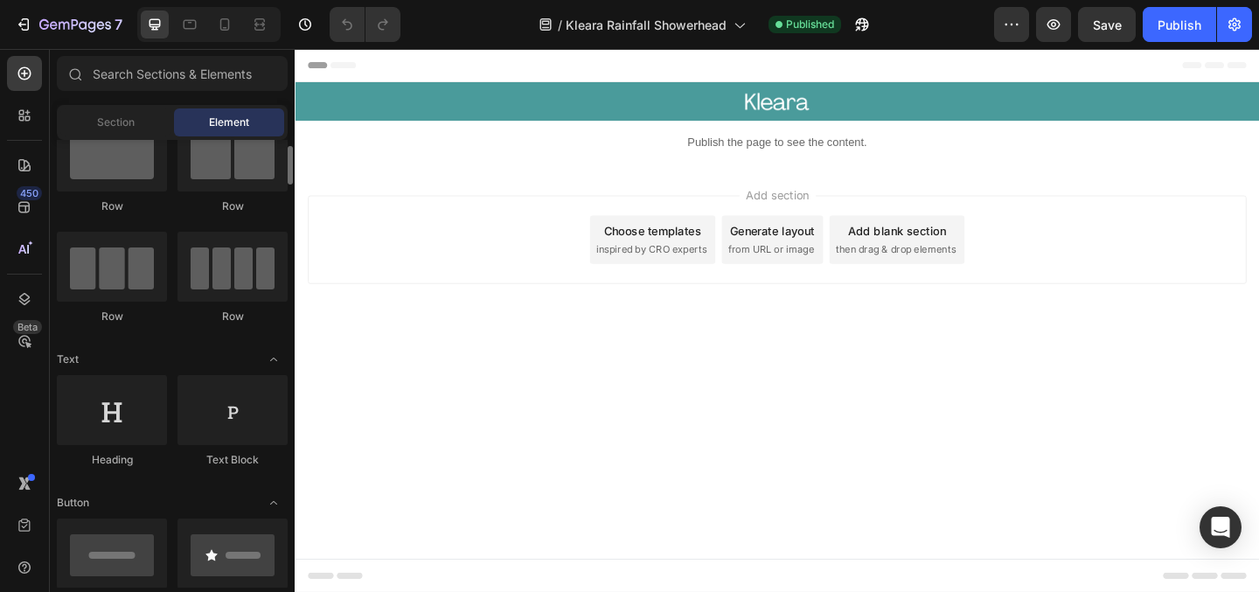
scroll to position [59, 0]
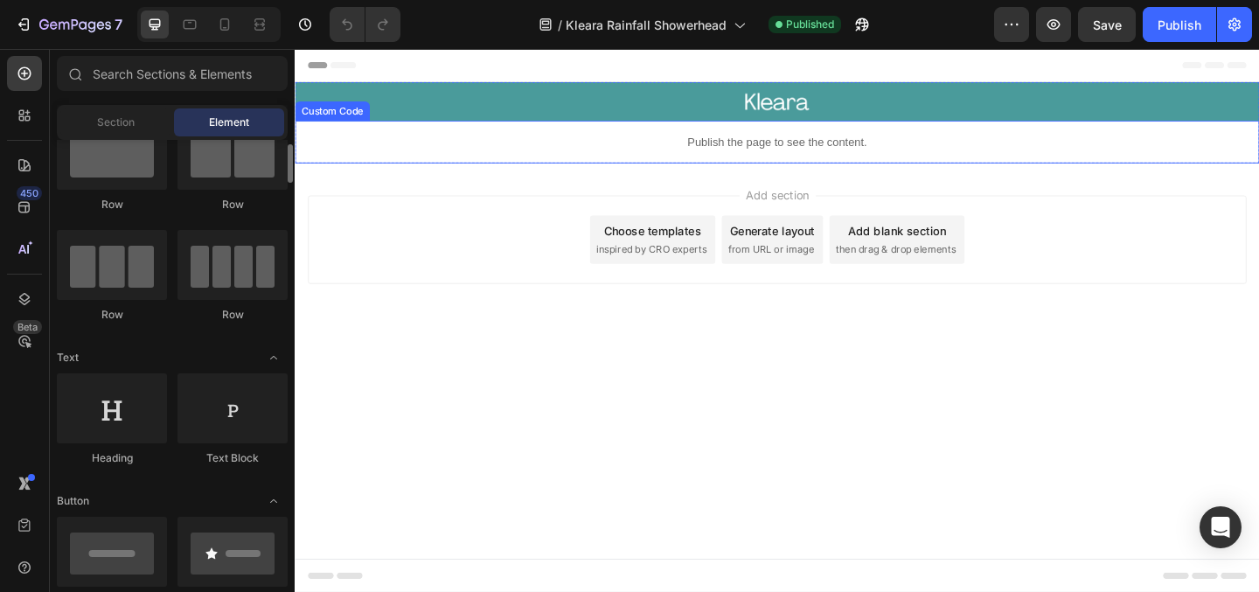
click at [757, 147] on p "Publish the page to see the content." at bounding box center [819, 150] width 1049 height 18
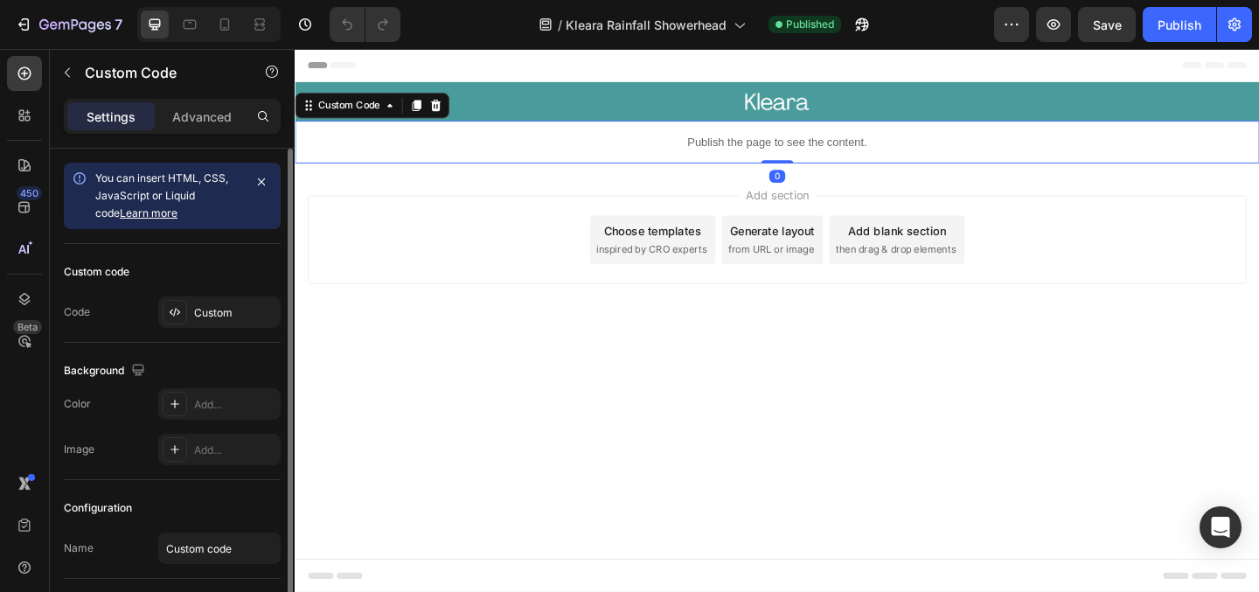
click at [226, 293] on div "Custom code Code Custom" at bounding box center [172, 293] width 217 height 99
click at [219, 325] on div "Custom" at bounding box center [219, 311] width 122 height 31
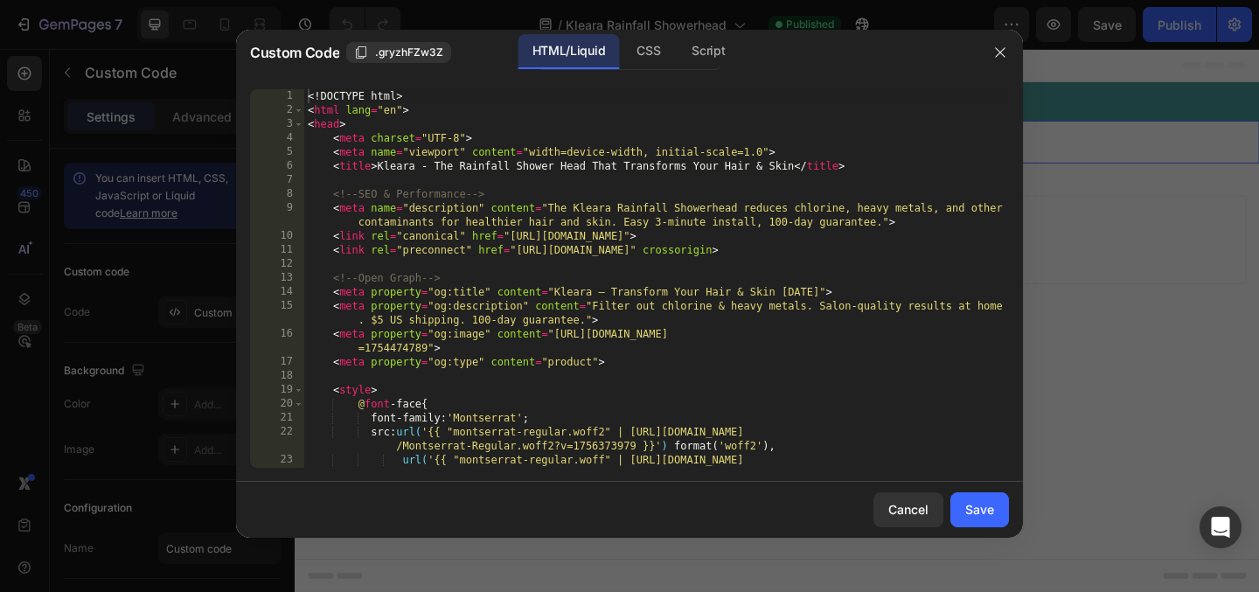
type textarea "<meta property="og:title" content="Kleara — Transform Your Hair & Skin in 30 Da…"
click at [594, 294] on div "<! DOCTYPE html > < html lang = "en" > < head > < meta charset = "UTF-8" > < me…" at bounding box center [656, 292] width 705 height 407
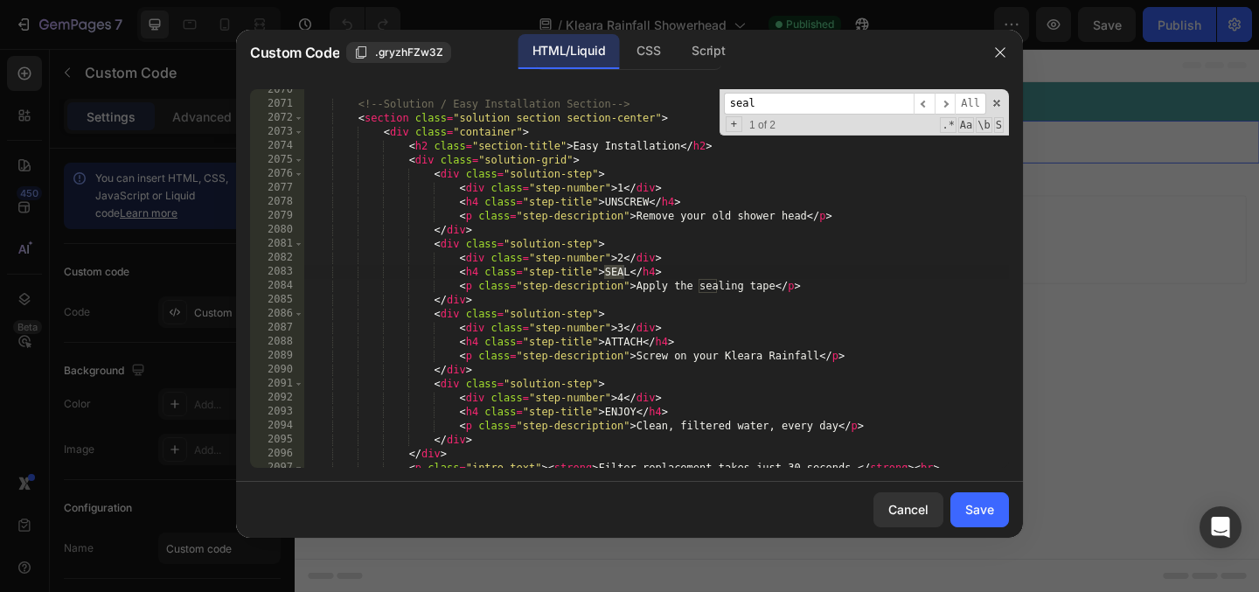
scroll to position [20490, 0]
type input "sealing"
click at [976, 505] on div "Save" at bounding box center [979, 509] width 29 height 18
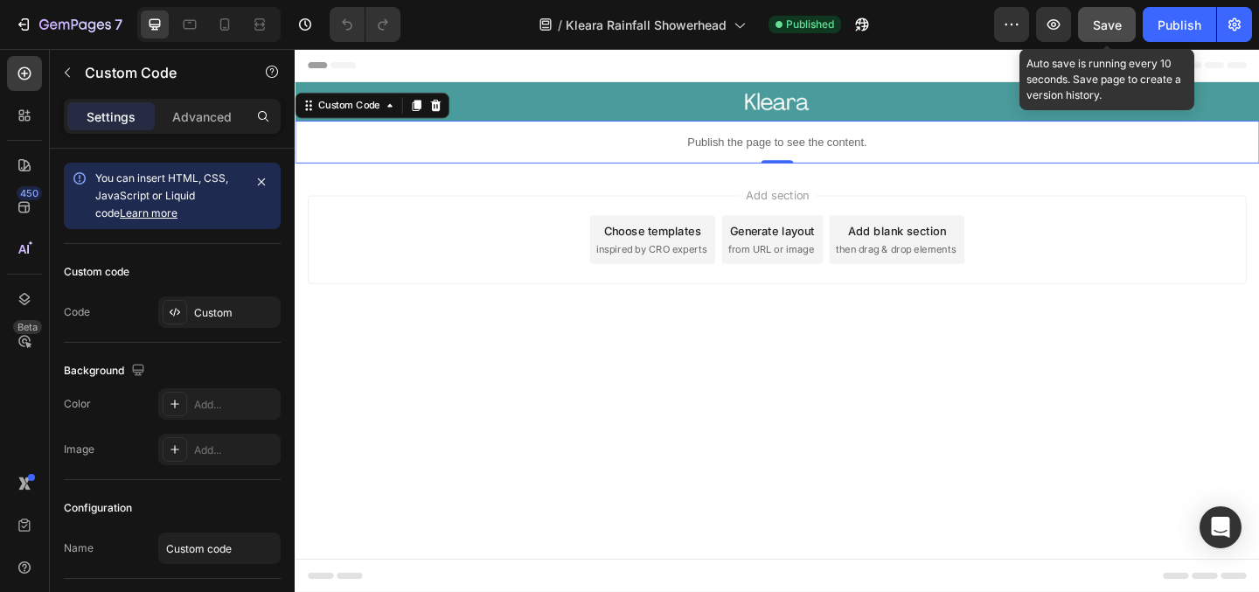
click at [1116, 31] on div "Save" at bounding box center [1107, 25] width 29 height 18
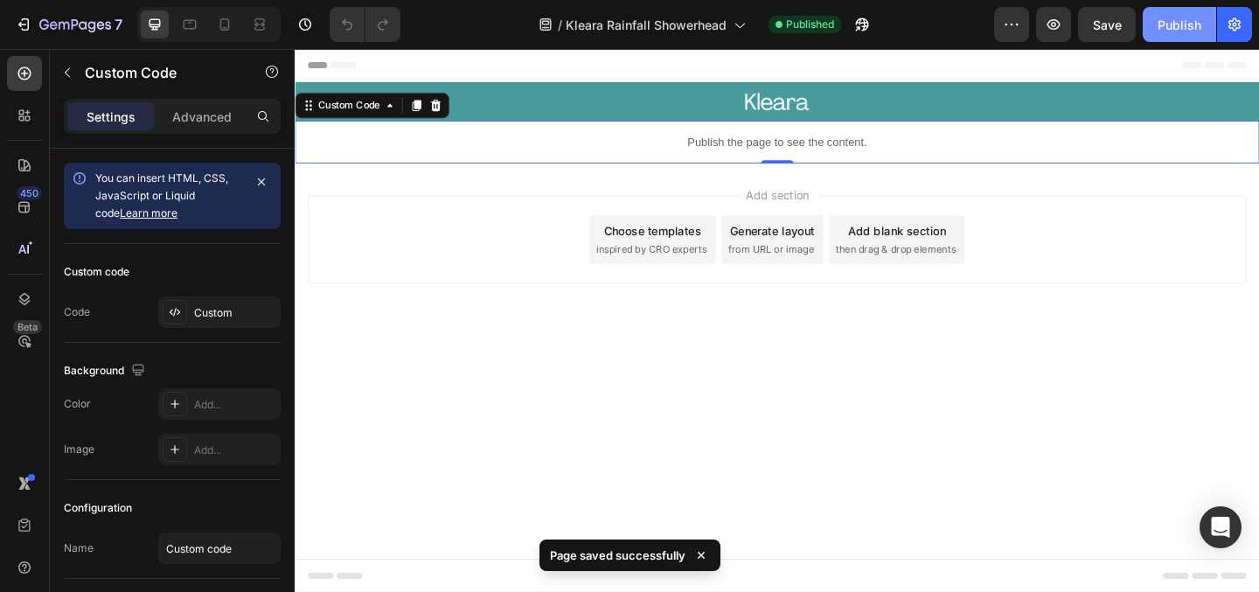
click at [1184, 31] on div "Publish" at bounding box center [1180, 25] width 44 height 18
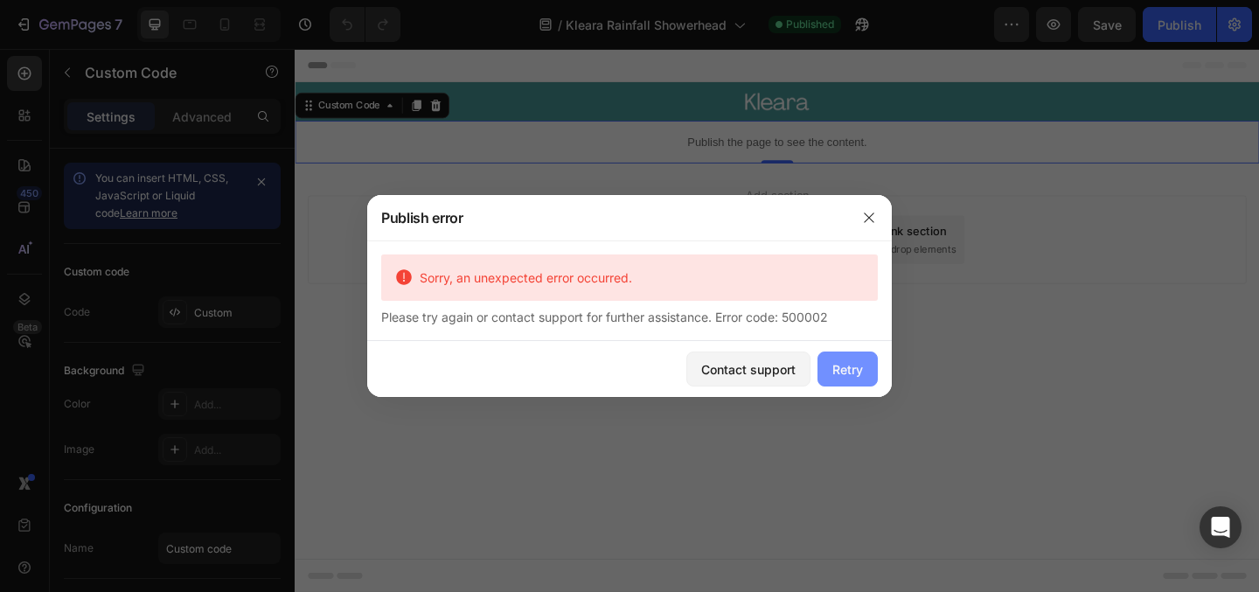
click at [851, 380] on button "Retry" at bounding box center [848, 369] width 60 height 35
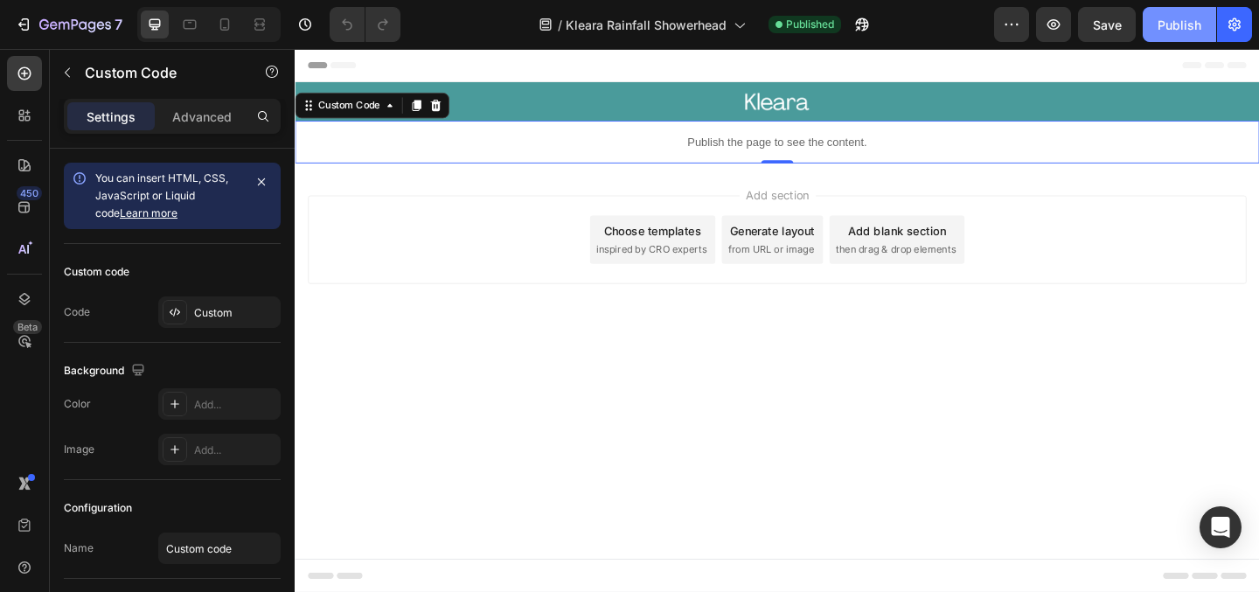
click at [1193, 39] on button "Publish" at bounding box center [1179, 24] width 73 height 35
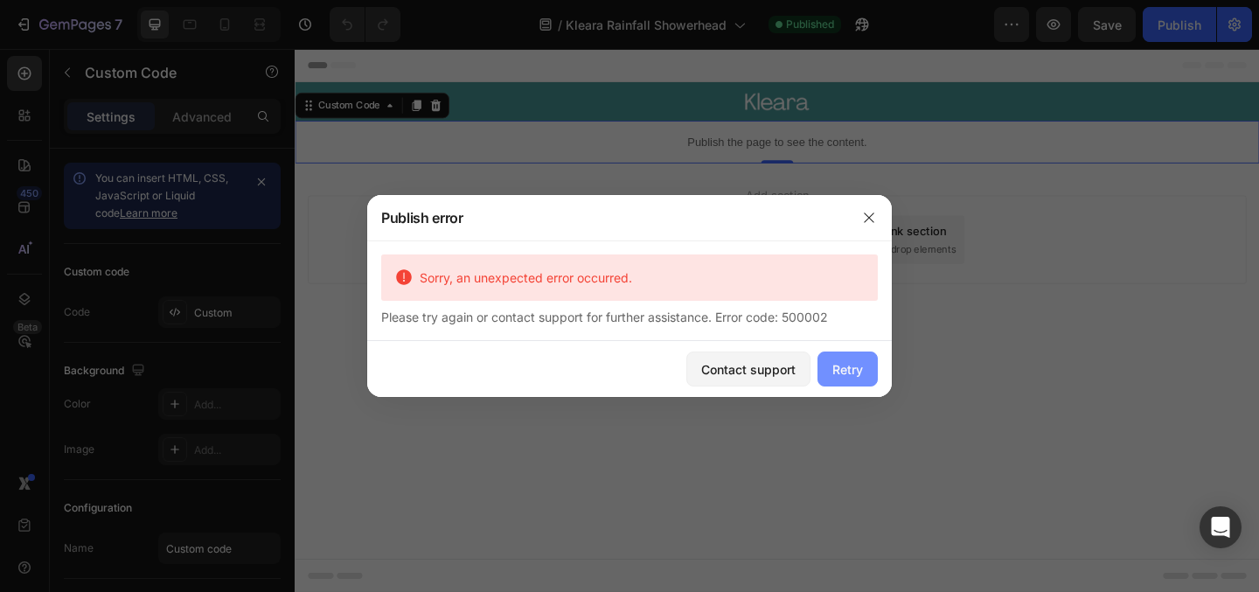
click at [838, 353] on button "Retry" at bounding box center [848, 369] width 60 height 35
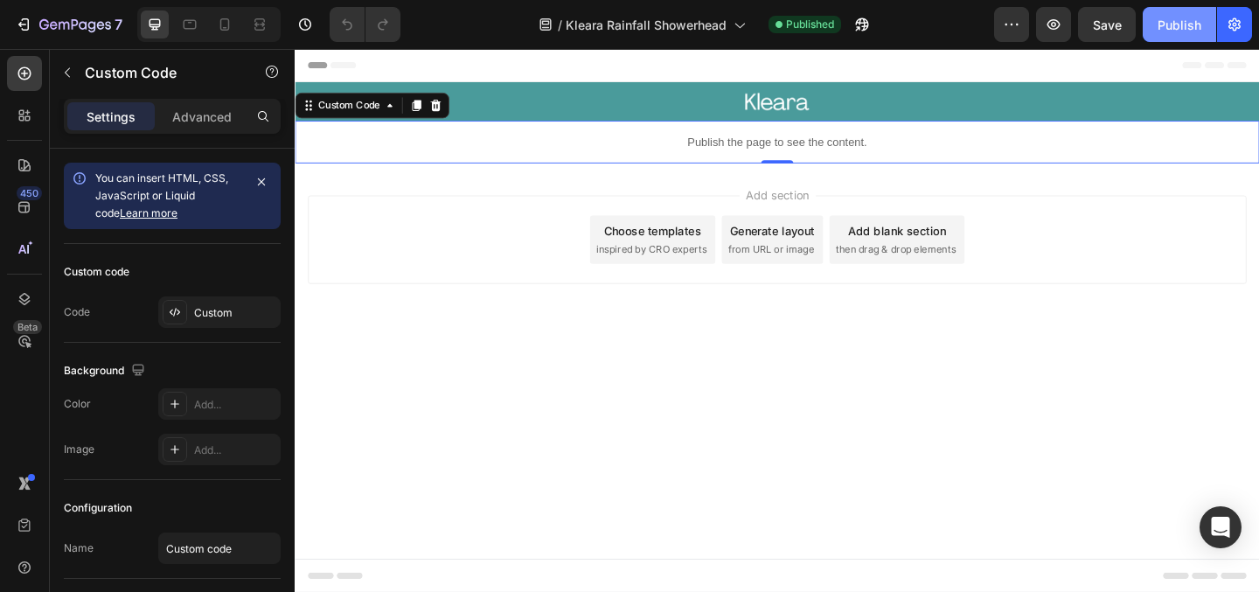
click at [1170, 31] on div "Publish" at bounding box center [1180, 25] width 44 height 18
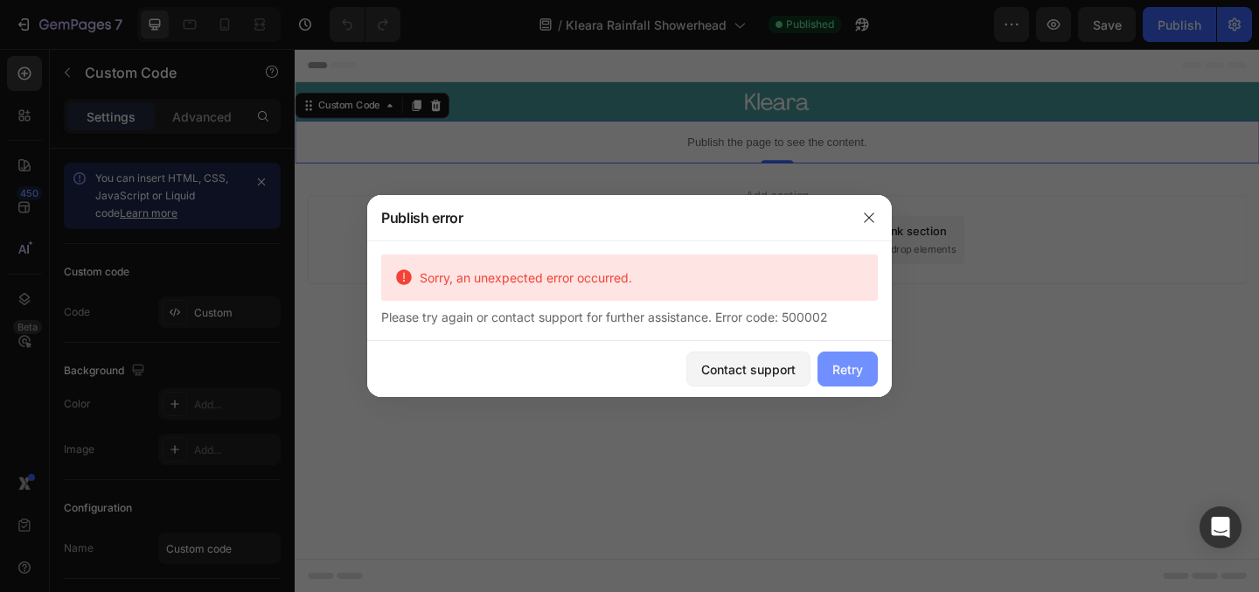
click at [864, 367] on button "Retry" at bounding box center [848, 369] width 60 height 35
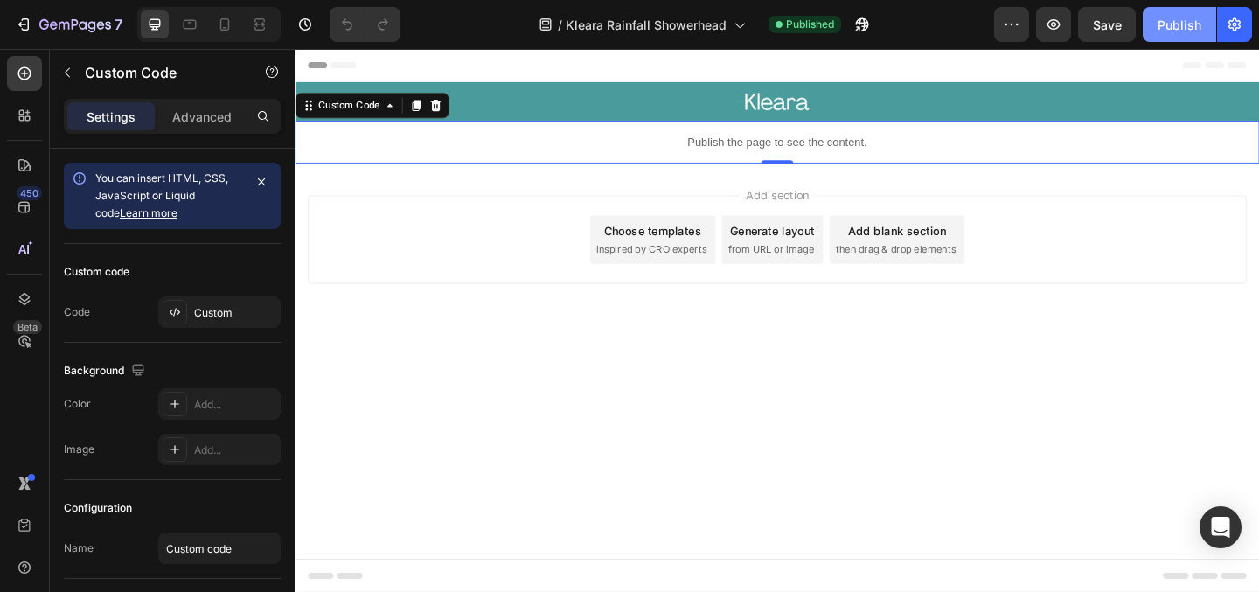
click at [1176, 24] on div "Publish" at bounding box center [1180, 25] width 44 height 18
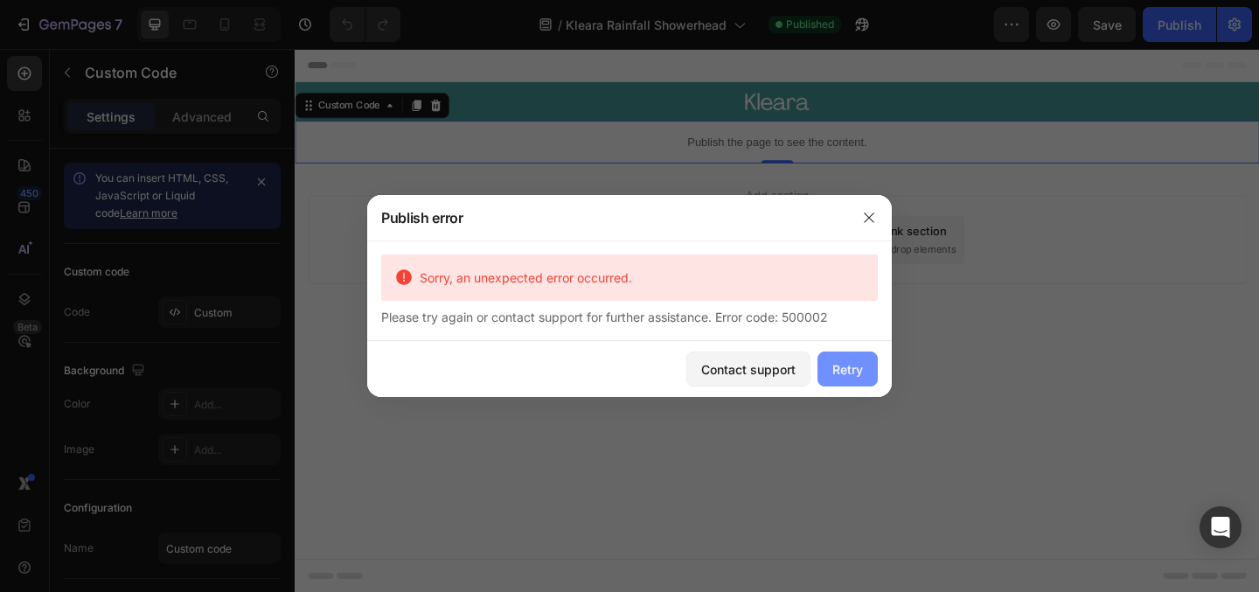
drag, startPoint x: 850, startPoint y: 365, endPoint x: 132, endPoint y: 125, distance: 756.9
click at [850, 365] on div "Retry" at bounding box center [848, 369] width 31 height 18
drag, startPoint x: 840, startPoint y: 373, endPoint x: 62, endPoint y: 89, distance: 828.3
click at [840, 373] on div "Retry" at bounding box center [848, 369] width 31 height 18
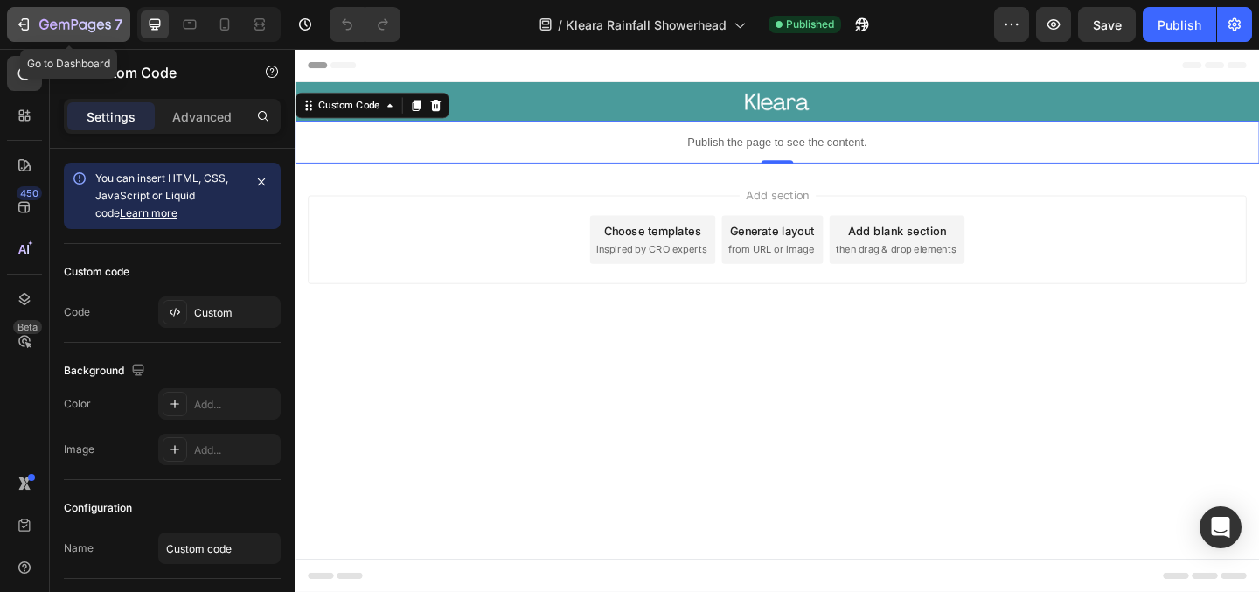
click at [38, 23] on div "7" at bounding box center [69, 24] width 108 height 21
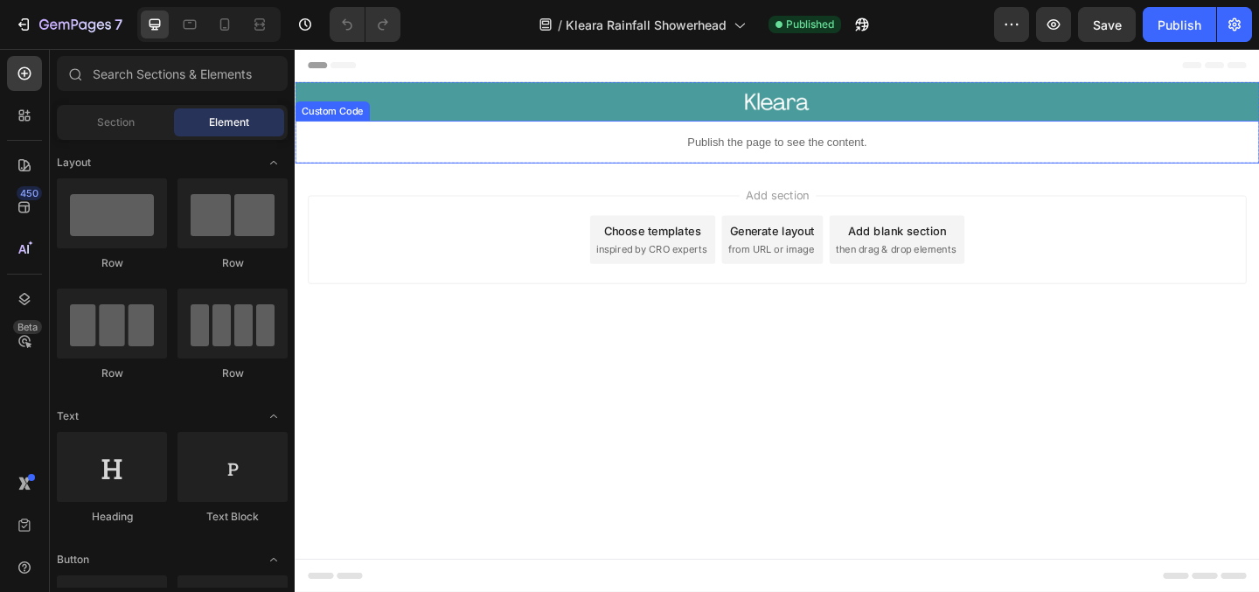
click at [701, 144] on p "Publish the page to see the content." at bounding box center [819, 150] width 1049 height 18
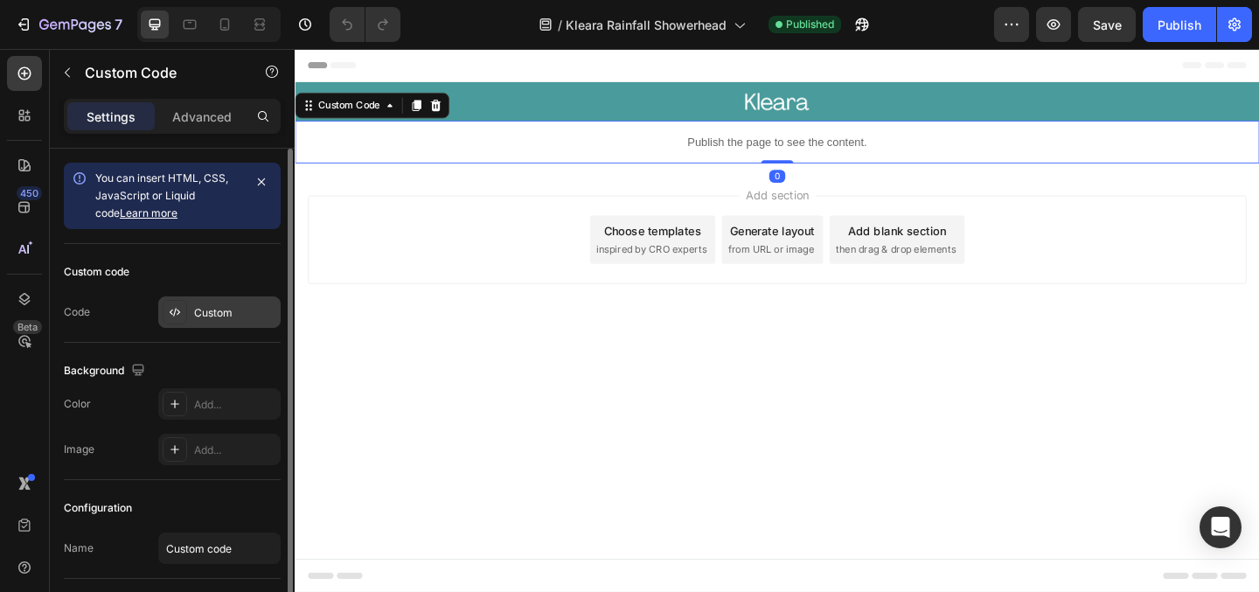
click at [221, 313] on div "Custom" at bounding box center [235, 313] width 82 height 16
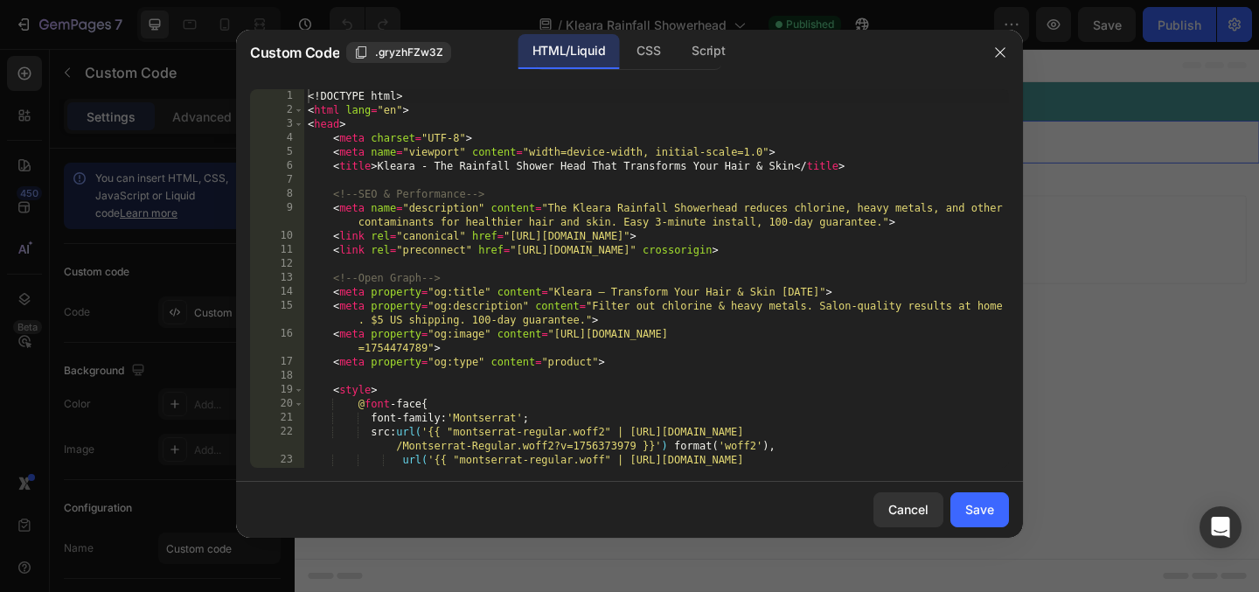
type textarea "<!-- Open Graph -->"
click at [639, 276] on div "<! DOCTYPE html > < html lang = "en" > < head > < meta charset = "UTF-8" > < me…" at bounding box center [656, 292] width 705 height 407
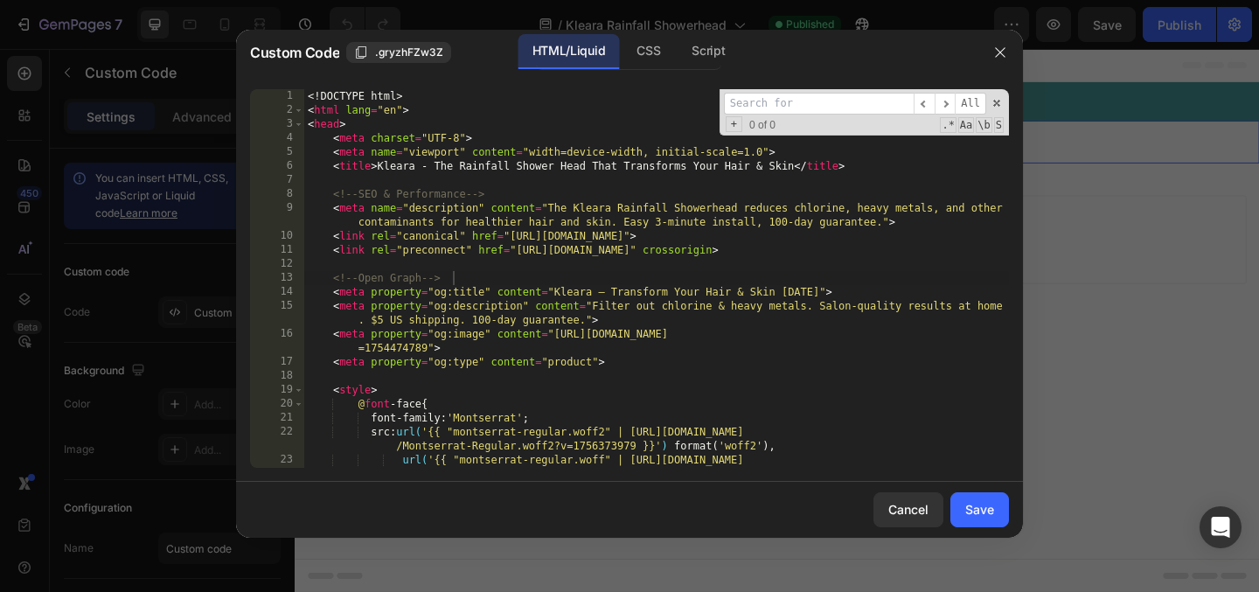
type input "e"
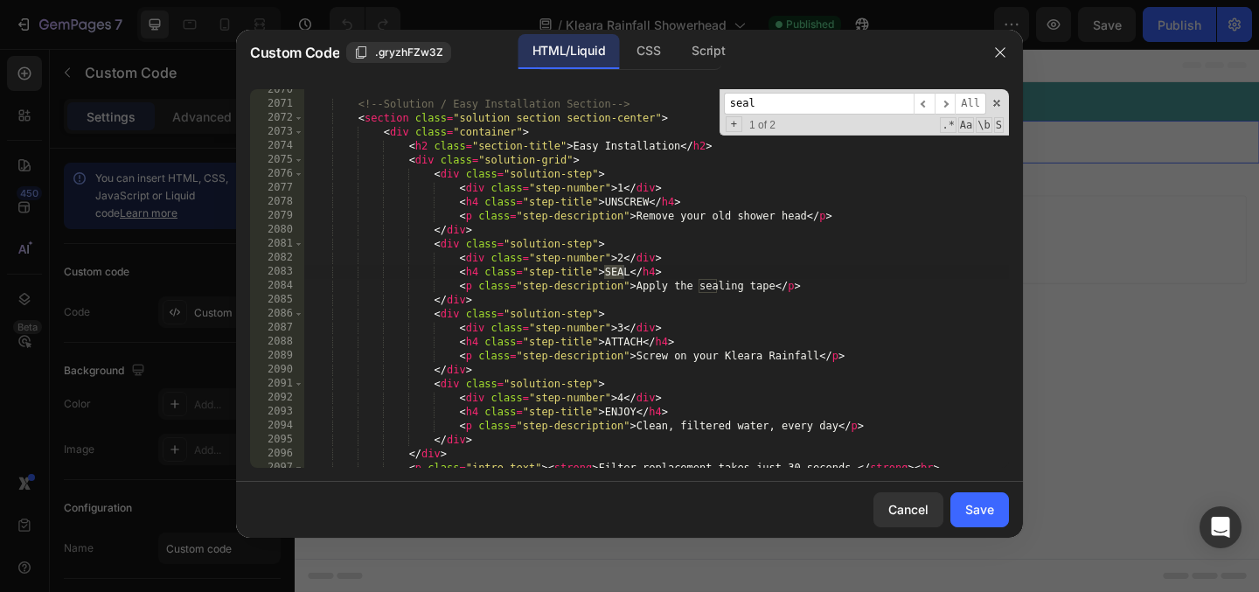
scroll to position [20490, 0]
type input "sealing"
click at [983, 519] on button "Save" at bounding box center [980, 509] width 59 height 35
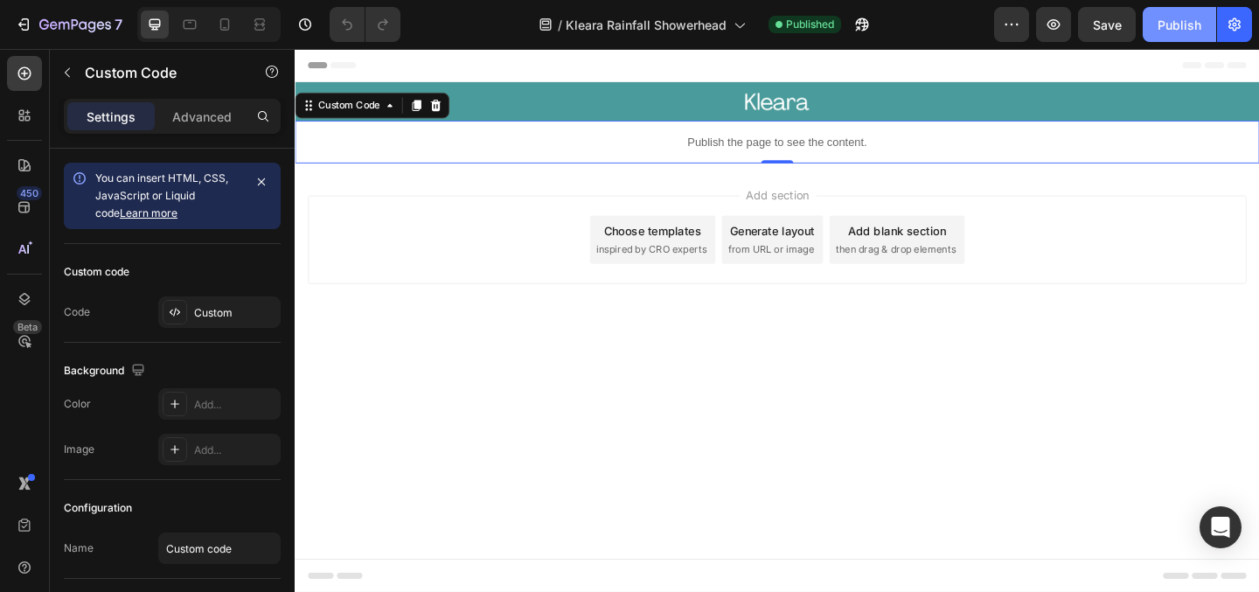
click at [1185, 24] on div "Publish" at bounding box center [1180, 25] width 44 height 18
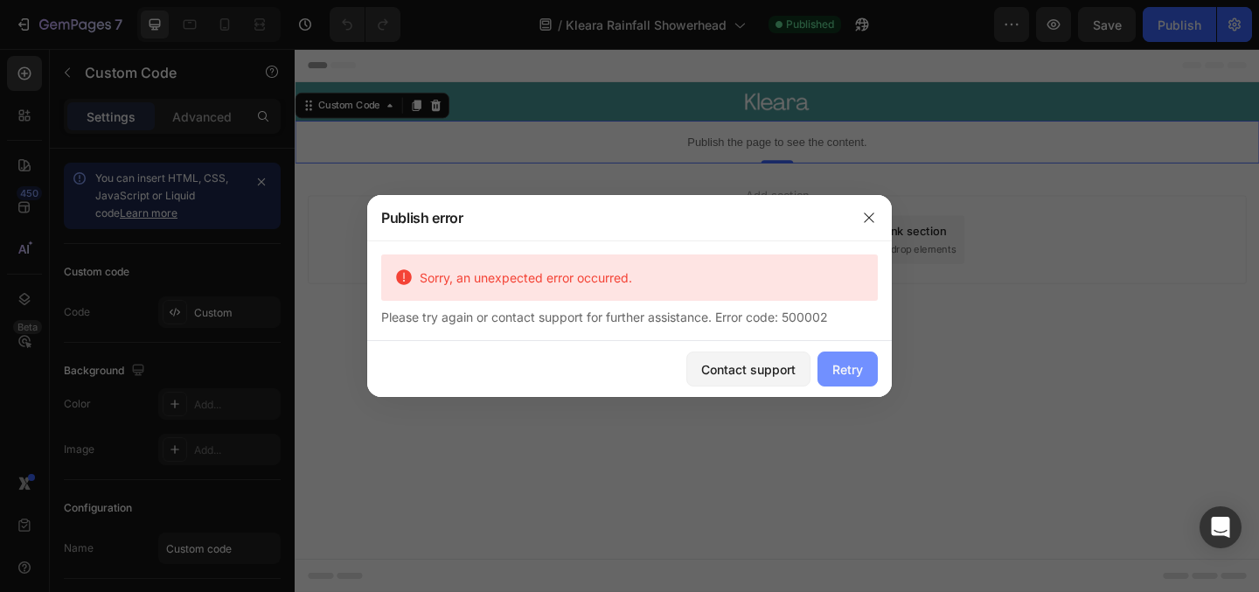
click at [850, 367] on div "Retry" at bounding box center [848, 369] width 31 height 18
click at [870, 222] on icon "button" at bounding box center [869, 218] width 14 height 14
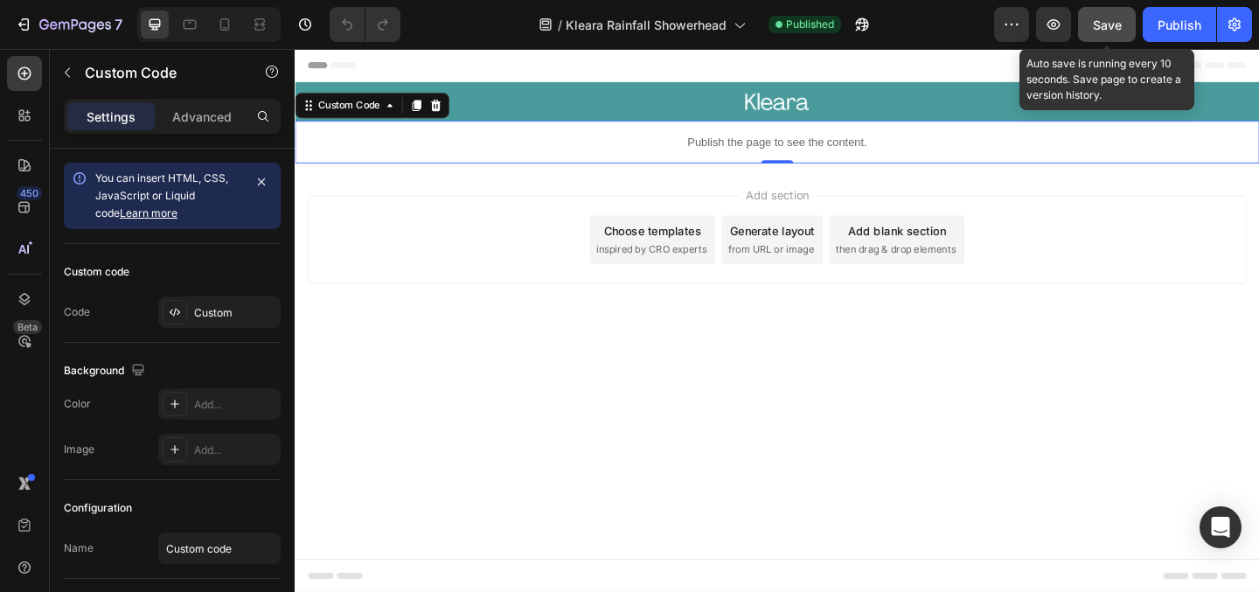
click at [1111, 21] on span "Save" at bounding box center [1107, 24] width 29 height 15
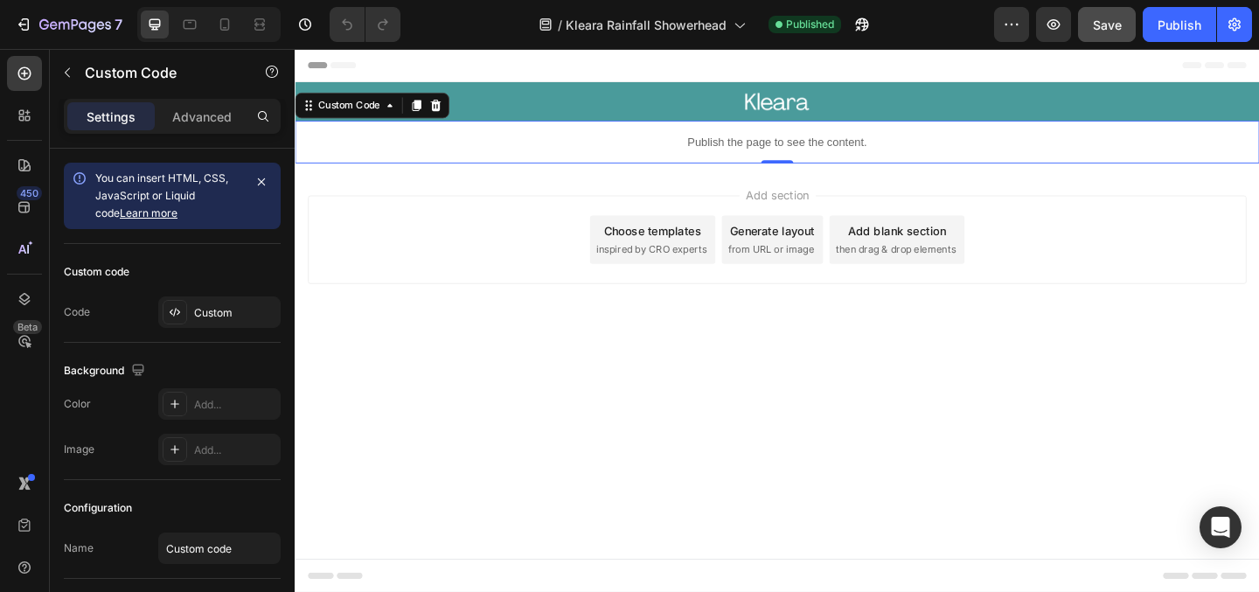
click at [325, 66] on div "Header" at bounding box center [337, 66] width 65 height 21
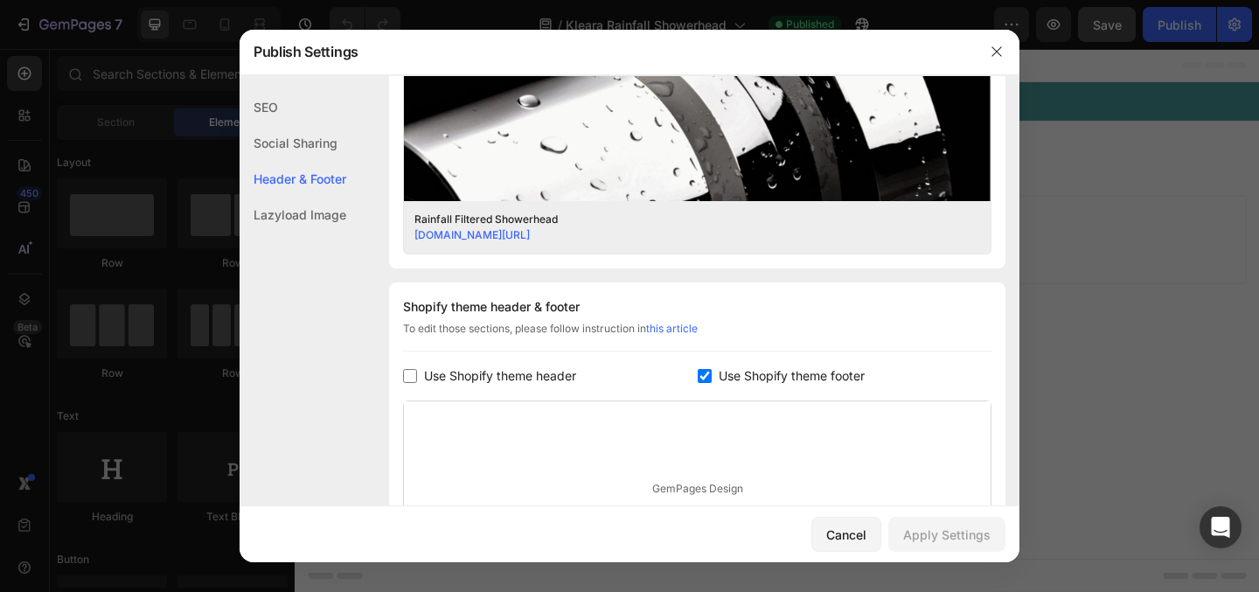
scroll to position [819, 0]
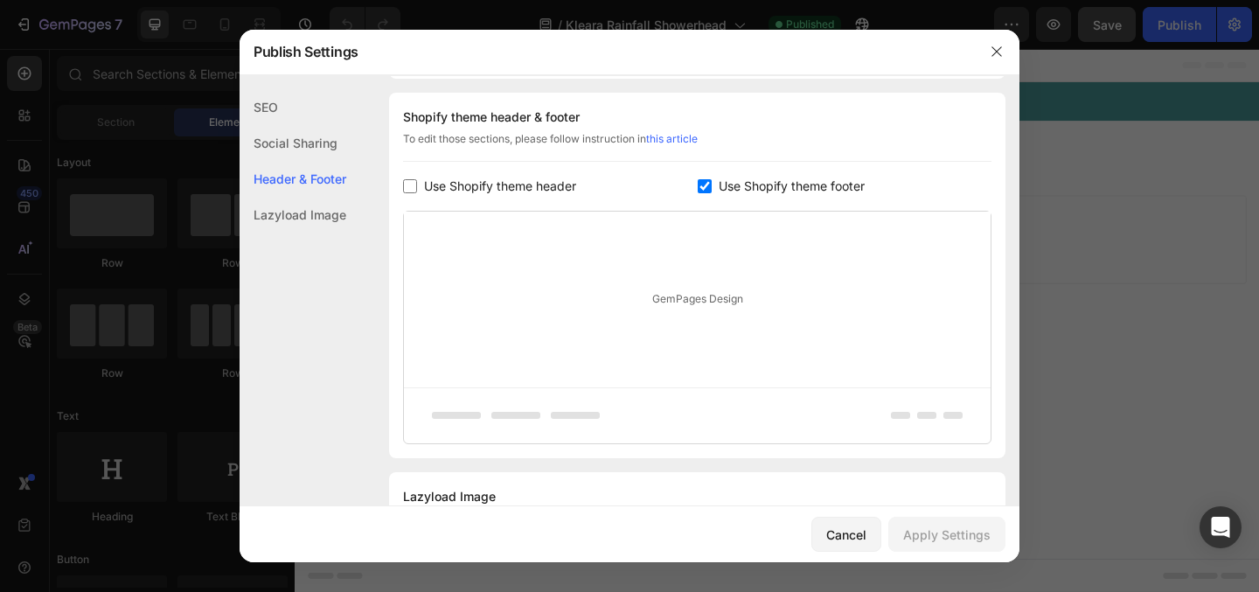
click at [1099, 241] on div at bounding box center [629, 296] width 1259 height 592
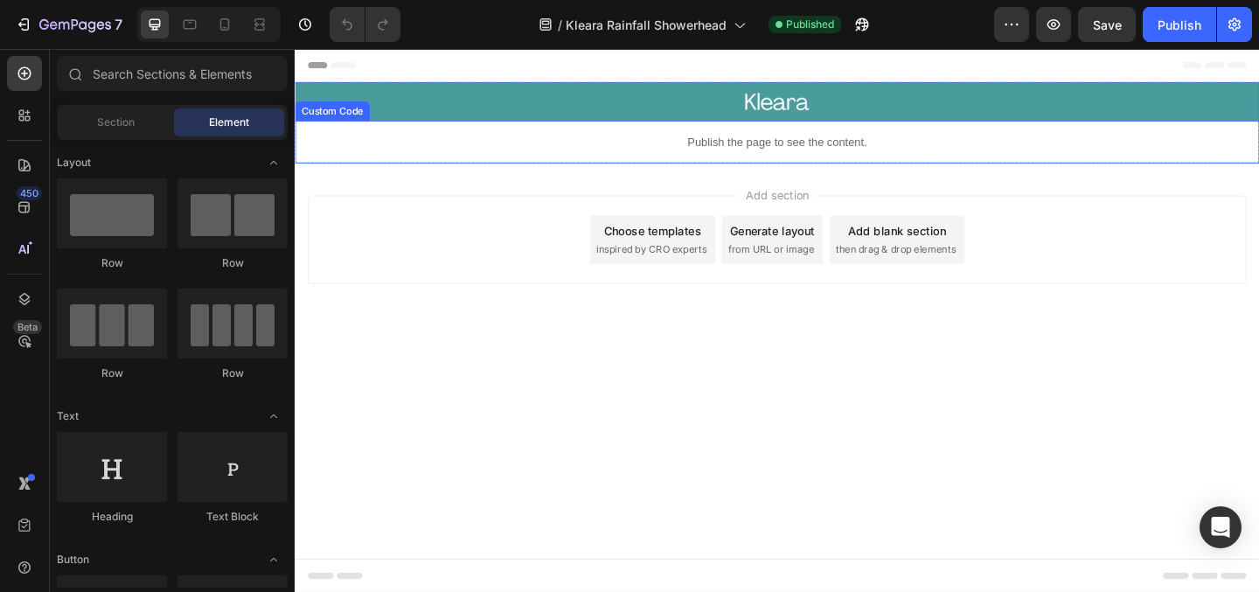
click at [556, 152] on p "Publish the page to see the content." at bounding box center [819, 150] width 1049 height 18
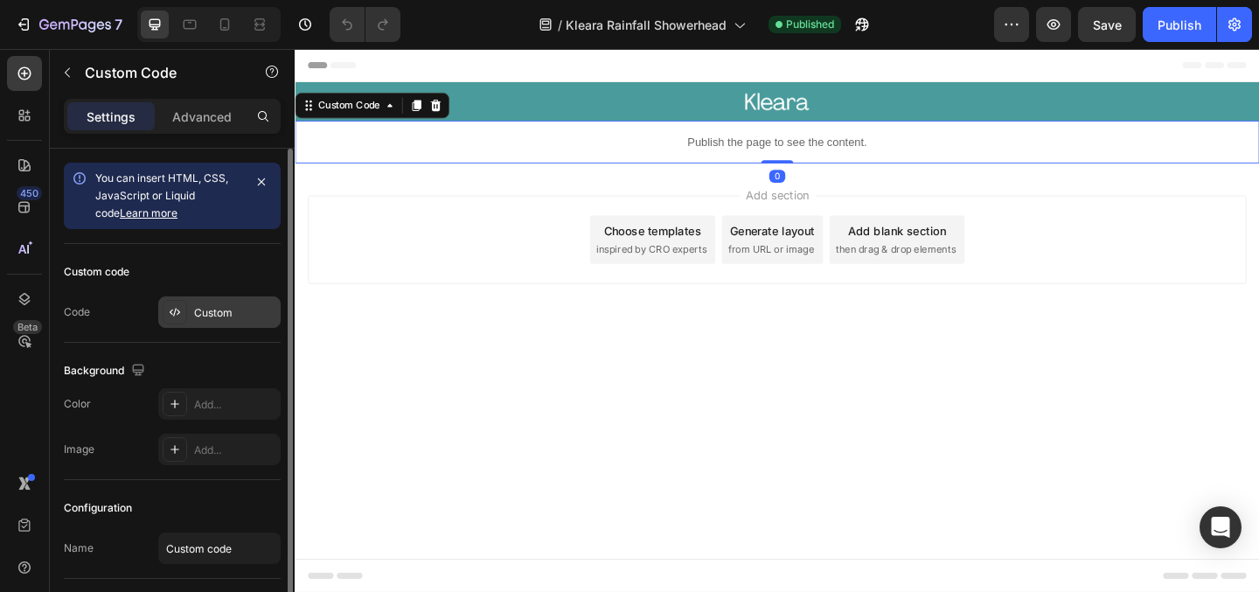
click at [227, 309] on div "Custom" at bounding box center [235, 313] width 82 height 16
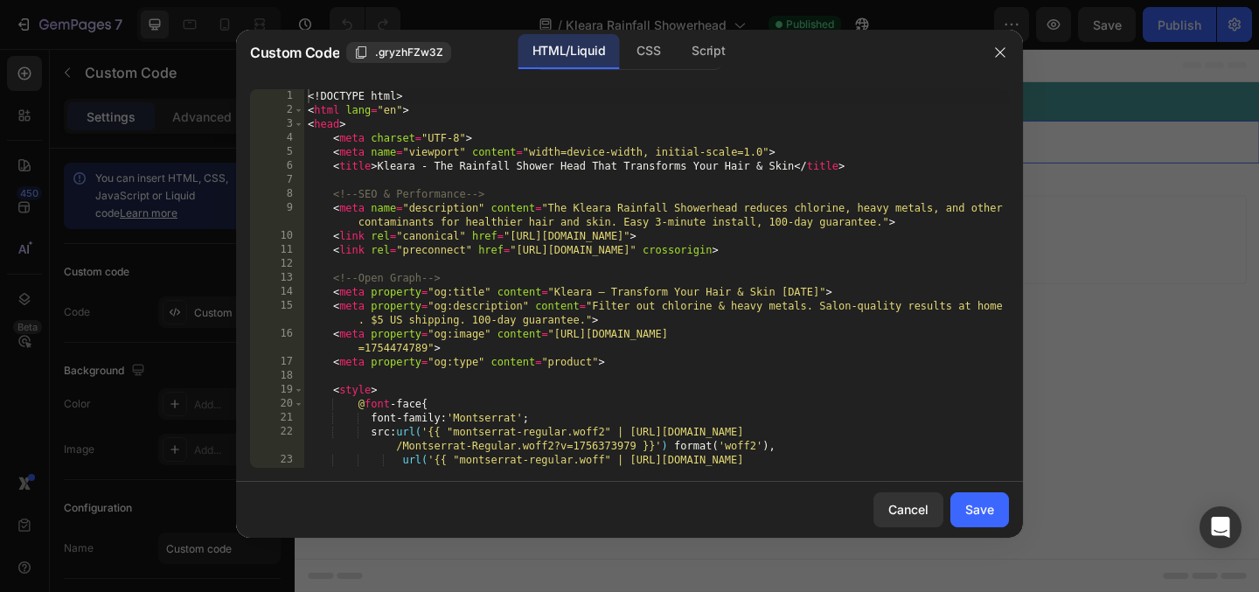
type textarea "<meta name="viewport" content="width=device-width, initial-scale=1.0">"
click at [534, 158] on div "<! DOCTYPE html > < html lang = "en" > < head > < meta charset = "UTF-8" > < me…" at bounding box center [656, 292] width 705 height 407
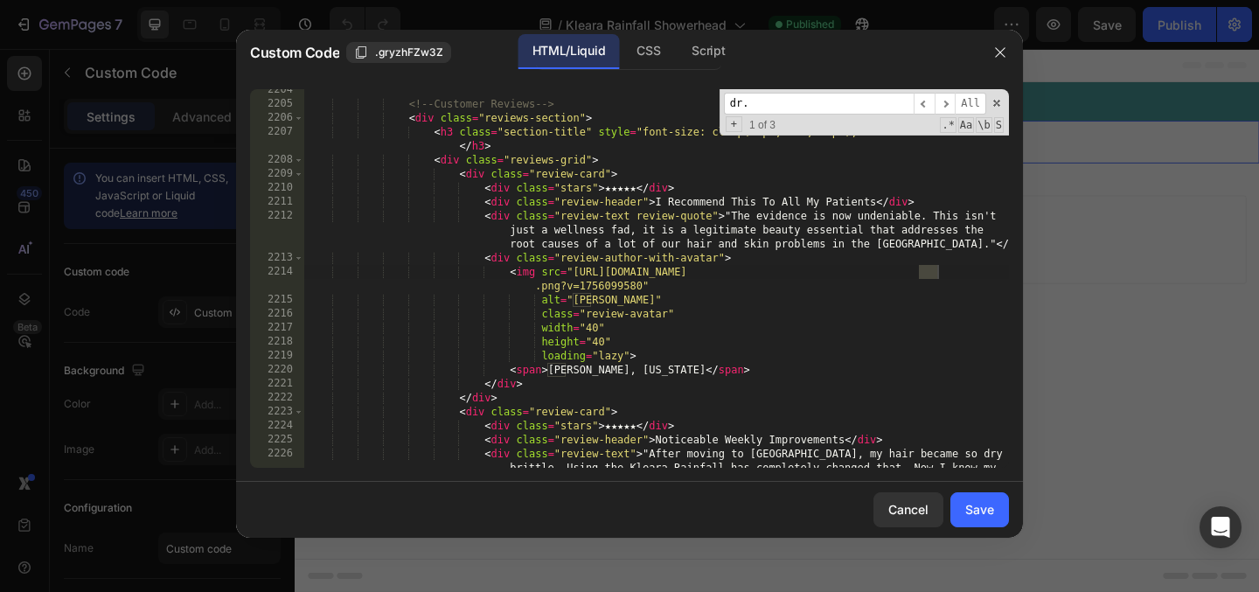
scroll to position [21938, 0]
type input "dr."
click at [951, 97] on span "​" at bounding box center [945, 104] width 21 height 22
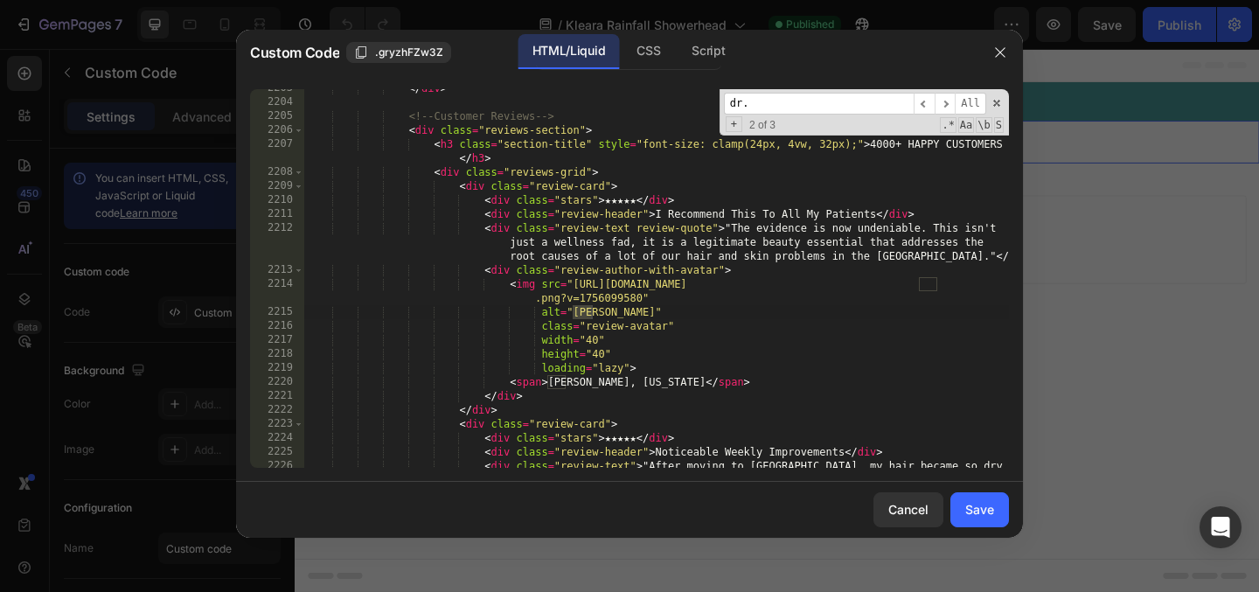
scroll to position [21928, 0]
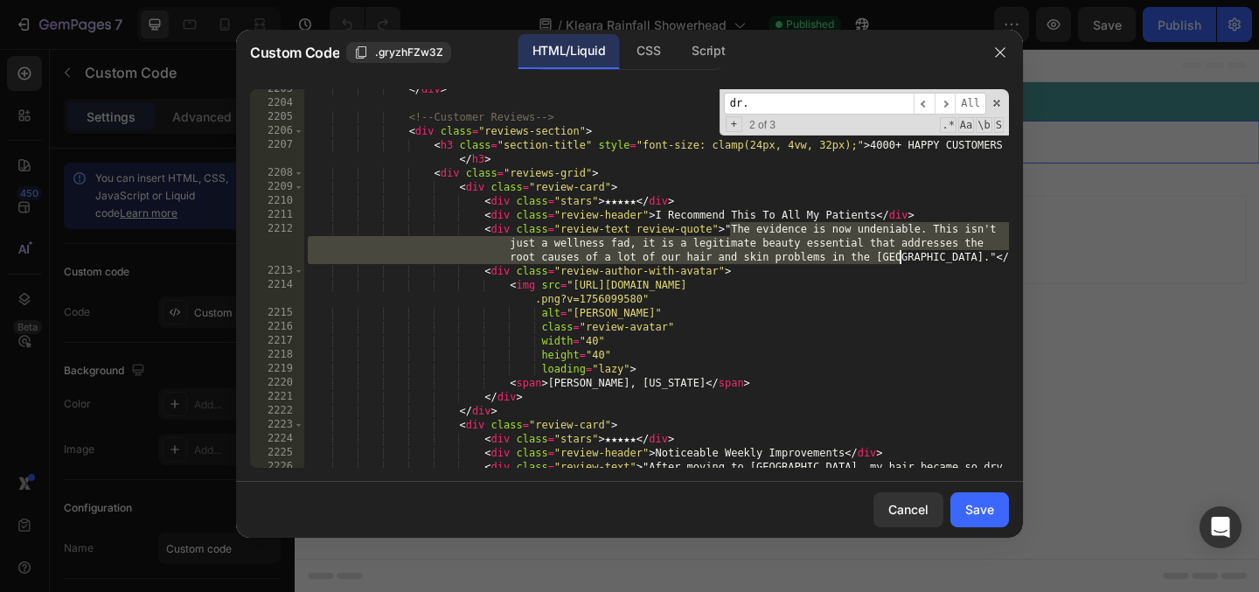
drag, startPoint x: 729, startPoint y: 231, endPoint x: 898, endPoint y: 254, distance: 170.3
click at [898, 254] on div "</ div > <!-- Customer Reviews --> < div class = "reviews-section" > < h3 class…" at bounding box center [656, 299] width 705 height 435
click at [730, 230] on div "</ div > <!-- Customer Reviews --> < div class = "reviews-section" > < h3 class…" at bounding box center [656, 299] width 705 height 435
drag, startPoint x: 725, startPoint y: 229, endPoint x: 895, endPoint y: 261, distance: 172.5
click at [895, 261] on div "</ div > <!-- Customer Reviews --> < div class = "reviews-section" > < h3 class…" at bounding box center [656, 299] width 705 height 435
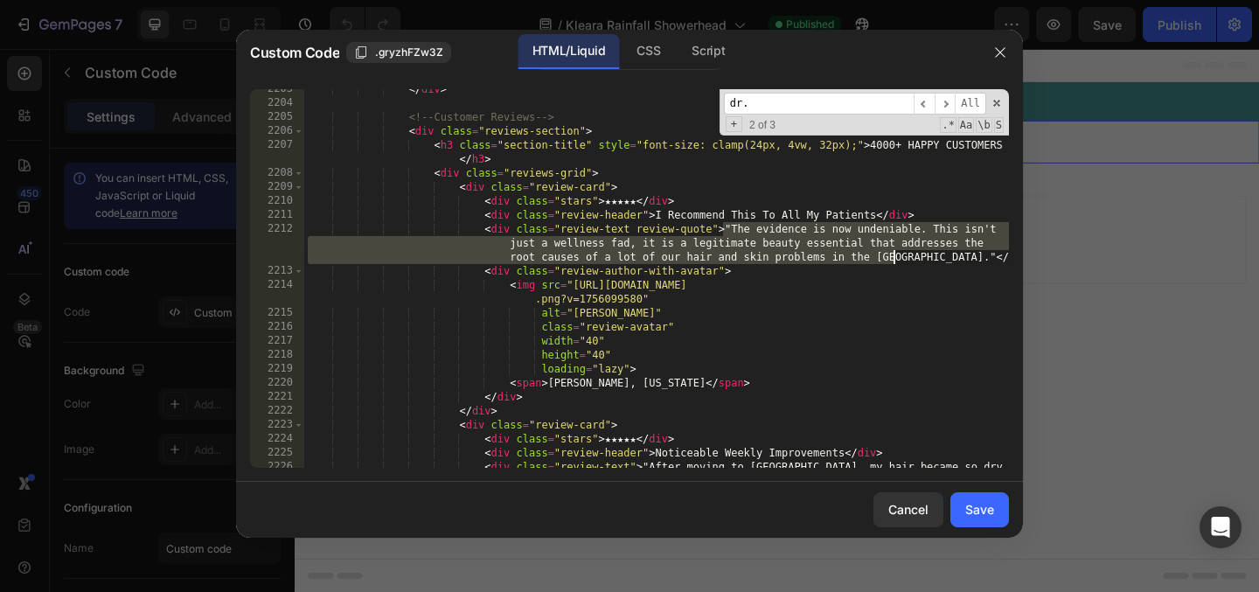
click at [895, 241] on div "</ div > <!-- Customer Reviews --> < div class = "reviews-section" > < h3 class…" at bounding box center [656, 299] width 705 height 435
drag, startPoint x: 722, startPoint y: 230, endPoint x: 897, endPoint y: 259, distance: 177.3
click at [897, 259] on div "</ div > <!-- Customer Reviews --> < div class = "reviews-section" > < h3 class…" at bounding box center [656, 299] width 705 height 435
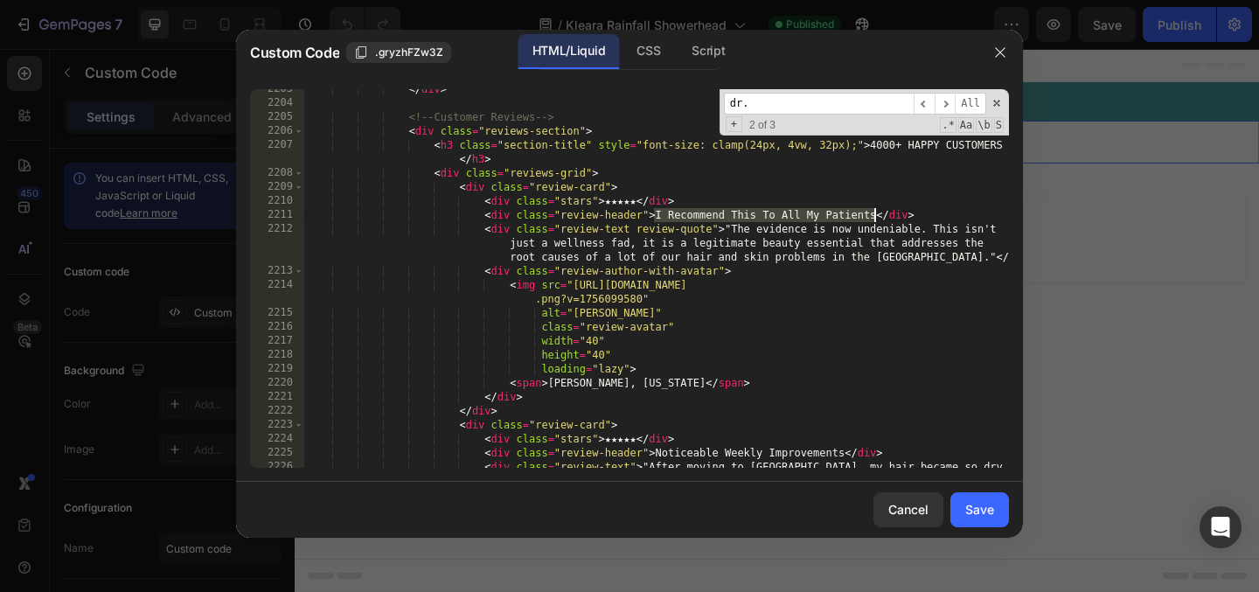
drag, startPoint x: 656, startPoint y: 218, endPoint x: 872, endPoint y: 213, distance: 216.0
click at [872, 213] on div "</ div > <!-- Customer Reviews --> < div class = "reviews-section" > < h3 class…" at bounding box center [656, 299] width 705 height 435
type textarea "<div class="review-header">I Recommend This To All My Patients</div>"
click at [1003, 54] on icon "button" at bounding box center [1000, 52] width 14 height 14
